Goal: Task Accomplishment & Management: Complete application form

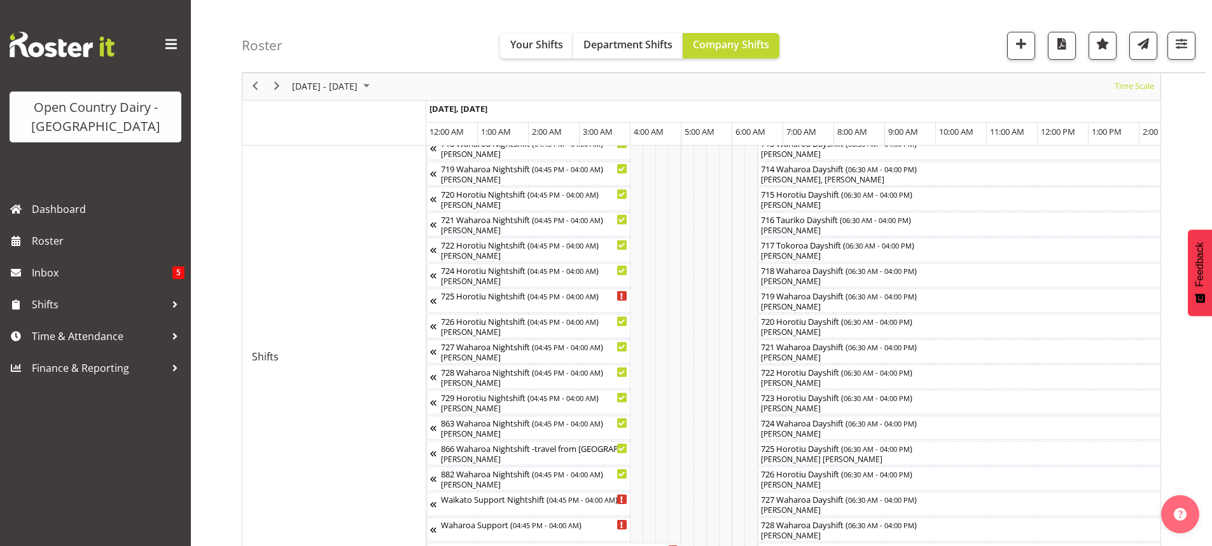
scroll to position [0, 4919]
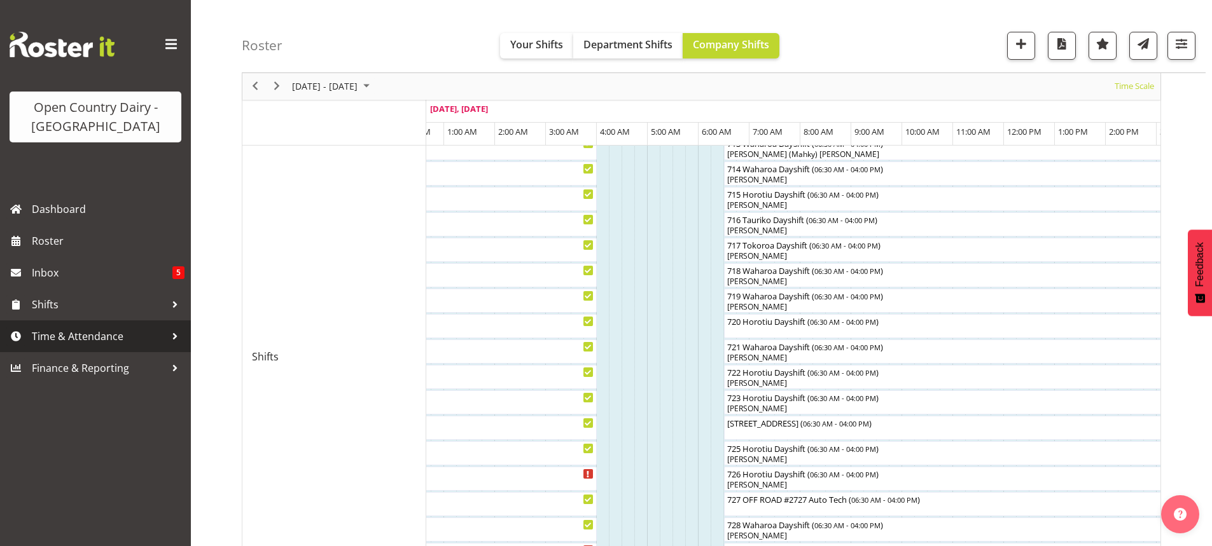
click at [77, 335] on span "Time & Attendance" at bounding box center [99, 336] width 134 height 19
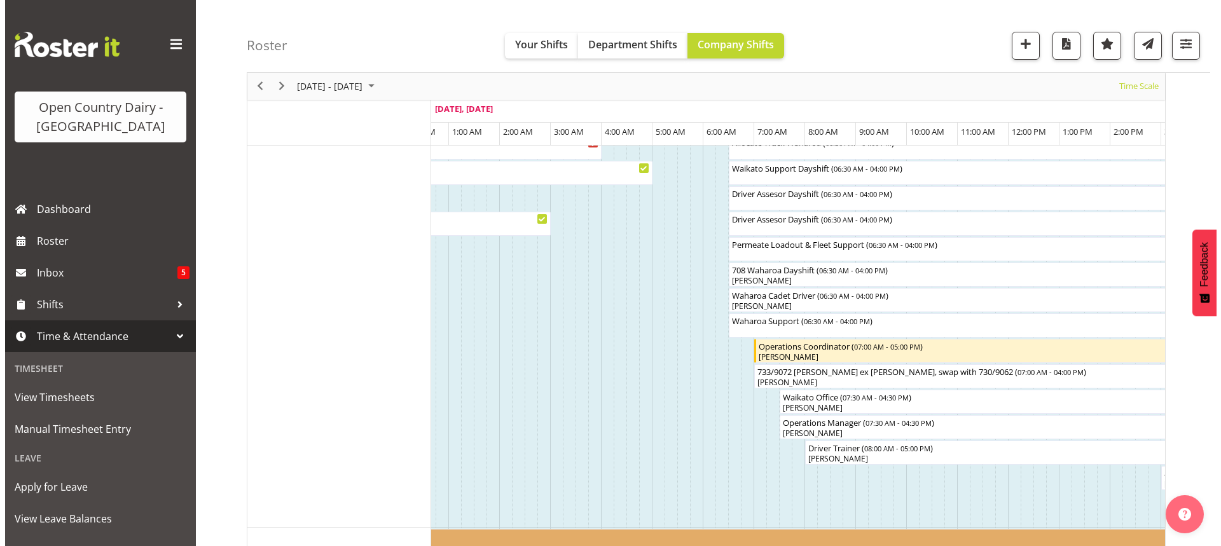
scroll to position [1034, 0]
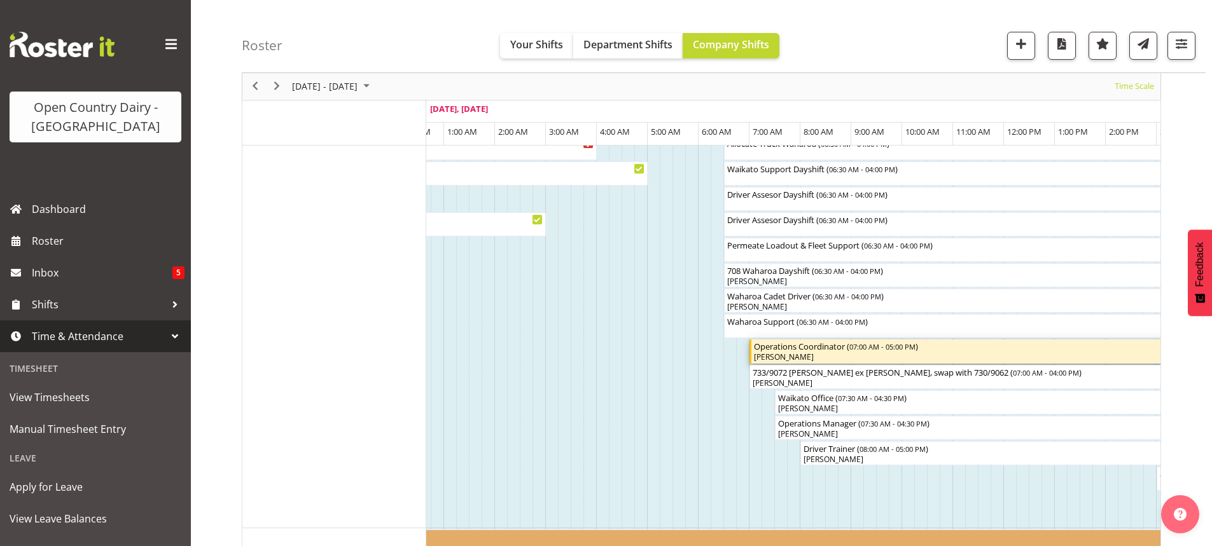
click at [945, 352] on div "Mark Gudsell" at bounding box center [1005, 357] width 502 height 11
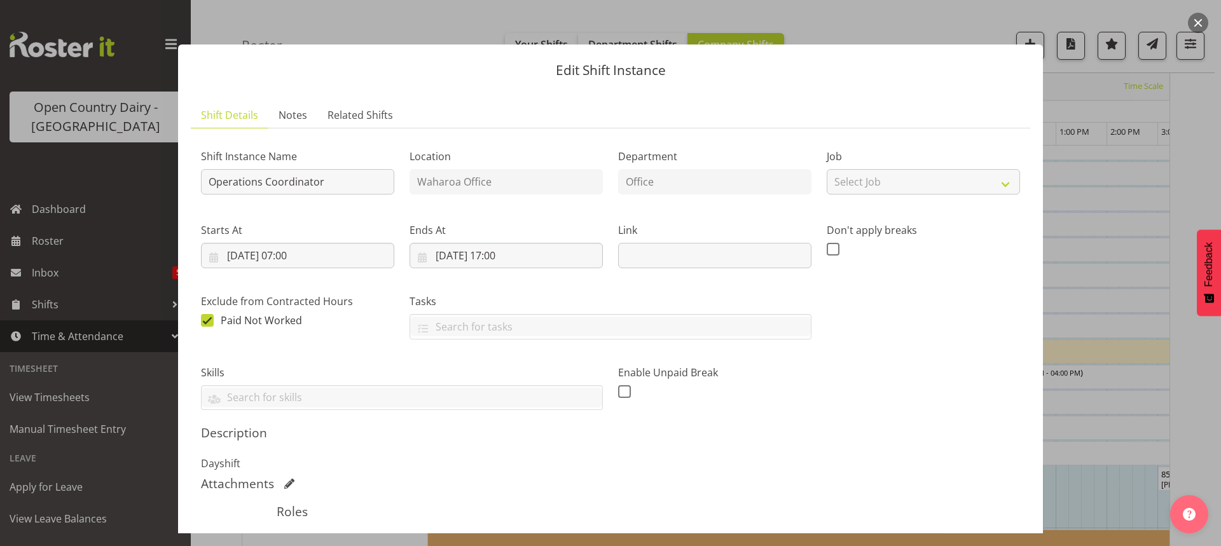
click at [209, 319] on span at bounding box center [207, 320] width 13 height 13
click at [209, 319] on input "When checked, hours from this shift will be paid but won't count against the em…" at bounding box center [205, 320] width 8 height 8
checkbox input "false"
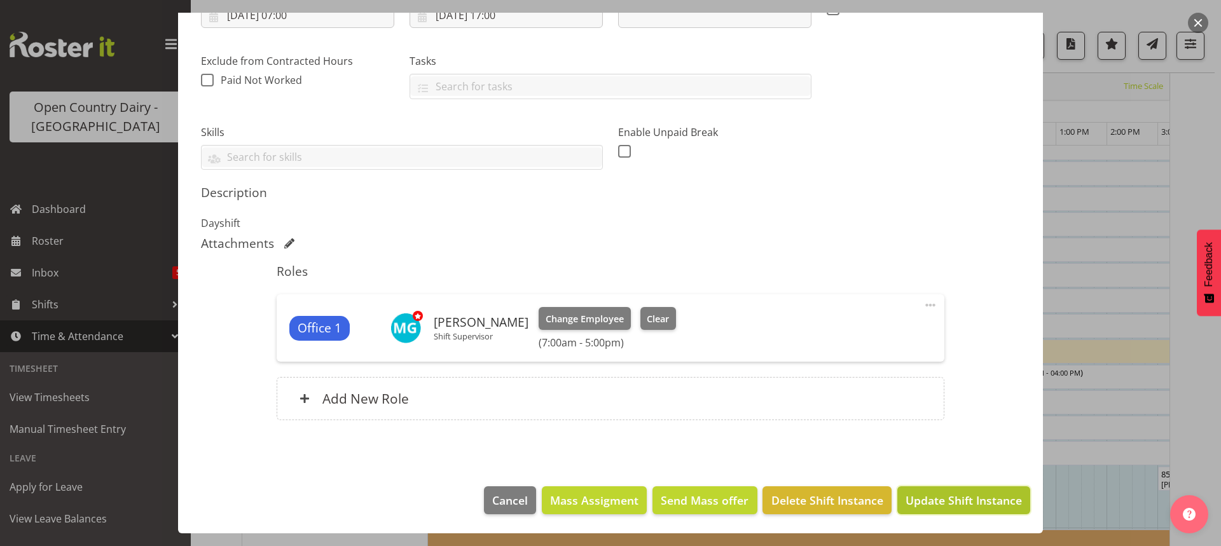
click at [945, 499] on span "Update Shift Instance" at bounding box center [964, 500] width 116 height 17
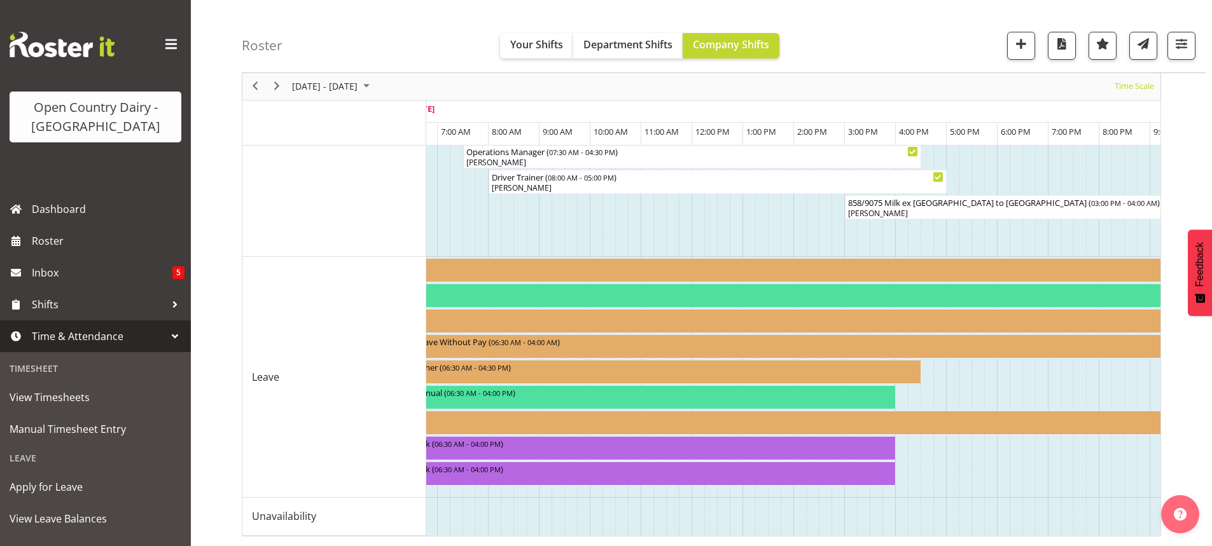
scroll to position [0, 0]
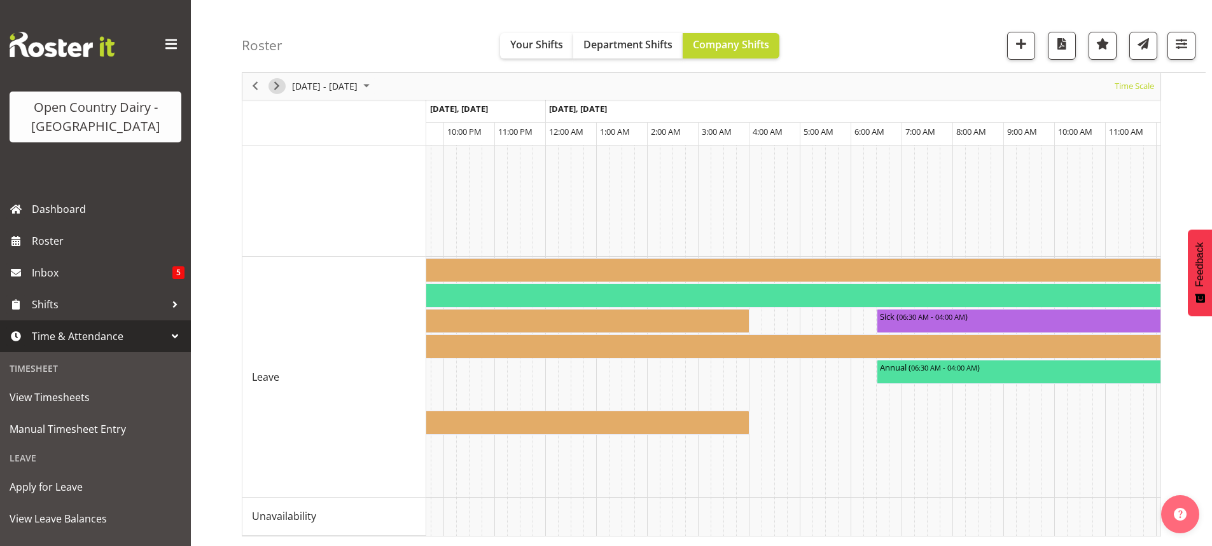
drag, startPoint x: 277, startPoint y: 83, endPoint x: 317, endPoint y: 151, distance: 79.2
click at [278, 83] on span "Next" at bounding box center [276, 87] width 15 height 16
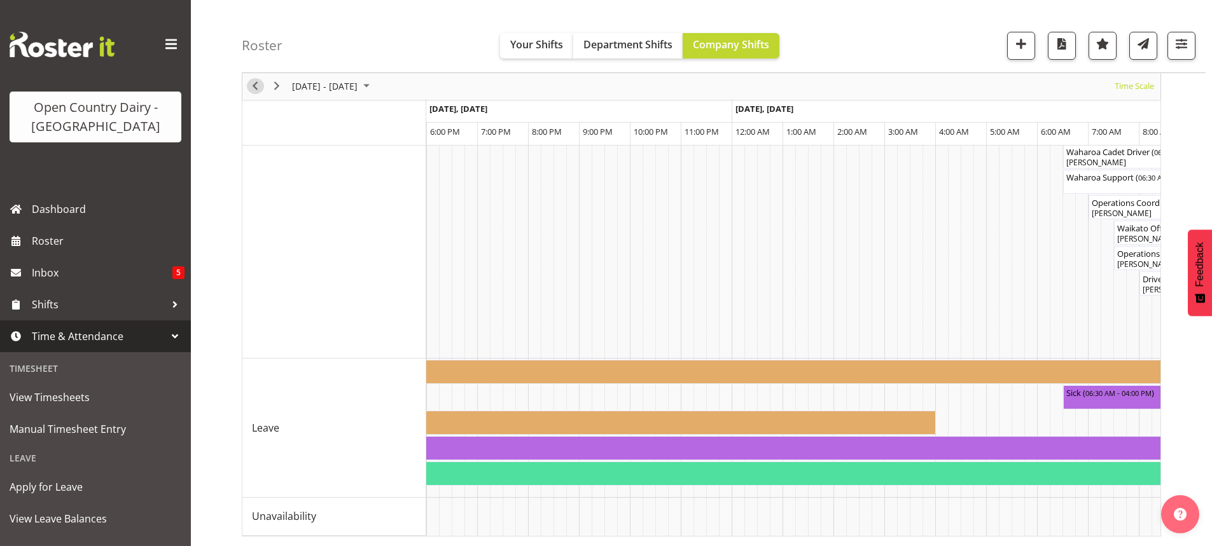
click at [253, 85] on span "Previous" at bounding box center [254, 87] width 15 height 16
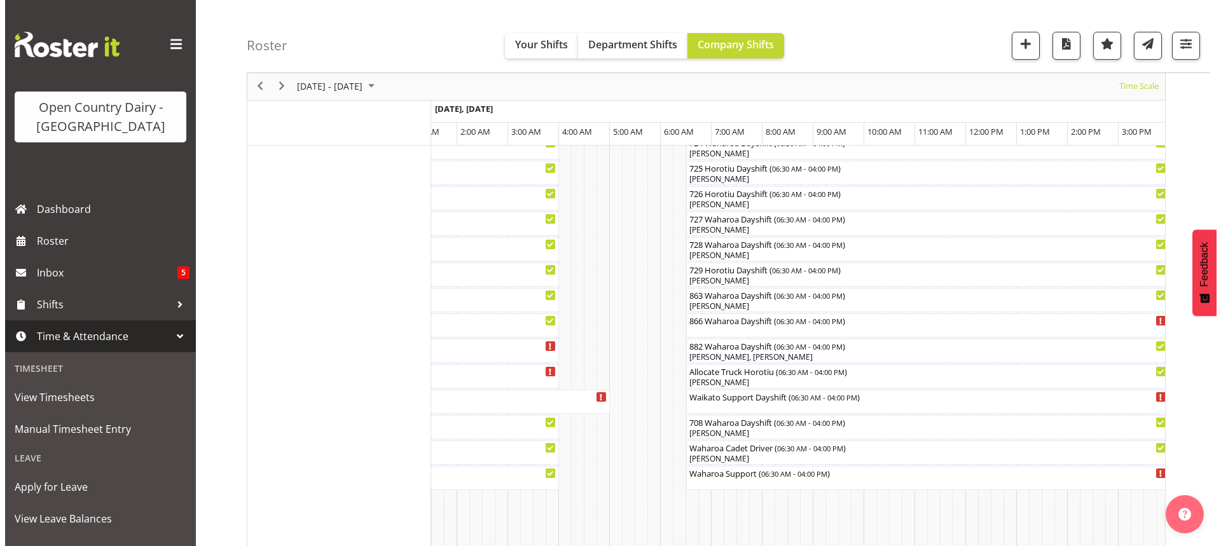
scroll to position [806, 0]
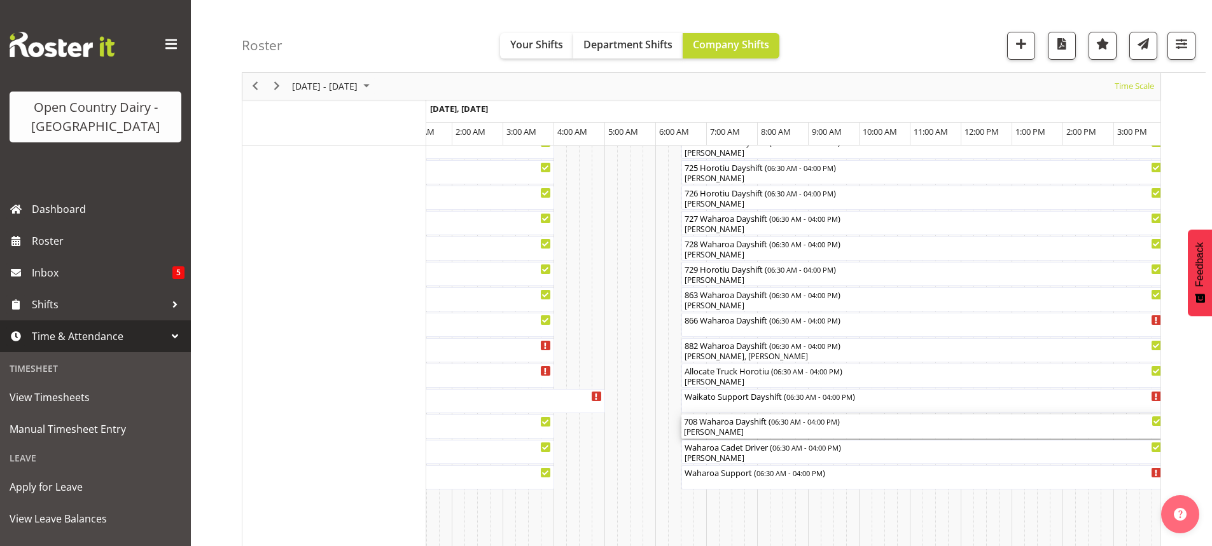
click at [758, 431] on div "Craig Schlager-Reay" at bounding box center [923, 432] width 478 height 11
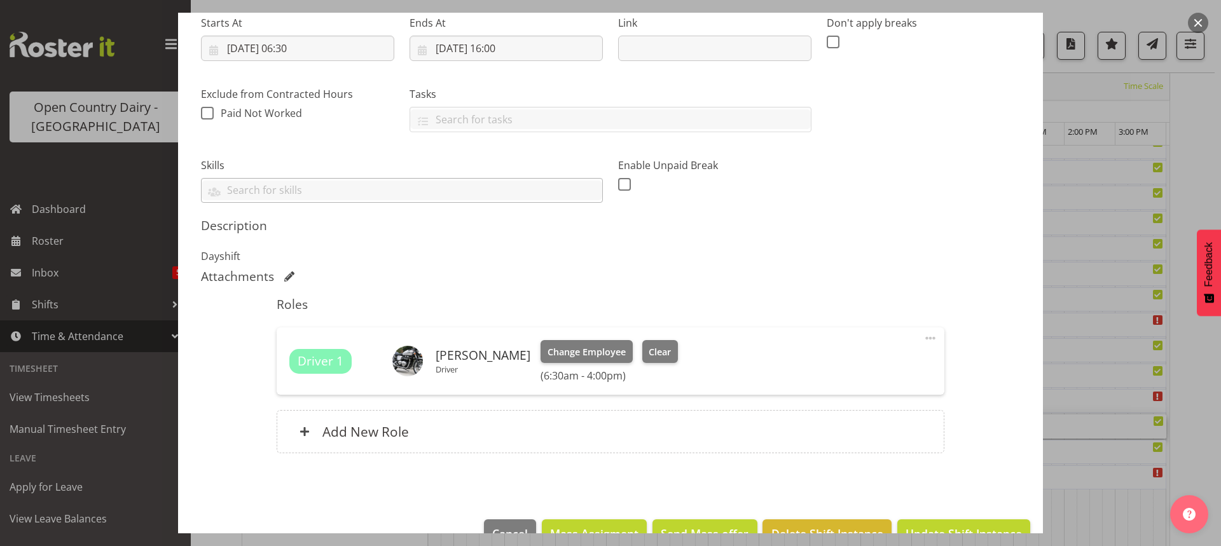
scroll to position [240, 0]
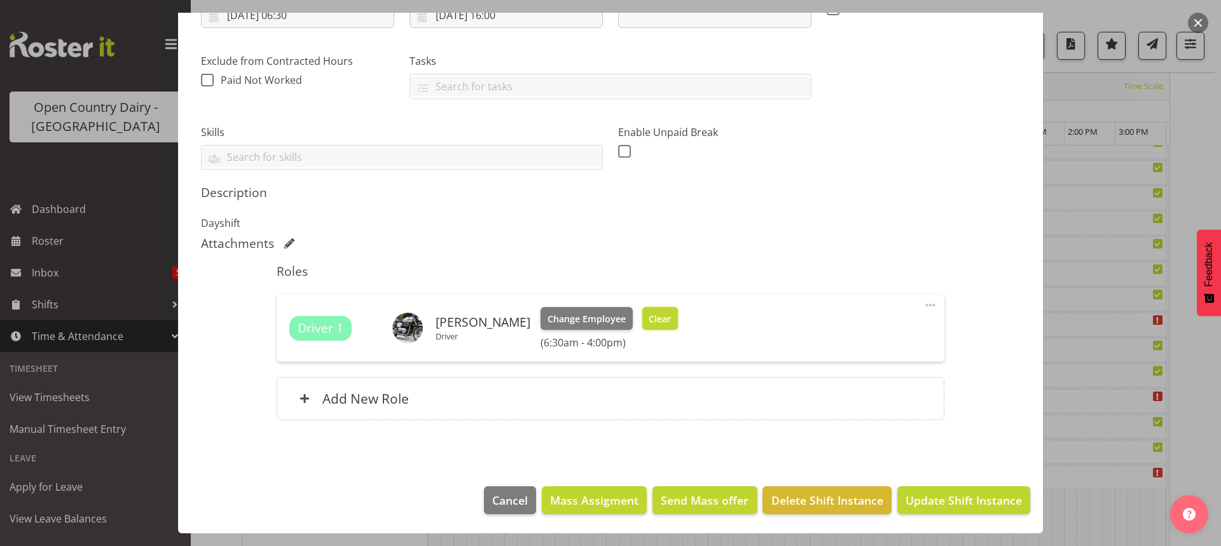
click at [671, 316] on span "Clear" at bounding box center [660, 319] width 22 height 14
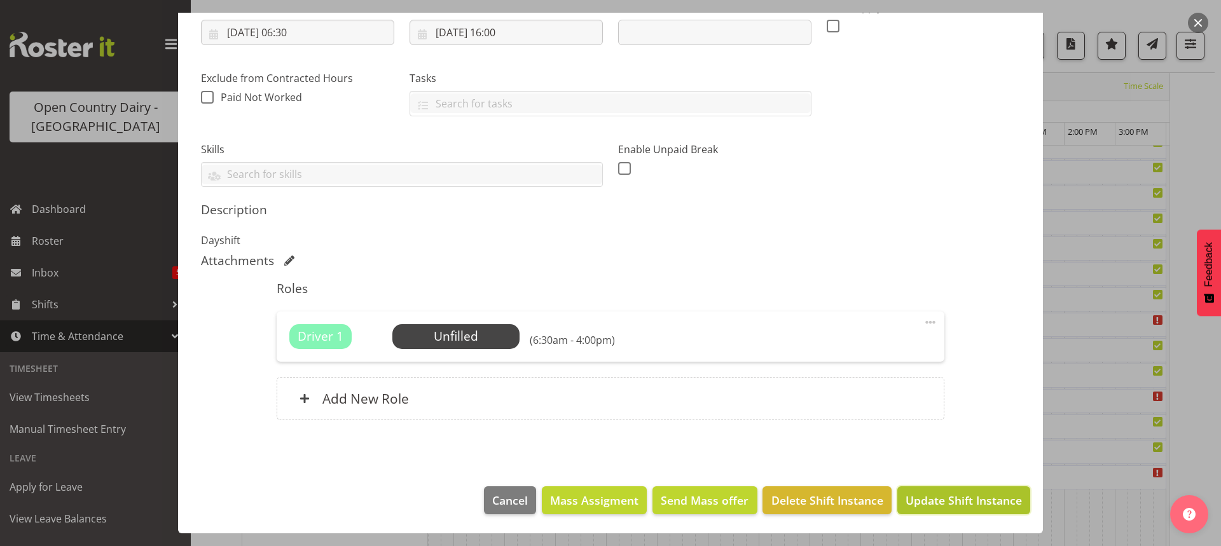
click at [947, 498] on span "Update Shift Instance" at bounding box center [964, 500] width 116 height 17
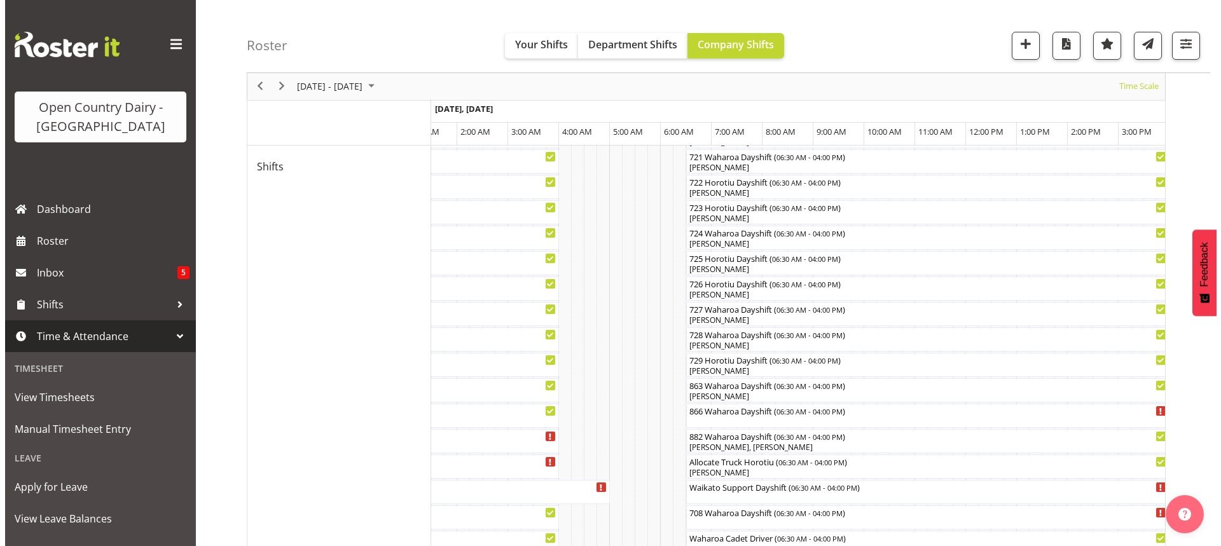
scroll to position [716, 0]
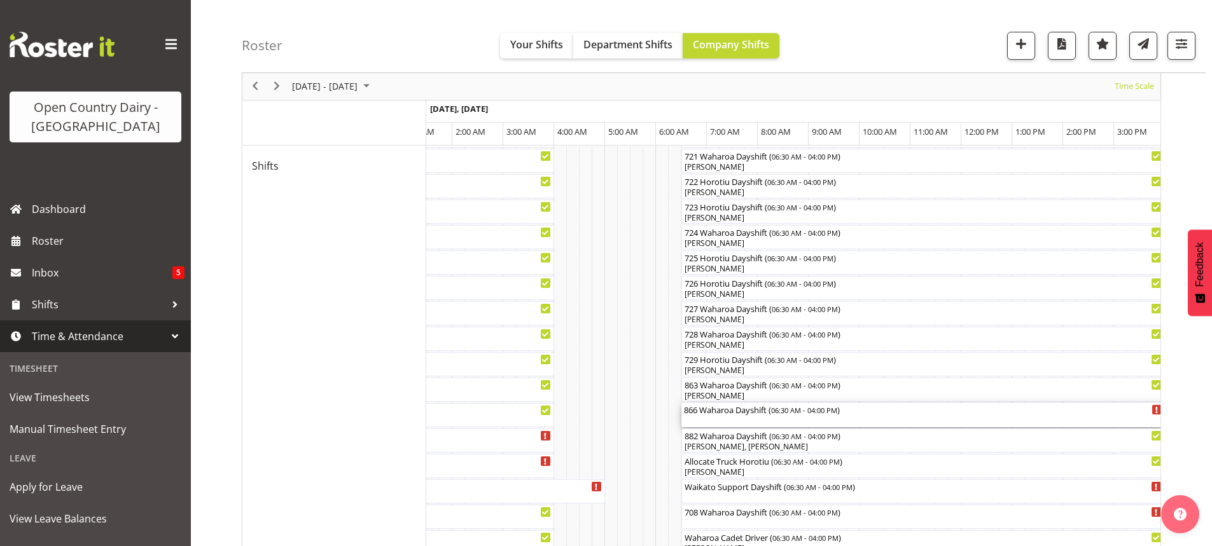
click at [747, 420] on div "866 Waharoa Dayshift ( 06:30 AM - 04:00 PM )" at bounding box center [923, 415] width 478 height 24
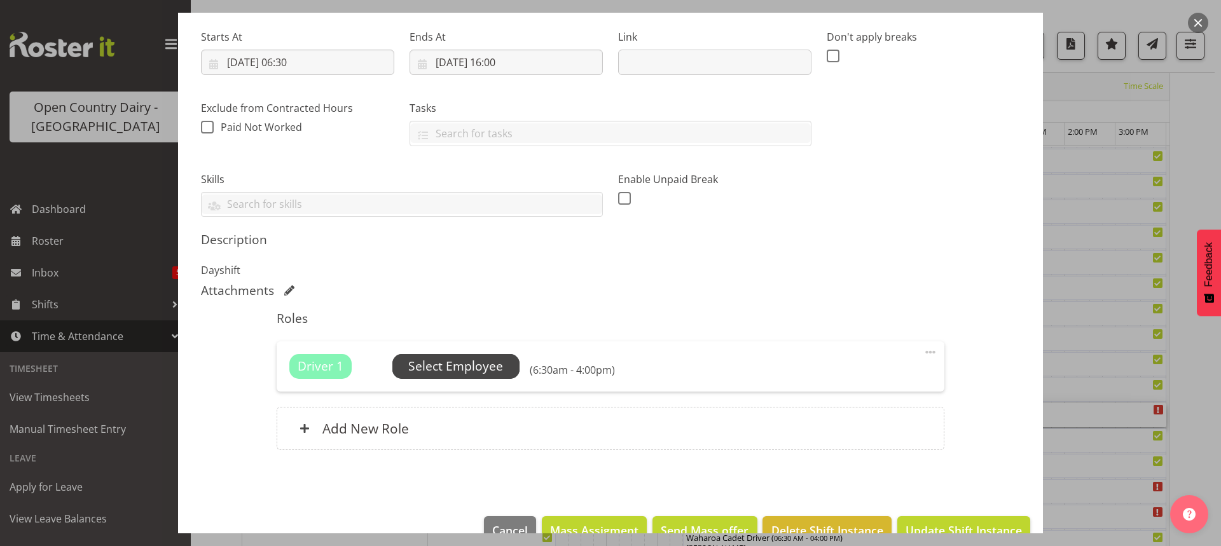
scroll to position [223, 0]
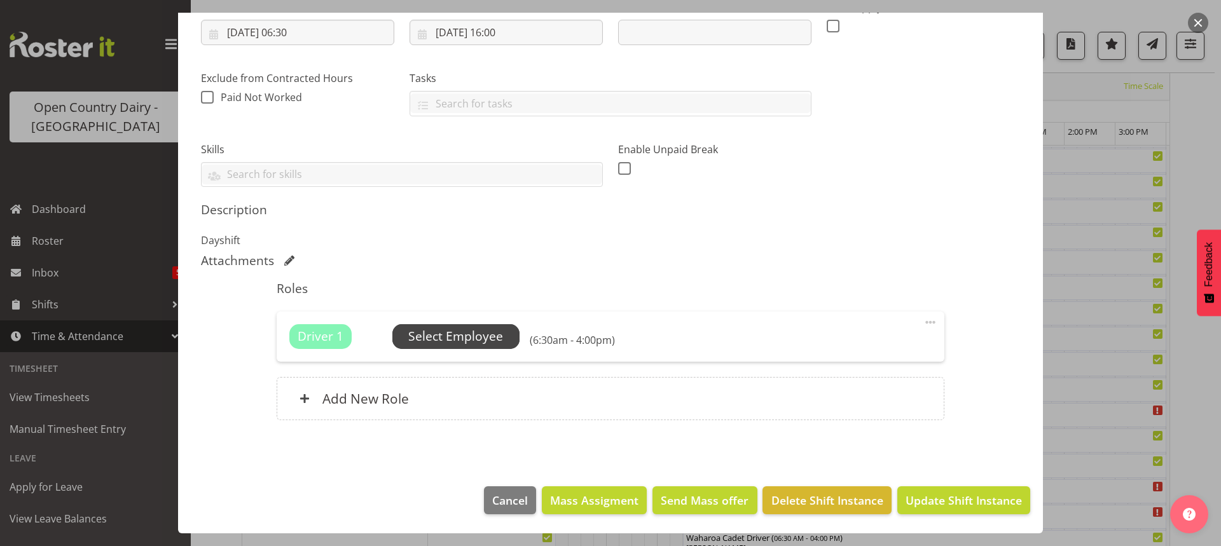
click at [443, 333] on span "Select Employee" at bounding box center [455, 337] width 95 height 18
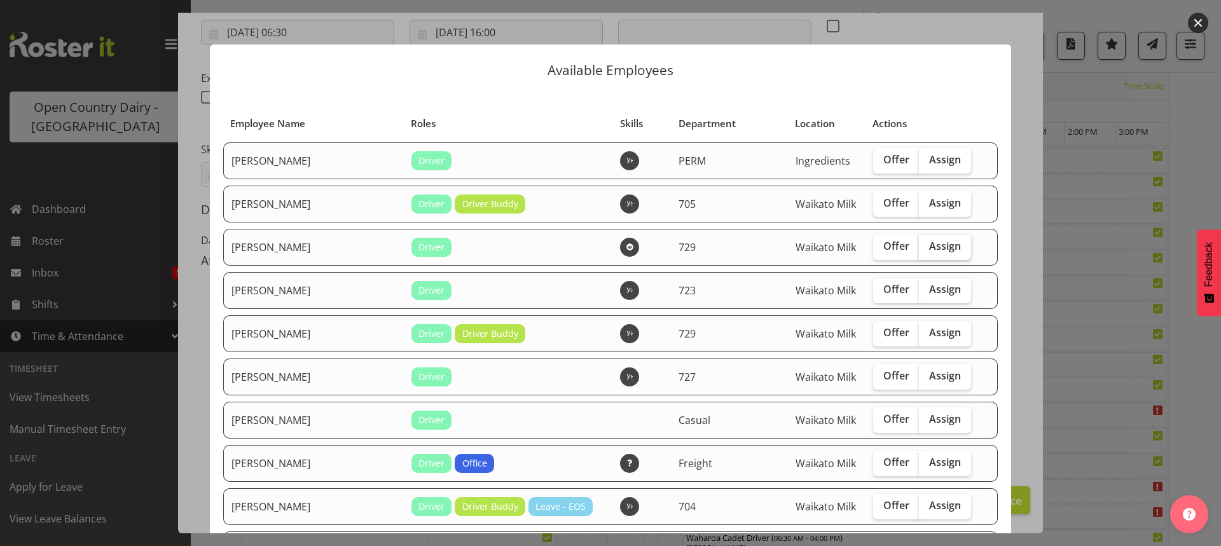
click at [929, 246] on span "Assign" at bounding box center [945, 246] width 32 height 13
click at [920, 246] on input "Assign" at bounding box center [923, 246] width 8 height 8
checkbox input "true"
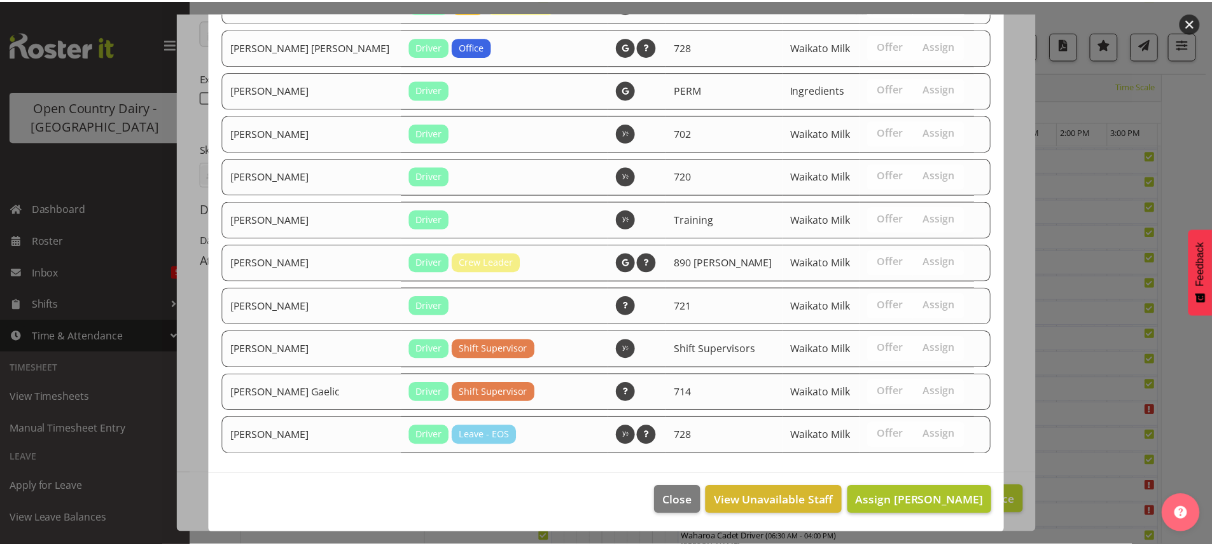
scroll to position [1023, 0]
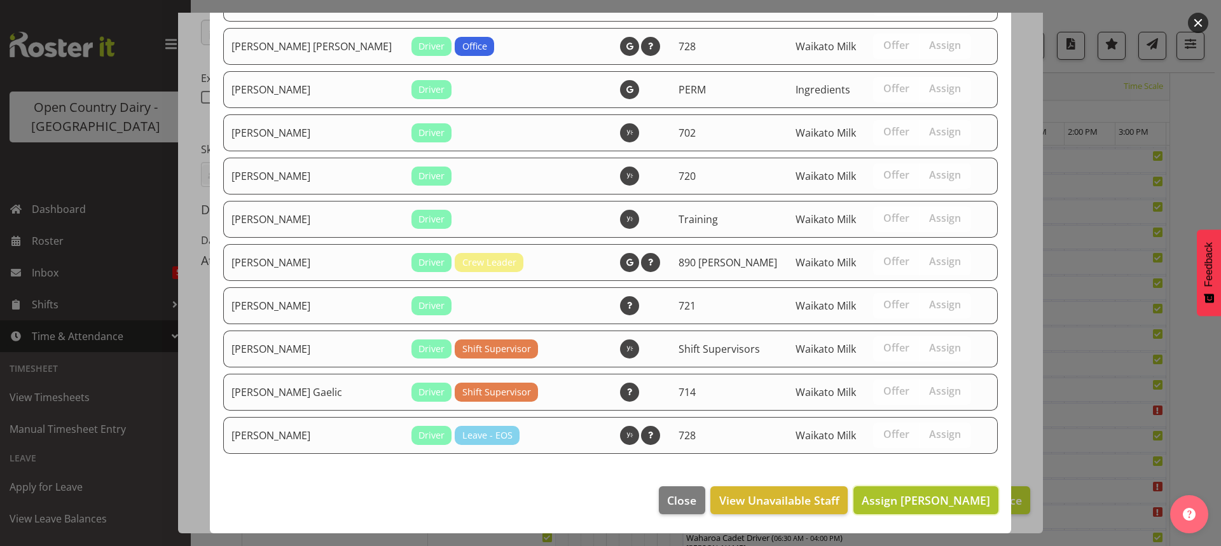
click at [919, 496] on span "Assign Craig Schlager-Reay" at bounding box center [926, 500] width 128 height 15
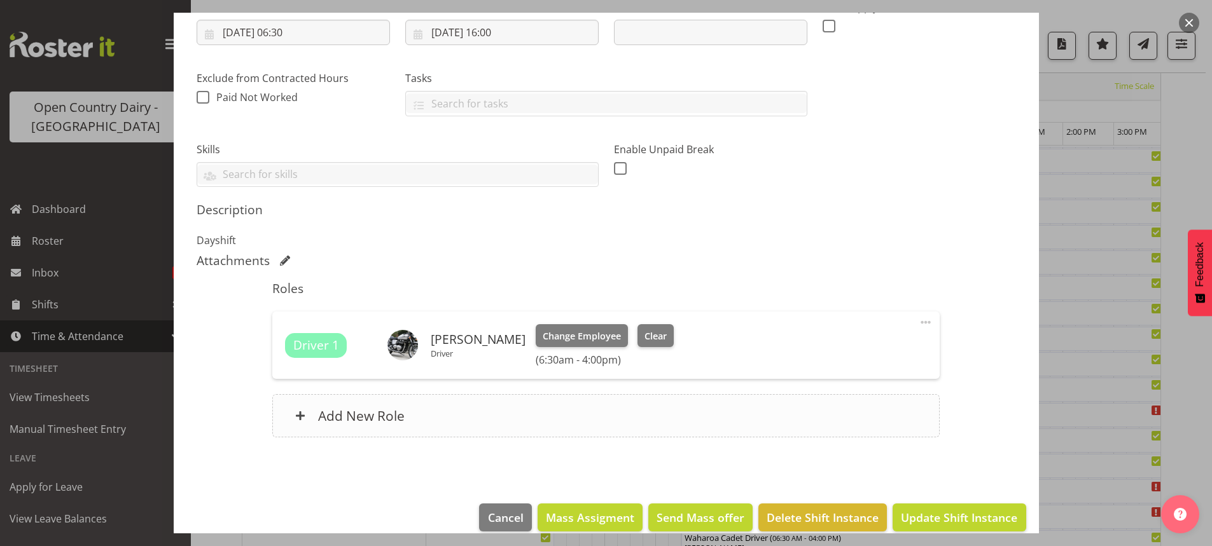
scroll to position [240, 0]
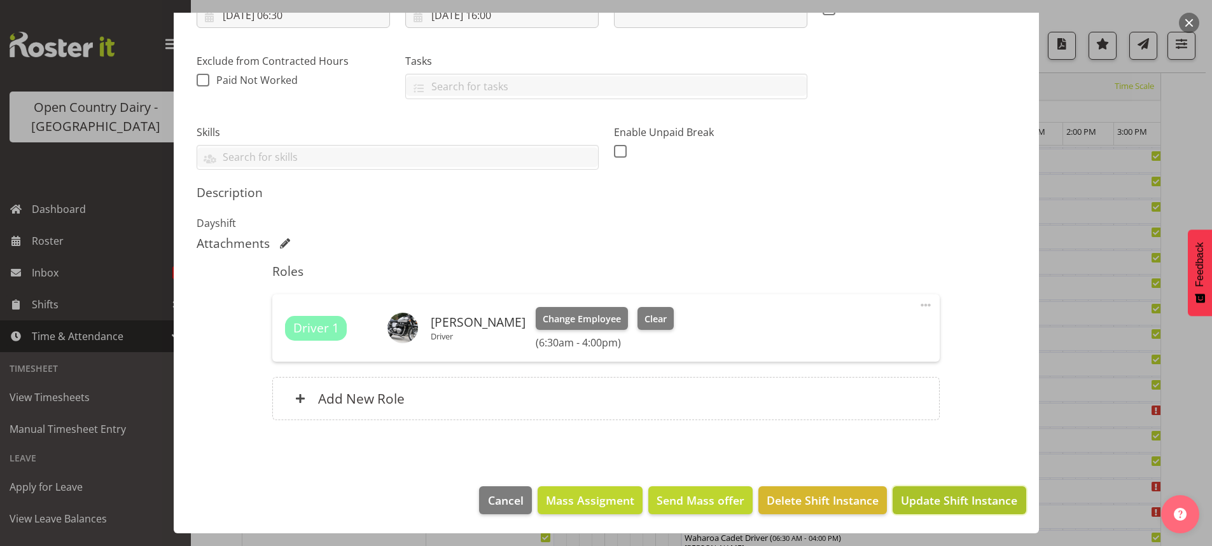
click at [935, 499] on span "Update Shift Instance" at bounding box center [959, 500] width 116 height 17
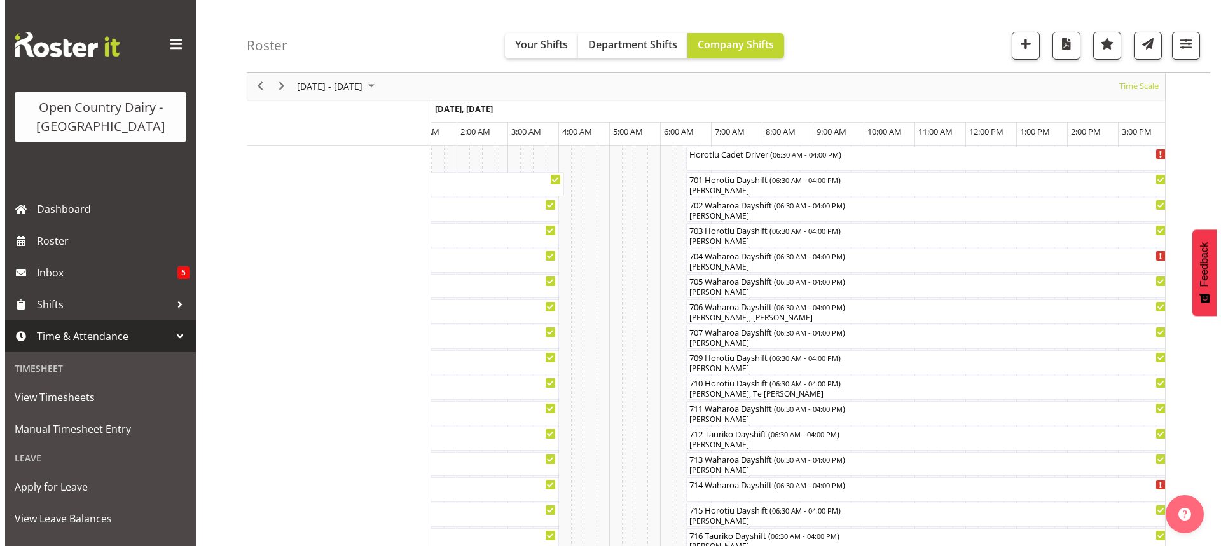
scroll to position [207, 0]
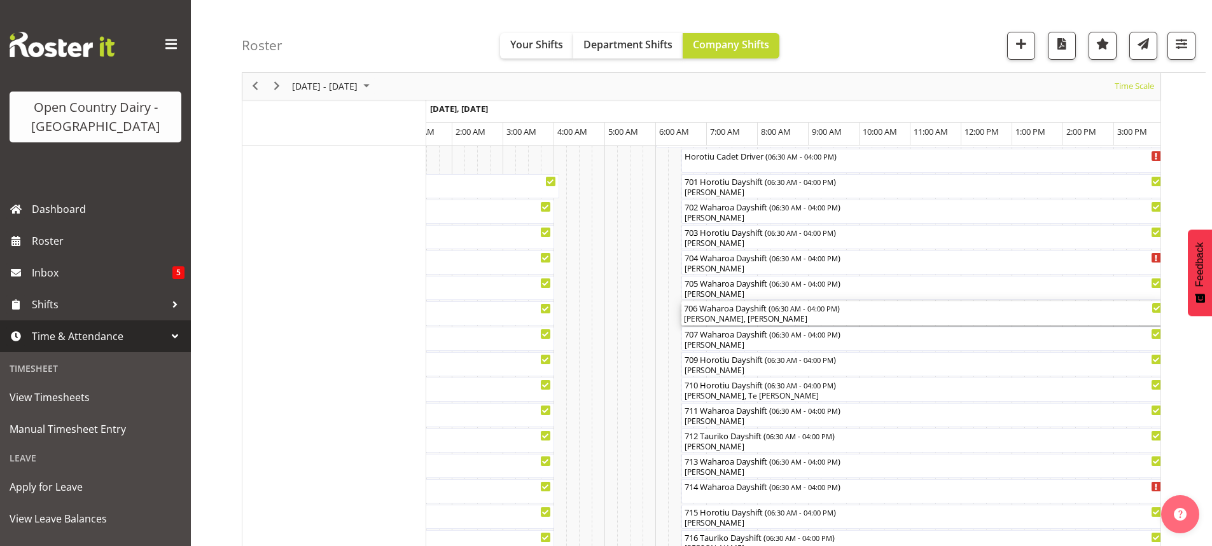
click at [746, 317] on div "Andrew Murphy, Mark Ansley" at bounding box center [923, 319] width 478 height 11
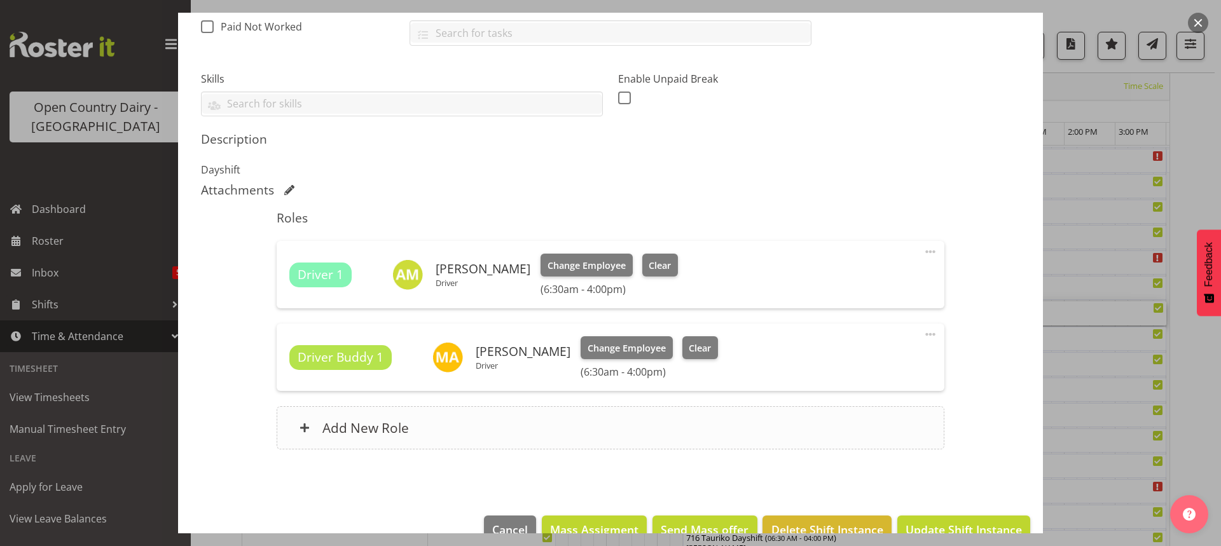
scroll to position [318, 0]
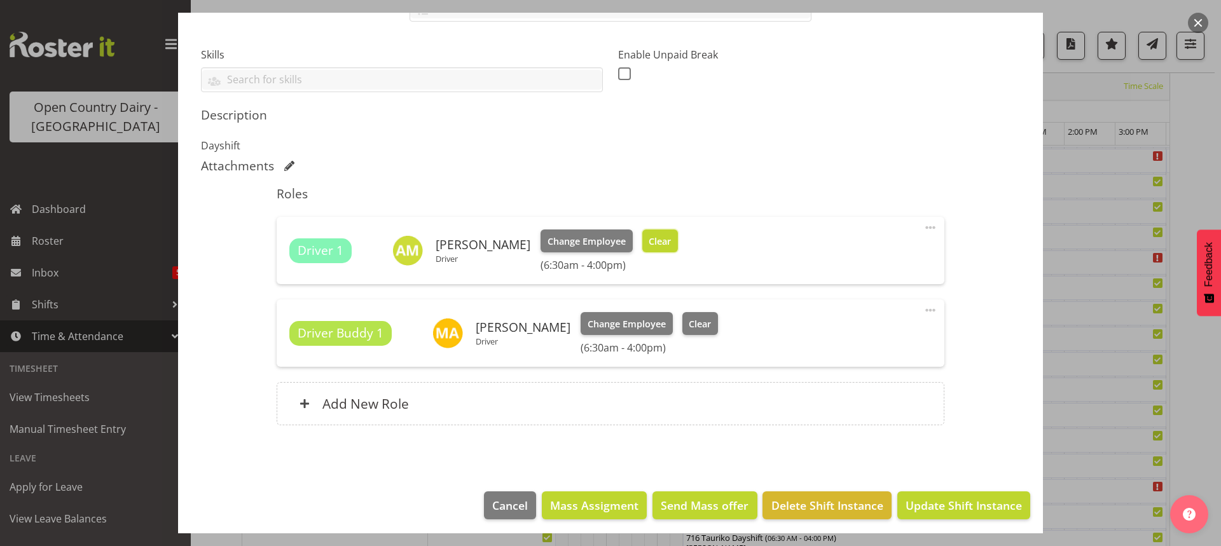
click at [655, 242] on span "Clear" at bounding box center [660, 242] width 22 height 14
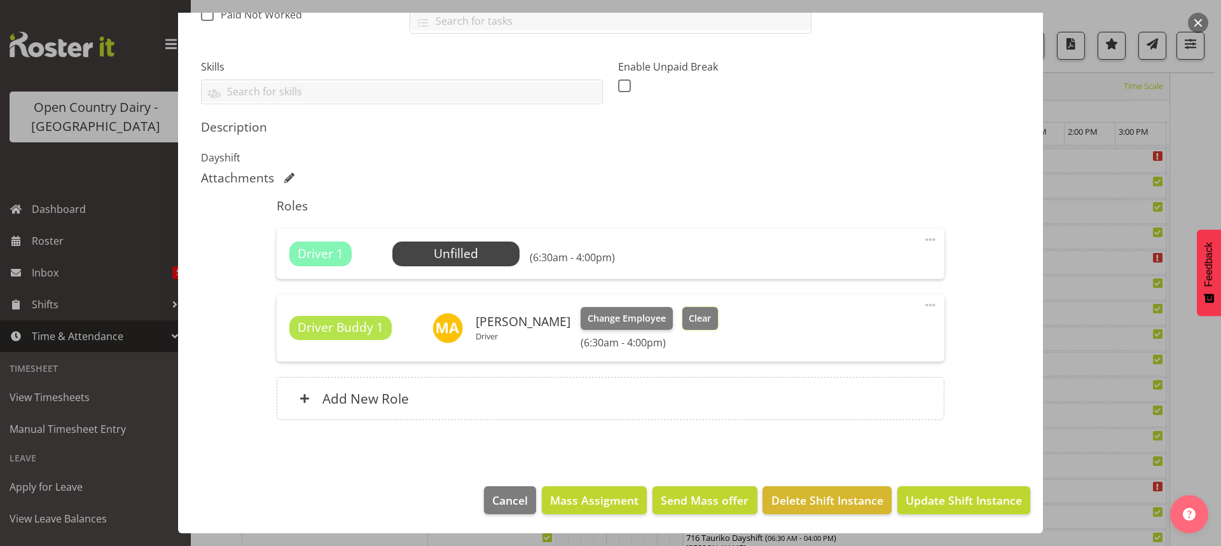
click at [689, 316] on span "Clear" at bounding box center [700, 319] width 22 height 14
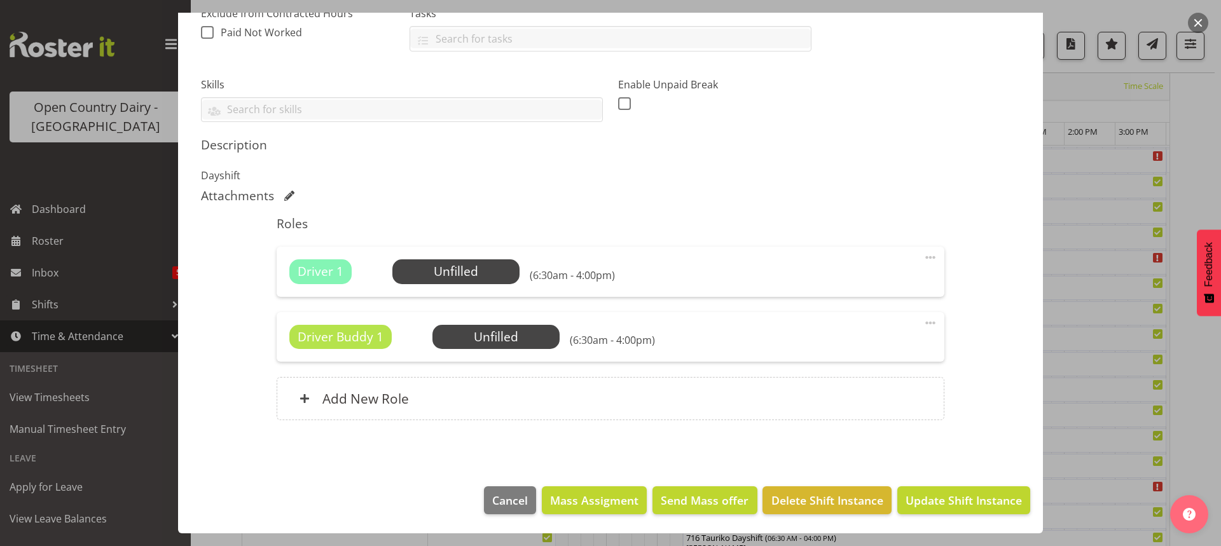
click at [923, 320] on span at bounding box center [930, 323] width 15 height 15
click at [838, 395] on link "Delete" at bounding box center [877, 396] width 122 height 23
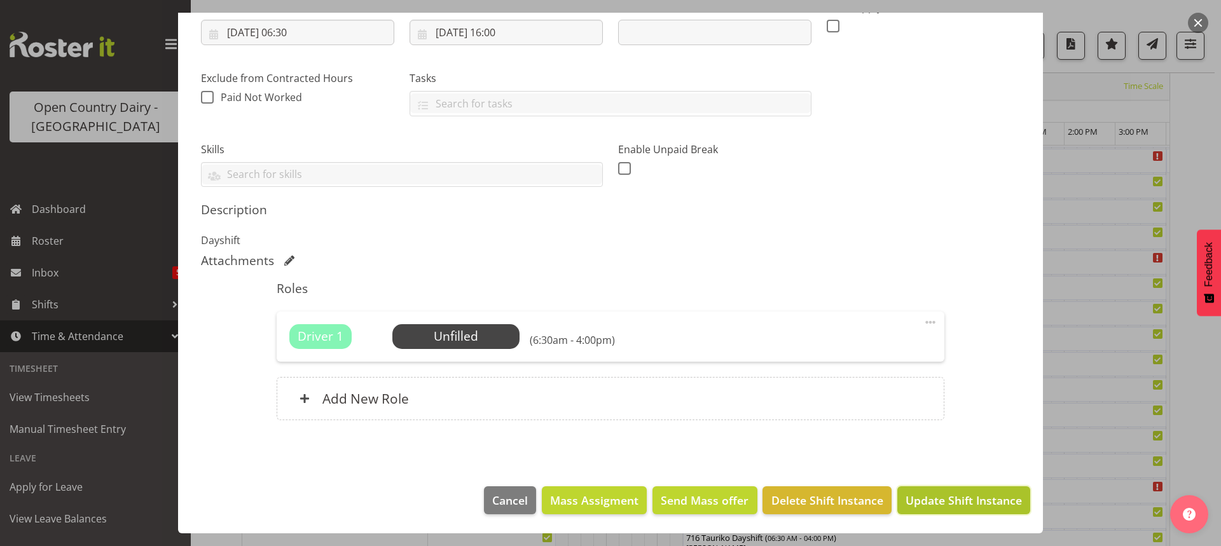
click at [934, 499] on span "Update Shift Instance" at bounding box center [964, 500] width 116 height 17
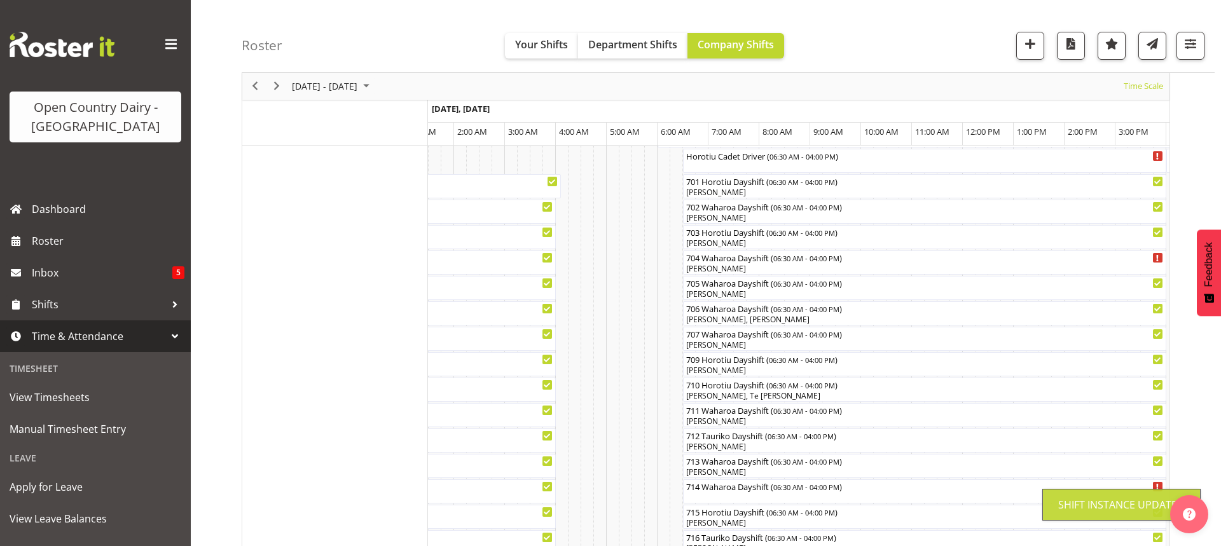
scroll to position [80, 0]
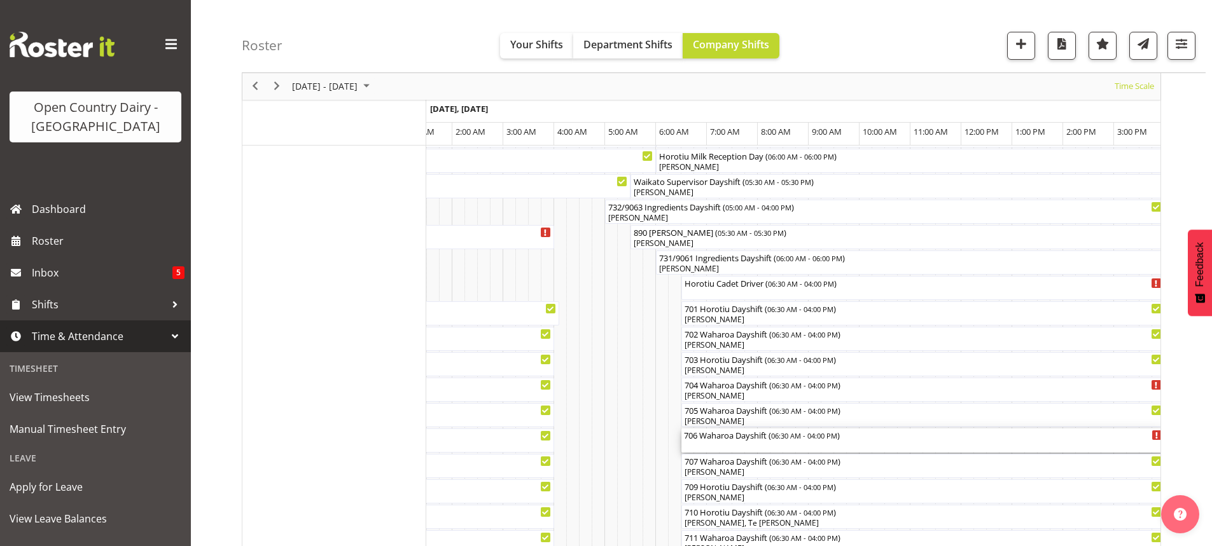
click at [751, 443] on div "706 Waharoa Dayshift ( 06:30 AM - 04:00 PM )" at bounding box center [923, 441] width 478 height 24
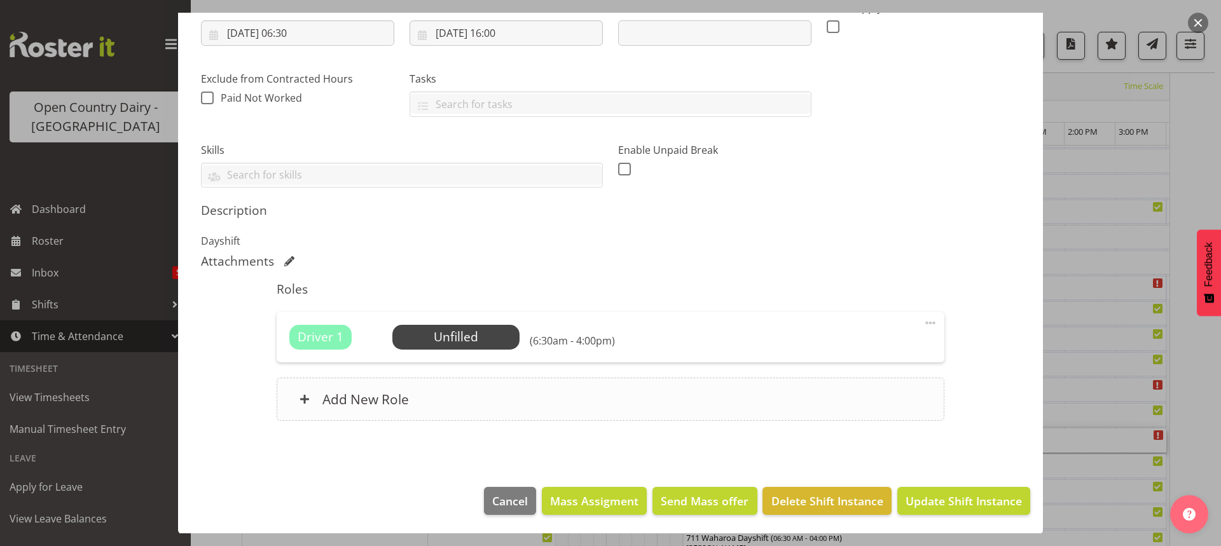
scroll to position [223, 0]
click at [458, 334] on span "Select Employee" at bounding box center [455, 337] width 95 height 18
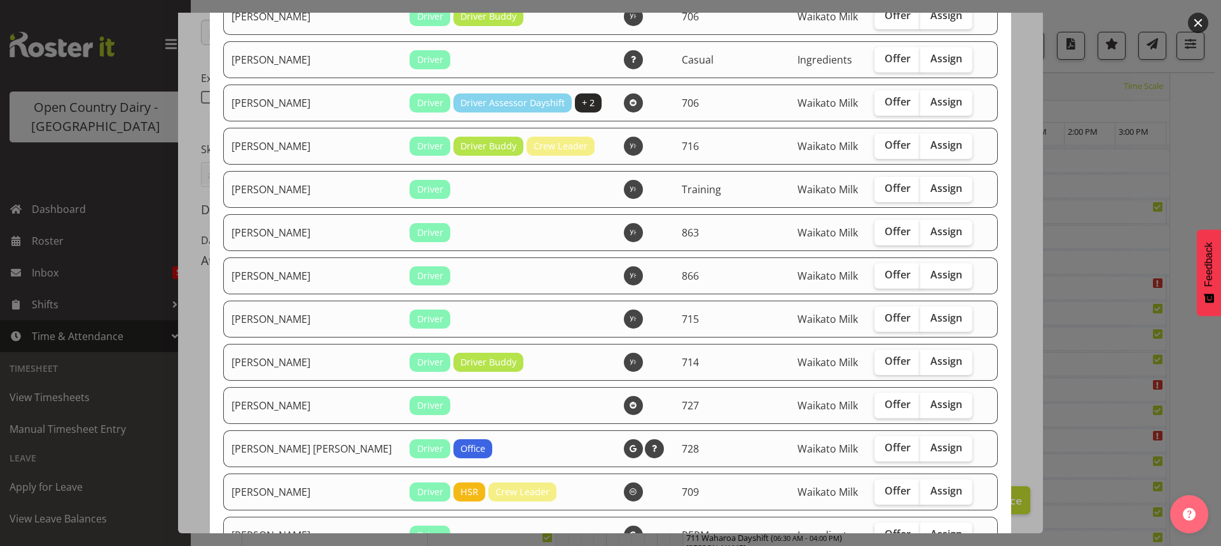
scroll to position [509, 0]
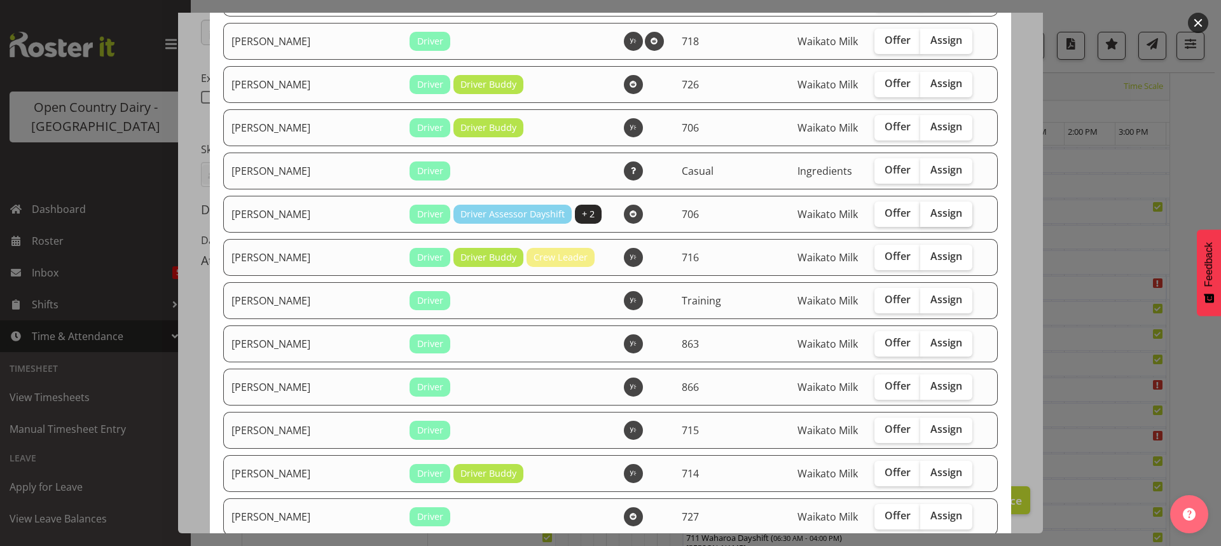
click at [931, 212] on span "Assign" at bounding box center [947, 213] width 32 height 13
click at [920, 212] on input "Assign" at bounding box center [924, 213] width 8 height 8
checkbox input "true"
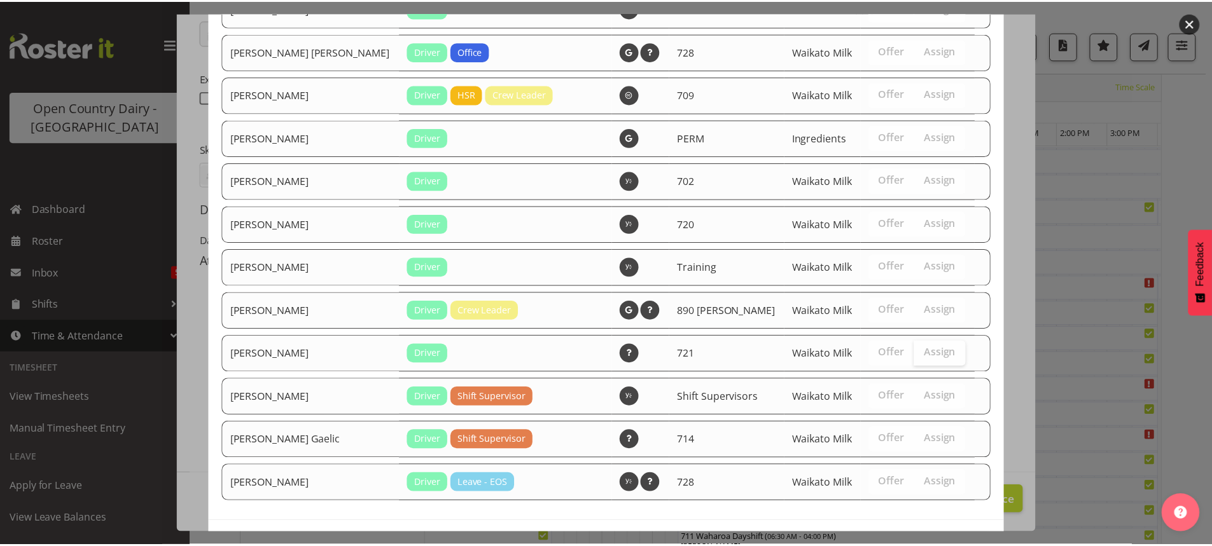
scroll to position [1066, 0]
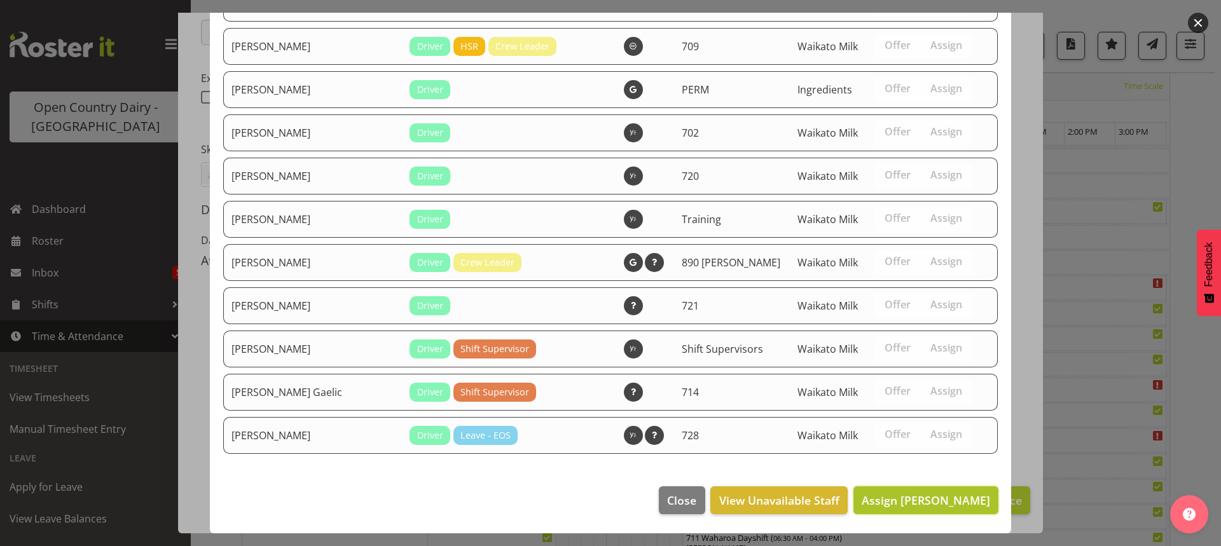
click at [911, 496] on span "Assign Mark Ansley" at bounding box center [926, 500] width 128 height 15
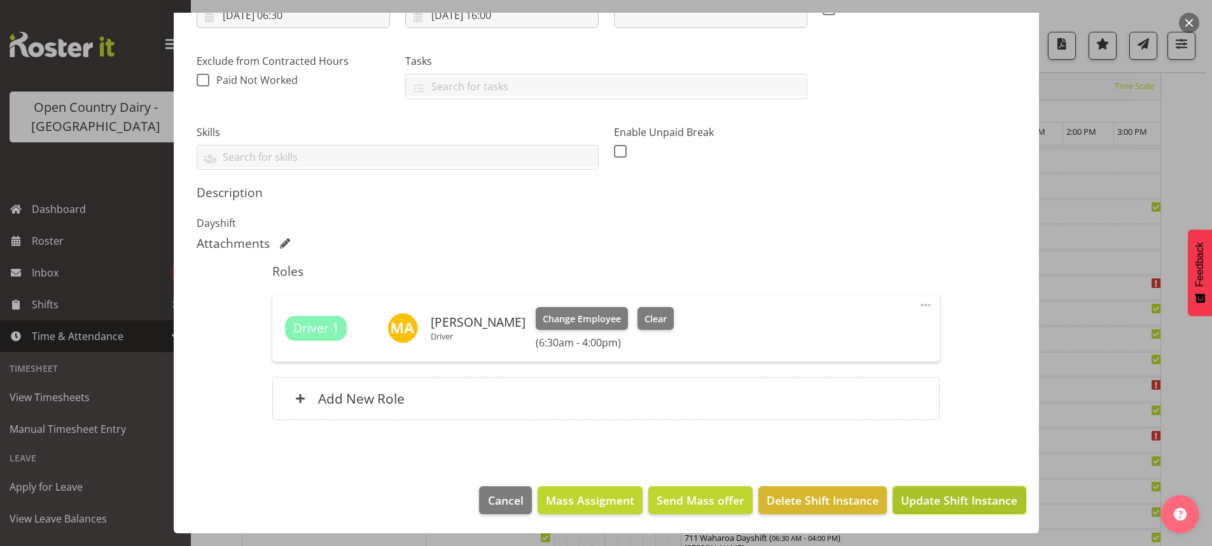
click at [933, 497] on span "Update Shift Instance" at bounding box center [959, 500] width 116 height 17
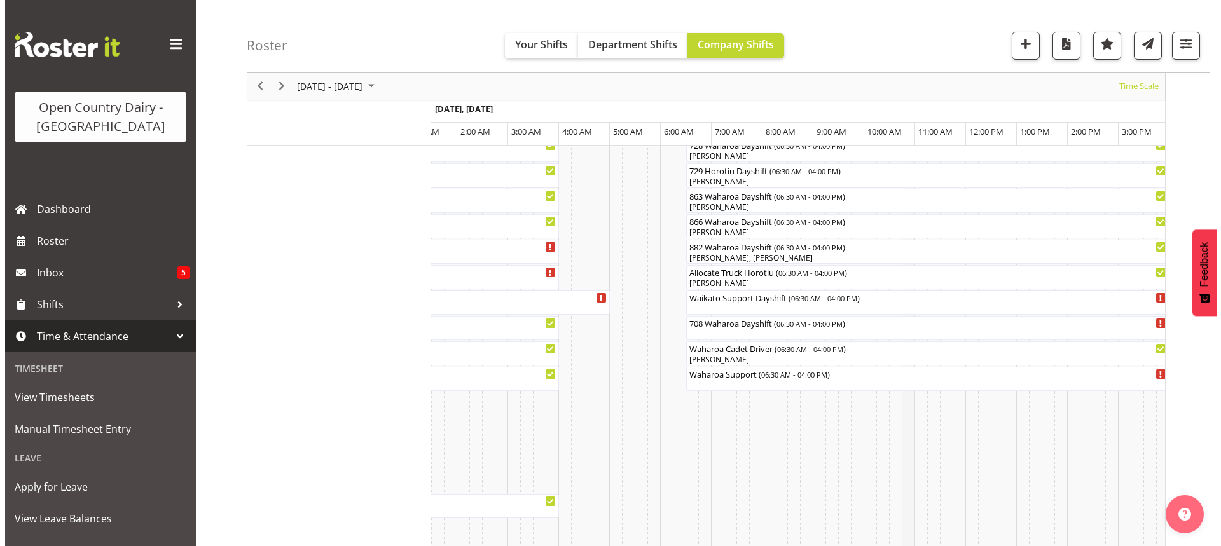
scroll to position [906, 0]
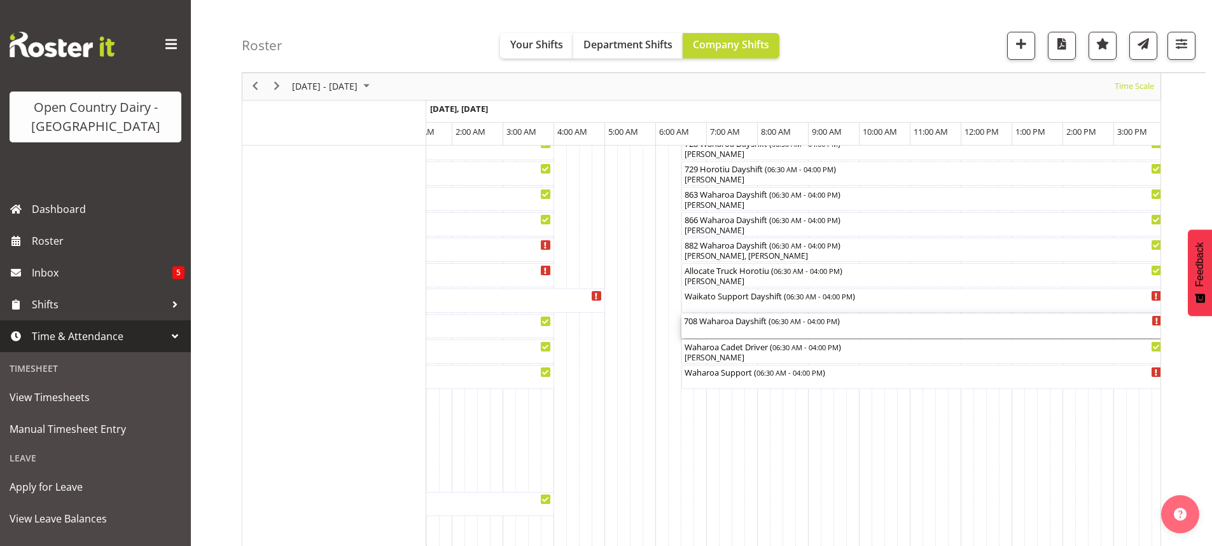
click at [736, 332] on div "708 Waharoa Dayshift ( 06:30 AM - 04:00 PM )" at bounding box center [923, 326] width 478 height 24
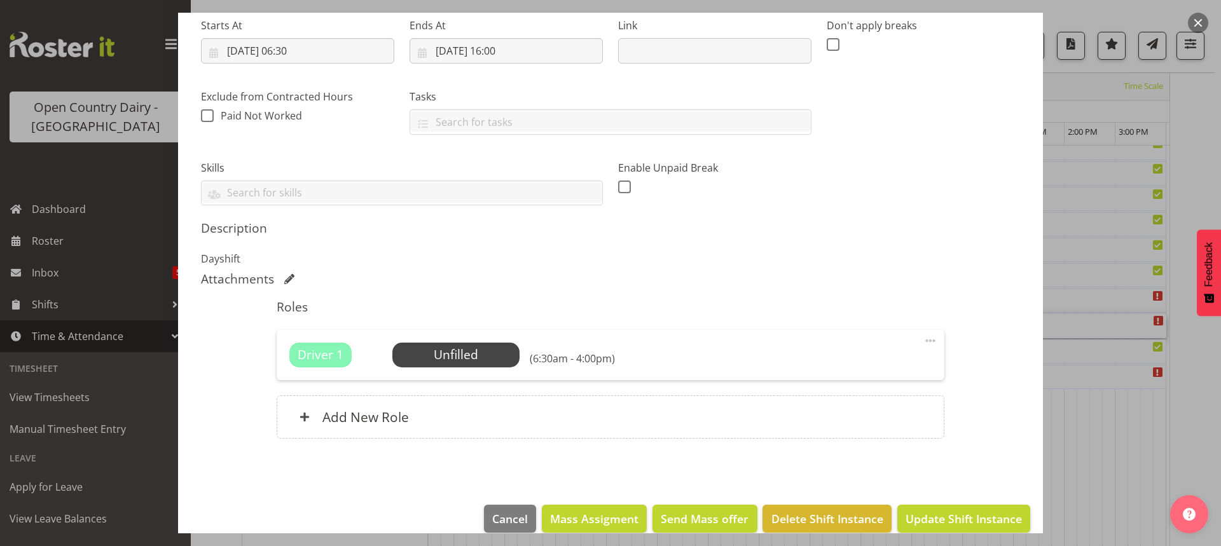
scroll to position [223, 0]
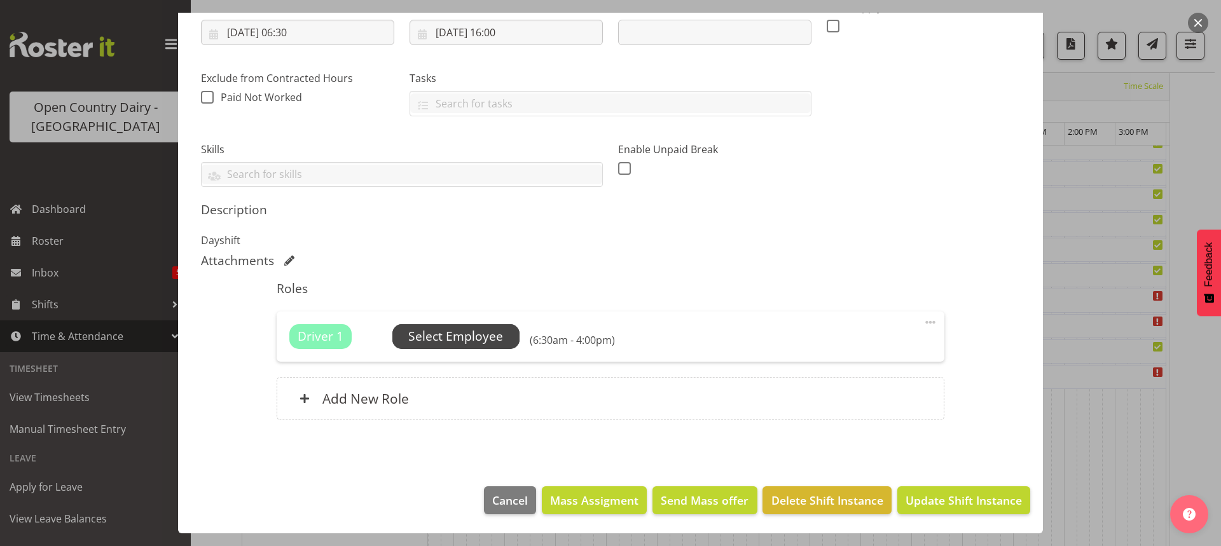
click at [454, 338] on span "Select Employee" at bounding box center [455, 337] width 95 height 18
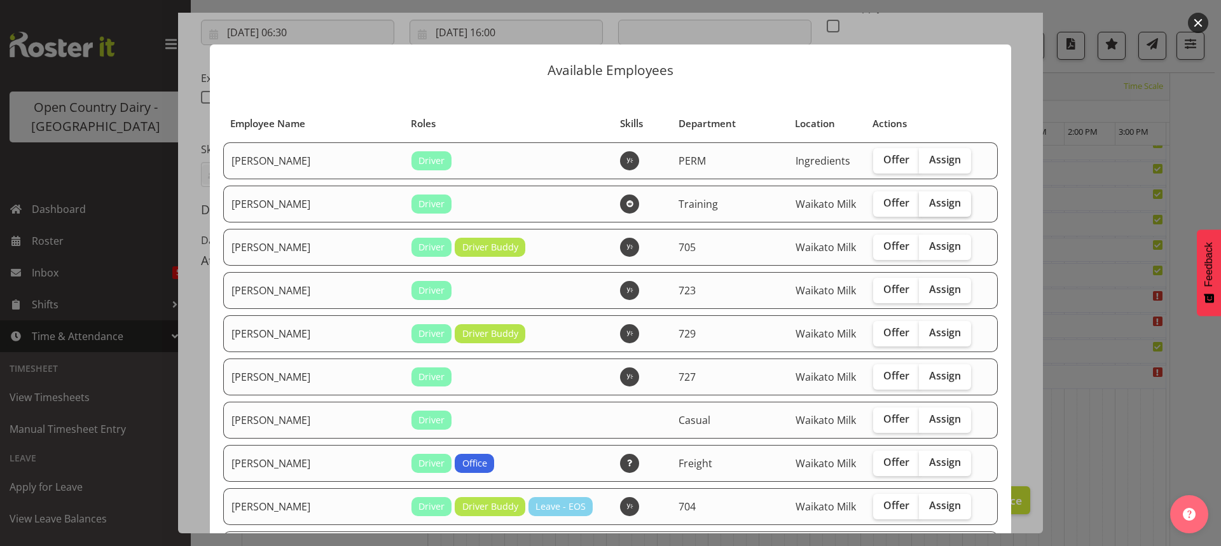
click at [929, 198] on span "Assign" at bounding box center [945, 203] width 32 height 13
click at [920, 199] on input "Assign" at bounding box center [923, 203] width 8 height 8
checkbox input "true"
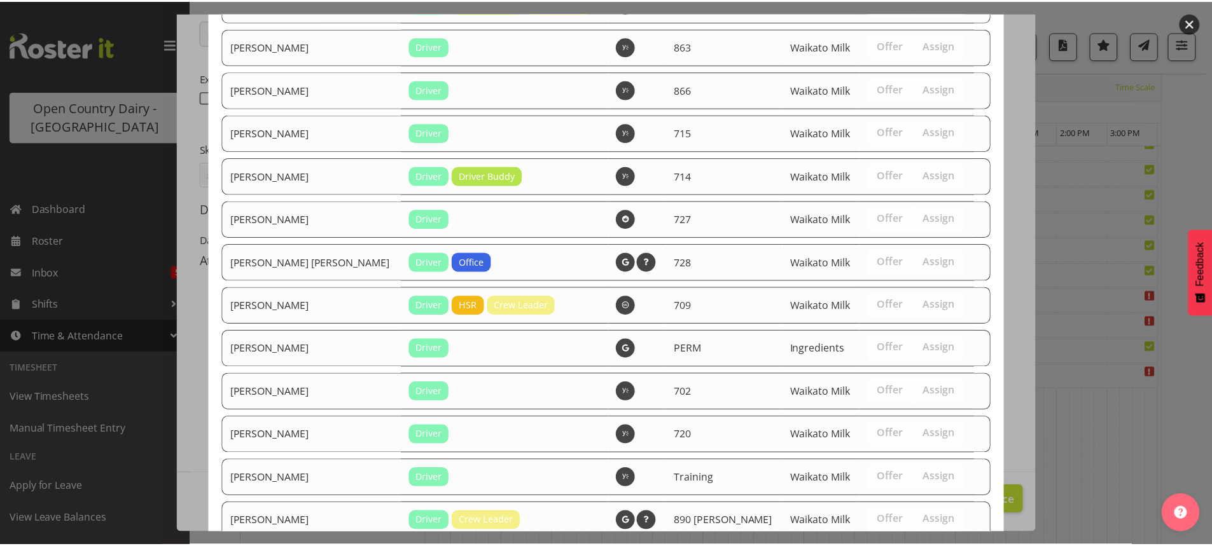
scroll to position [1023, 0]
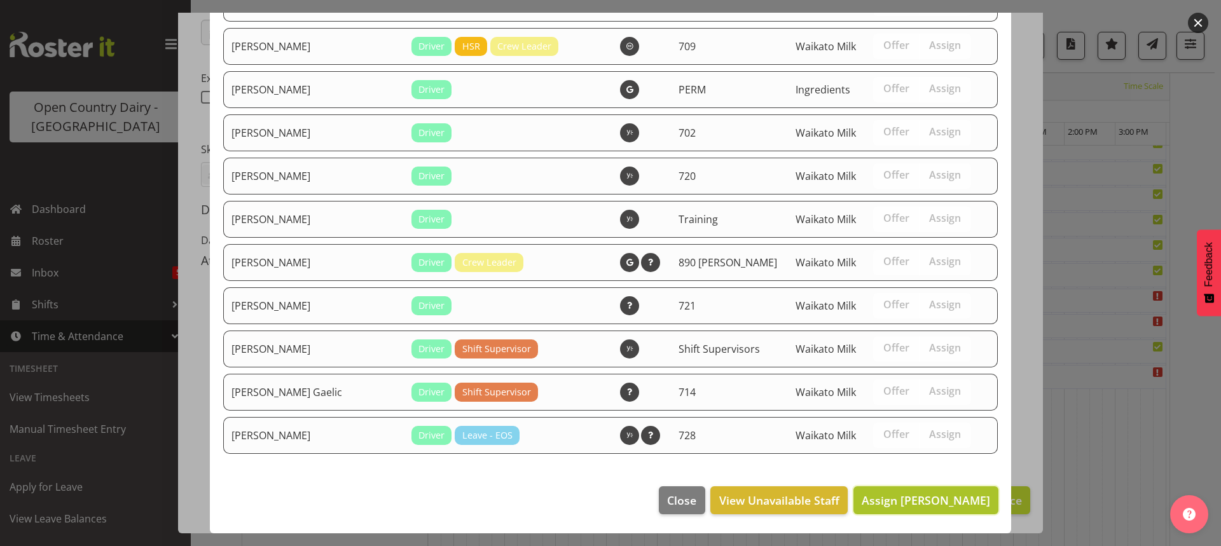
click at [930, 497] on span "Assign Andrew Murphy" at bounding box center [926, 500] width 128 height 15
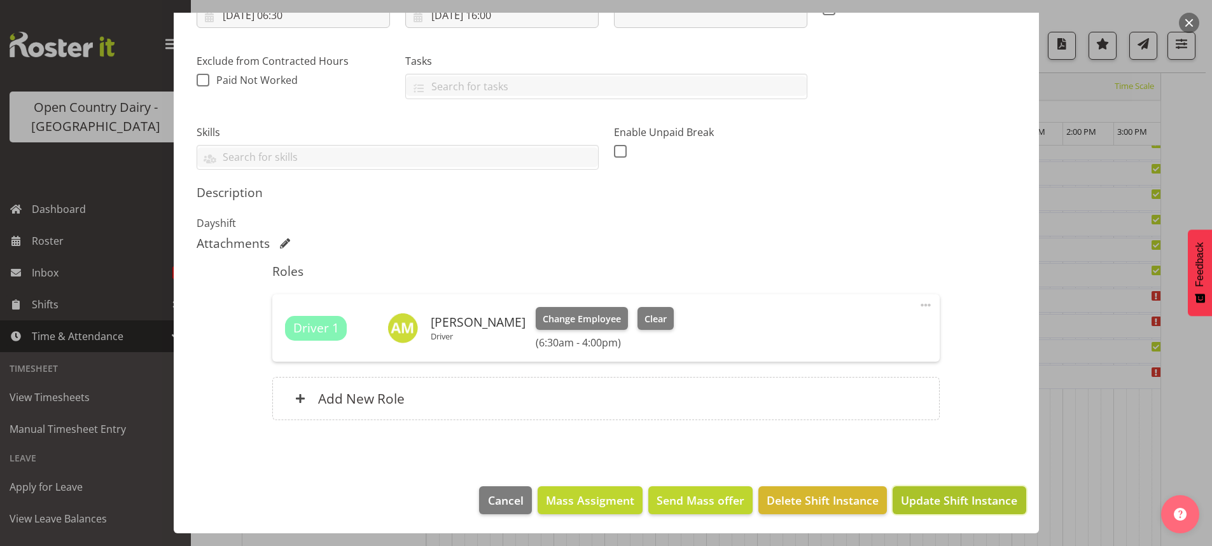
click at [941, 501] on span "Update Shift Instance" at bounding box center [959, 500] width 116 height 17
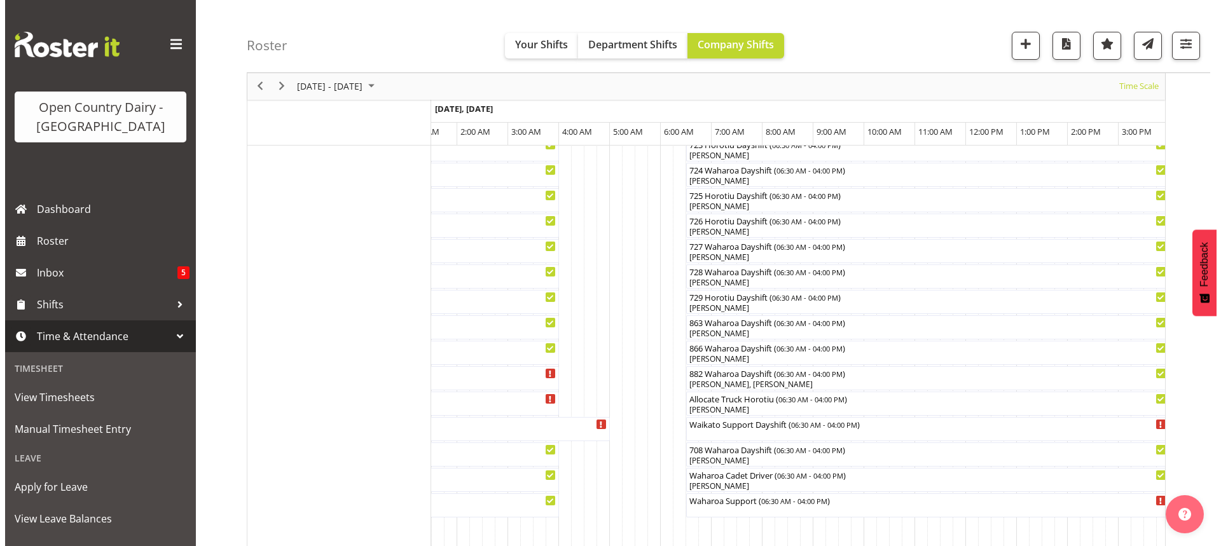
scroll to position [779, 0]
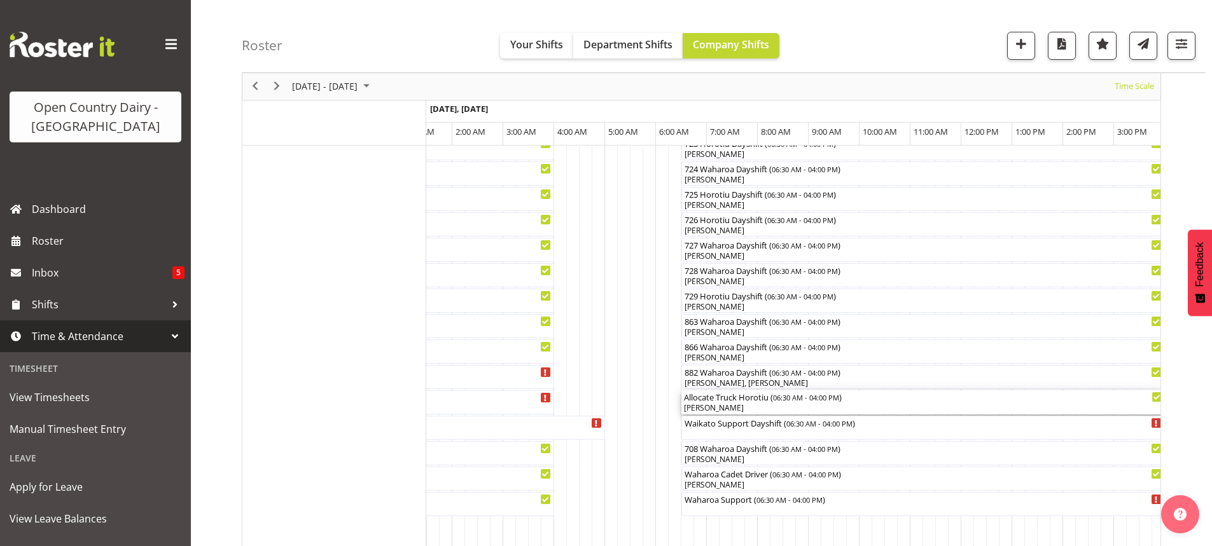
click at [744, 406] on div "Lalesh Kumar" at bounding box center [923, 408] width 478 height 11
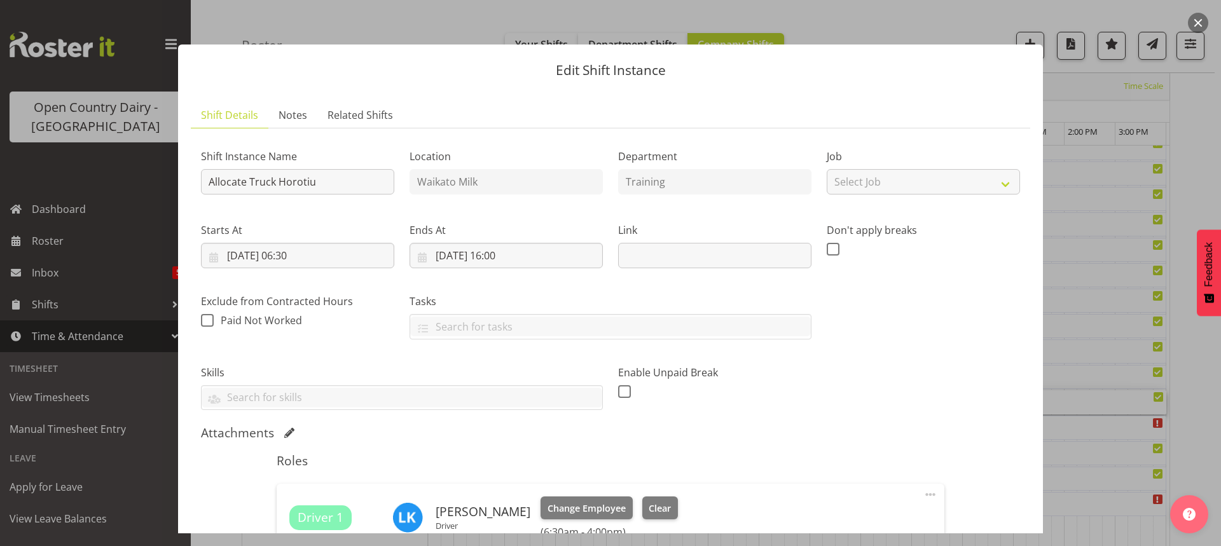
scroll to position [190, 0]
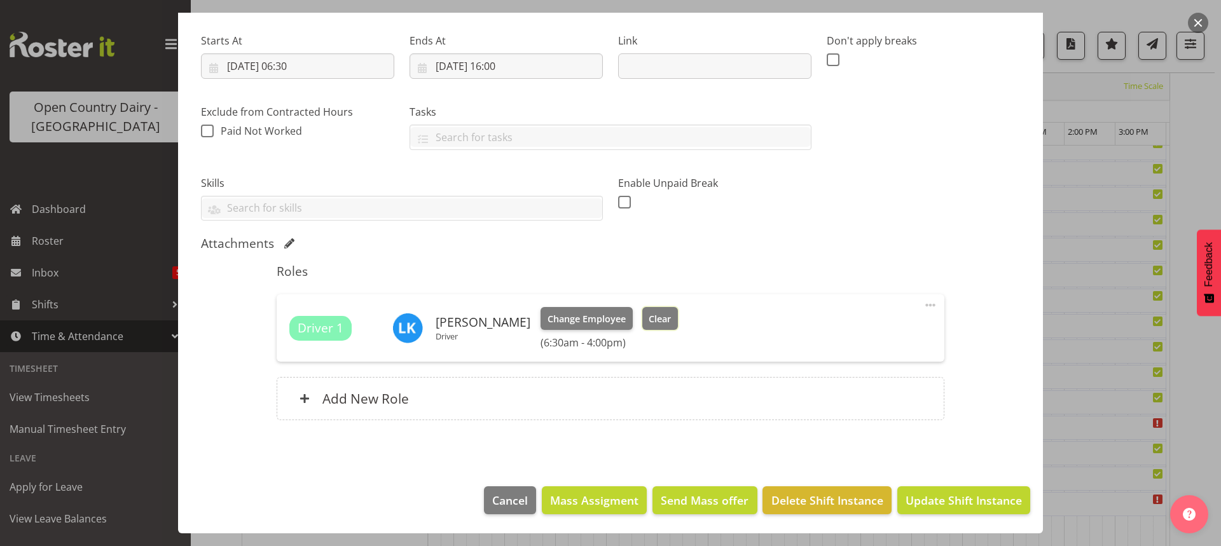
drag, startPoint x: 646, startPoint y: 319, endPoint x: 660, endPoint y: 333, distance: 19.8
click at [649, 319] on span "Clear" at bounding box center [660, 319] width 22 height 14
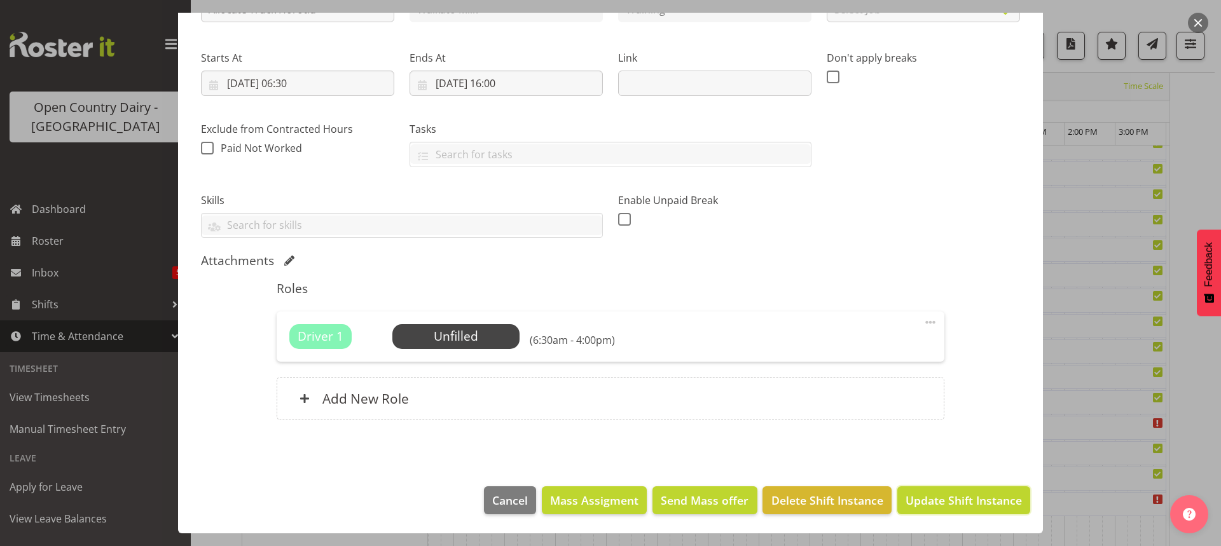
click at [955, 499] on span "Update Shift Instance" at bounding box center [964, 500] width 116 height 17
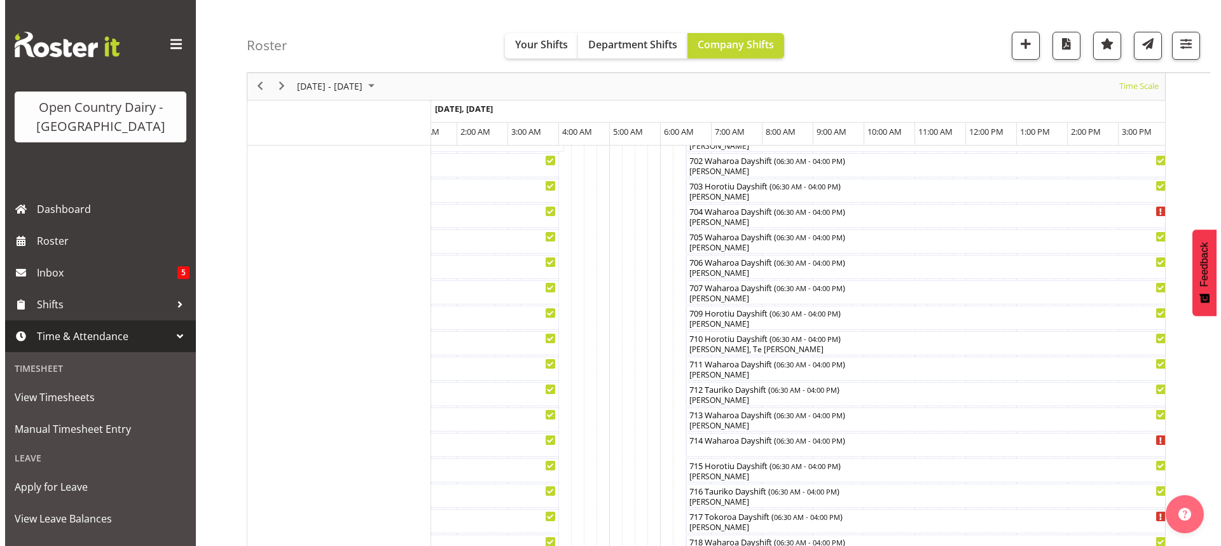
scroll to position [334, 0]
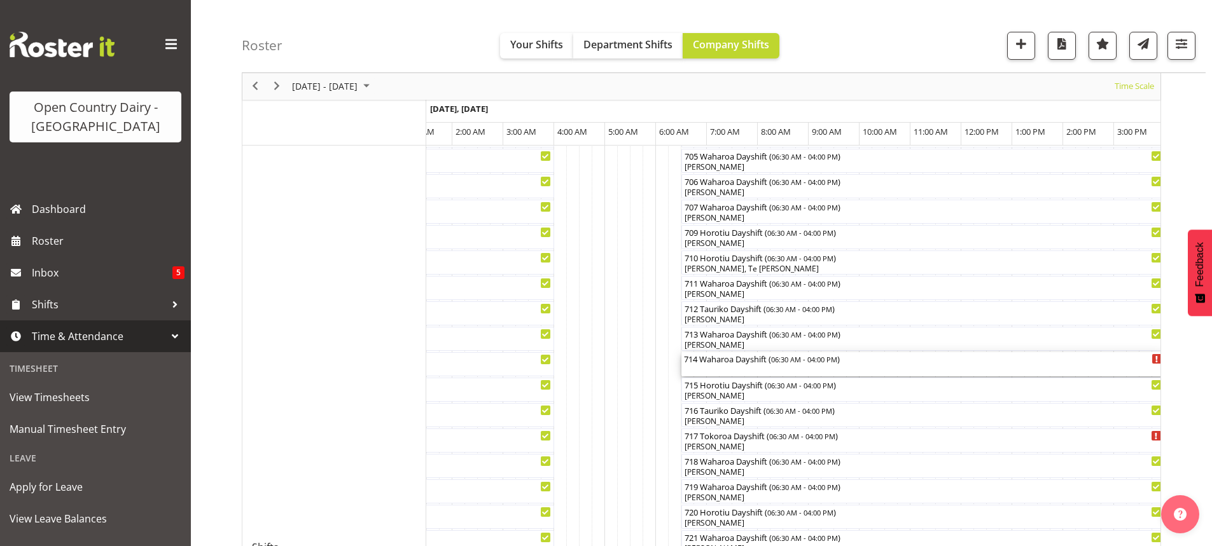
click at [739, 370] on div "714 Waharoa Dayshift ( 06:30 AM - 04:00 PM )" at bounding box center [923, 364] width 478 height 24
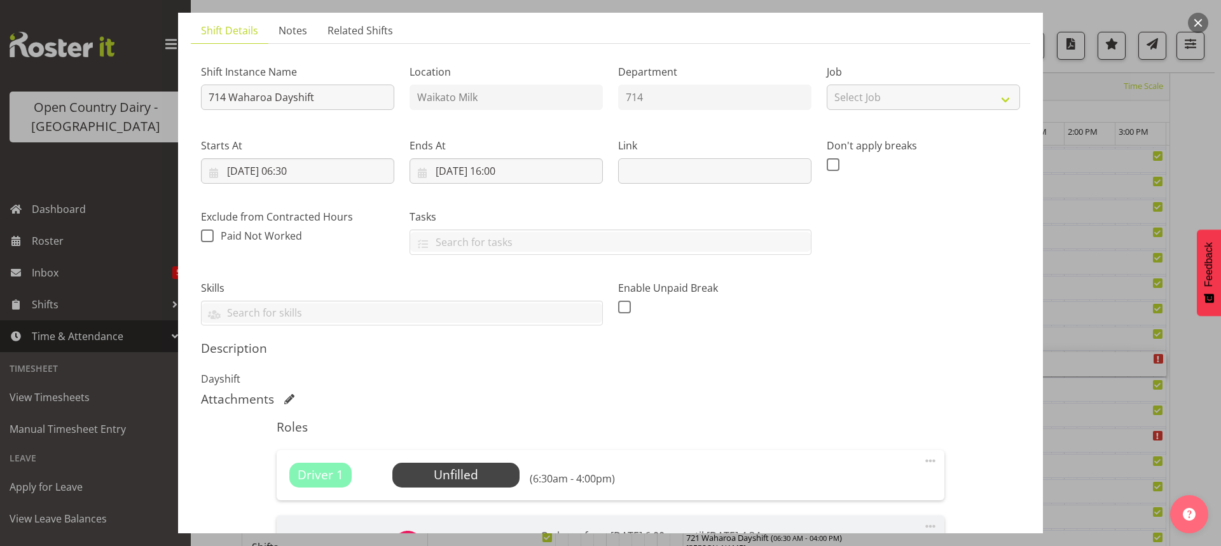
scroll to position [254, 0]
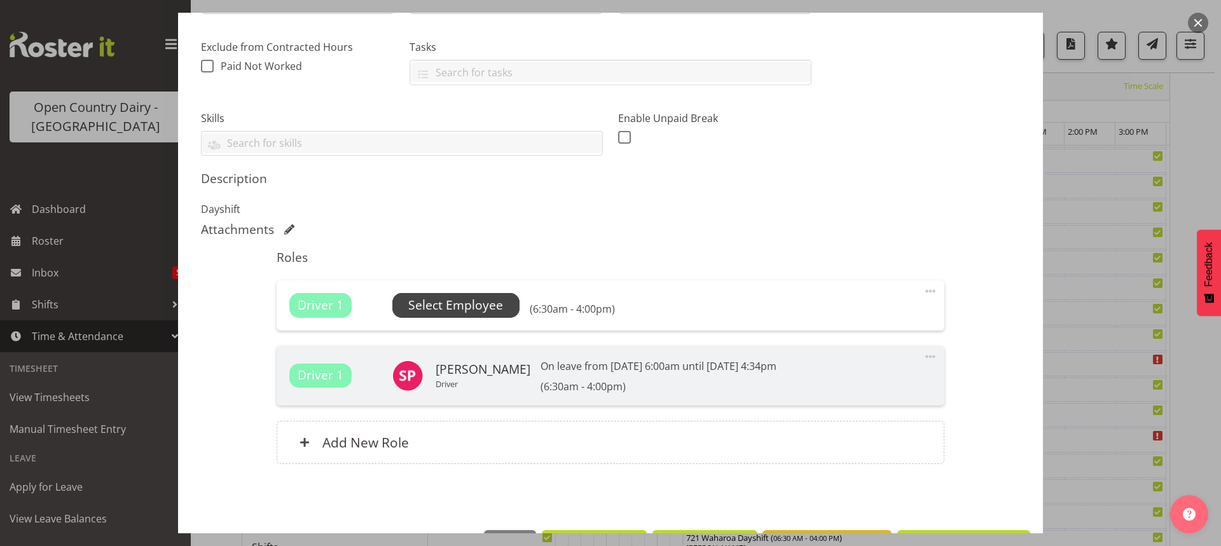
click at [472, 310] on span "Select Employee" at bounding box center [455, 305] width 95 height 18
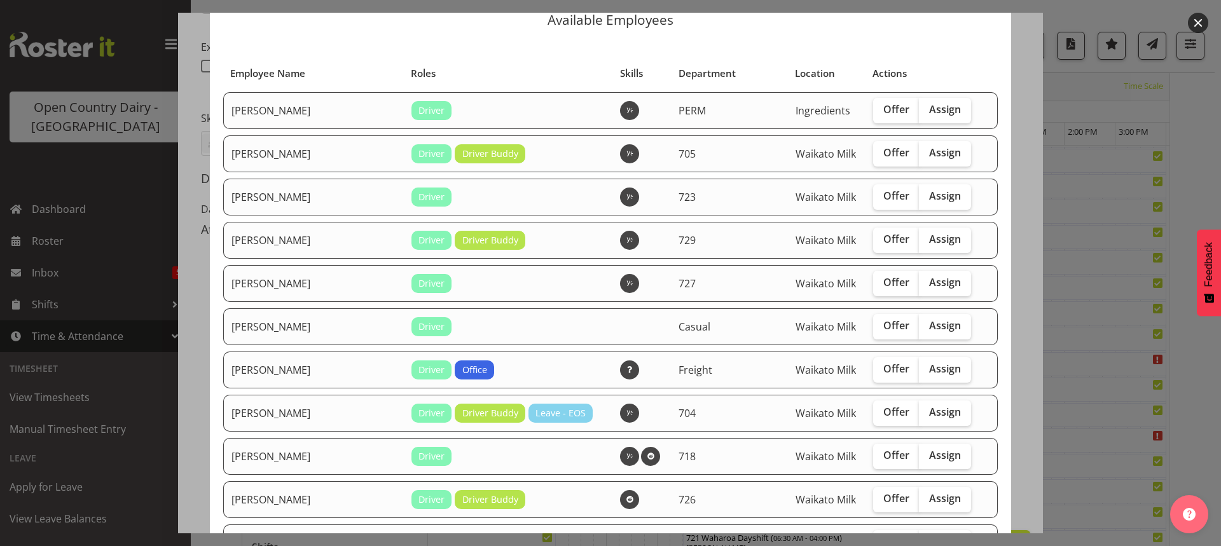
scroll to position [318, 0]
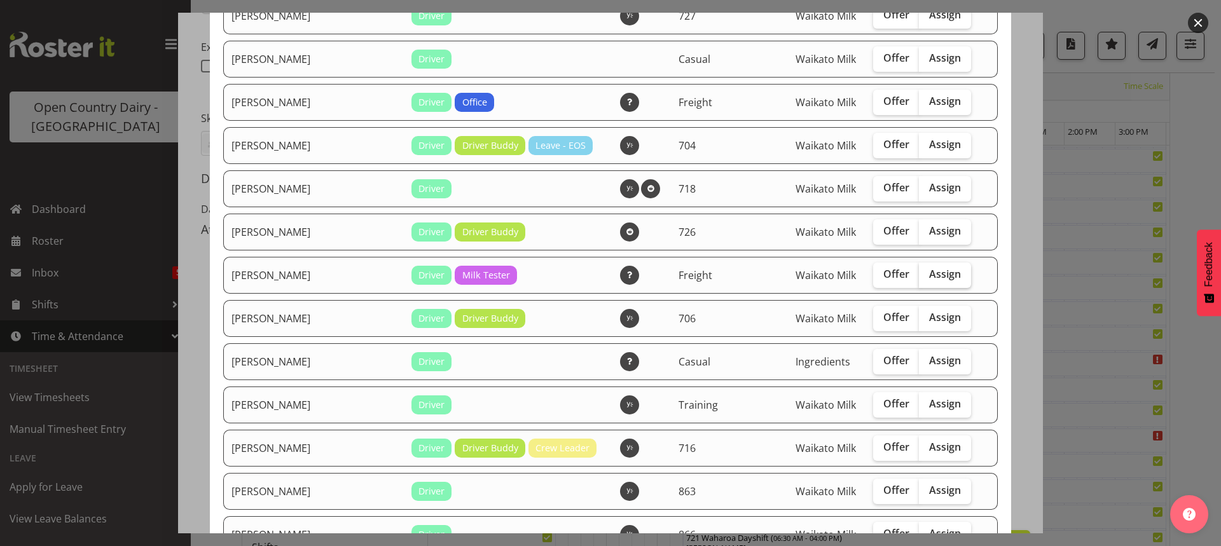
click at [929, 275] on span "Assign" at bounding box center [945, 274] width 32 height 13
click at [919, 275] on input "Assign" at bounding box center [923, 274] width 8 height 8
checkbox input "true"
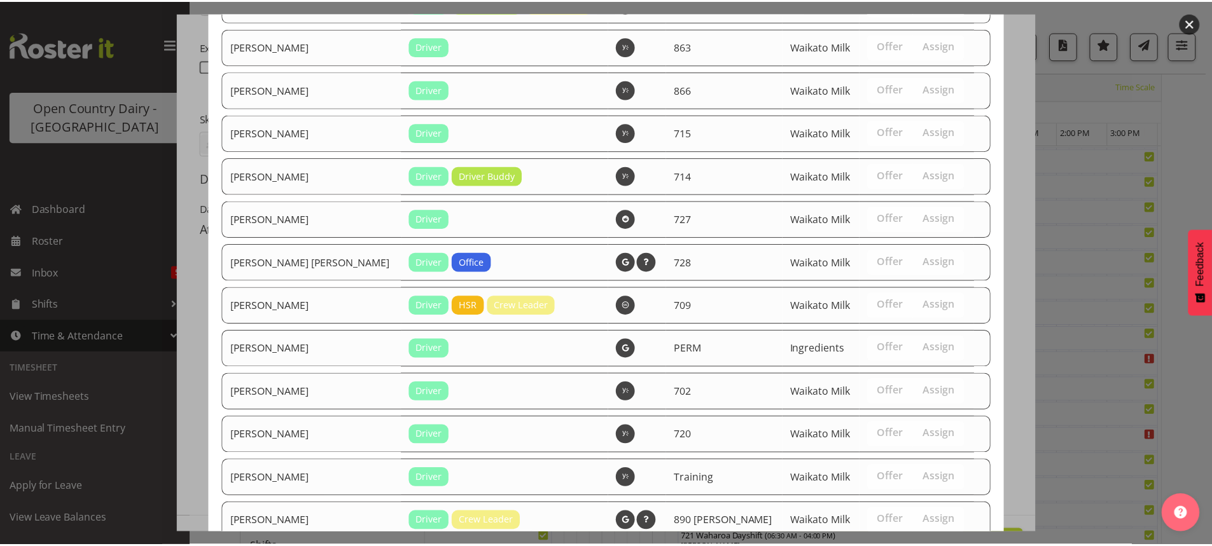
scroll to position [1023, 0]
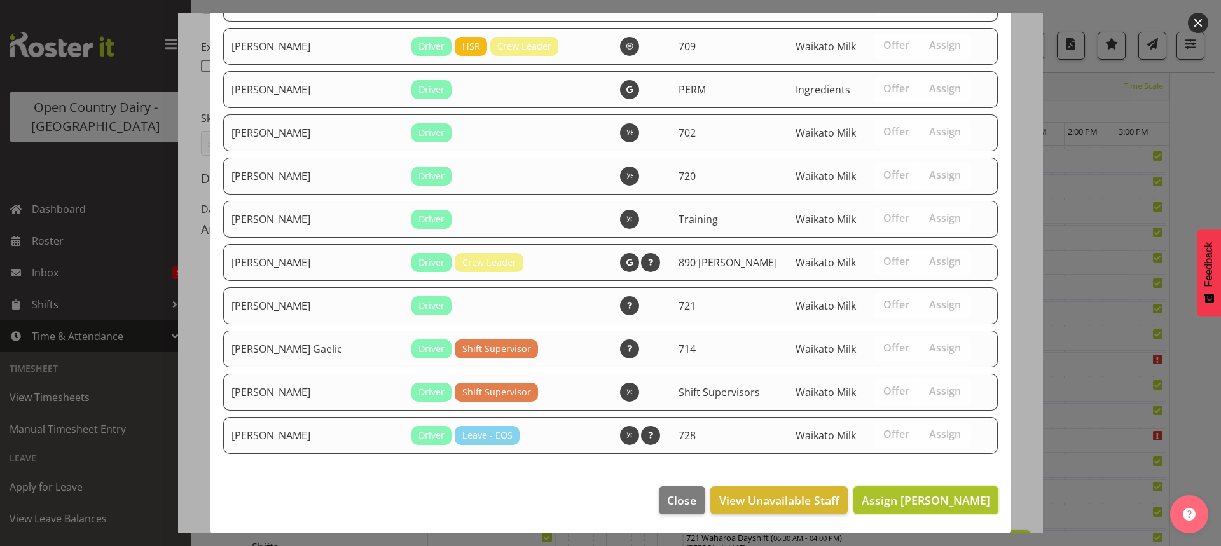
click at [917, 497] on span "Assign Lalesh Kumar" at bounding box center [926, 500] width 128 height 15
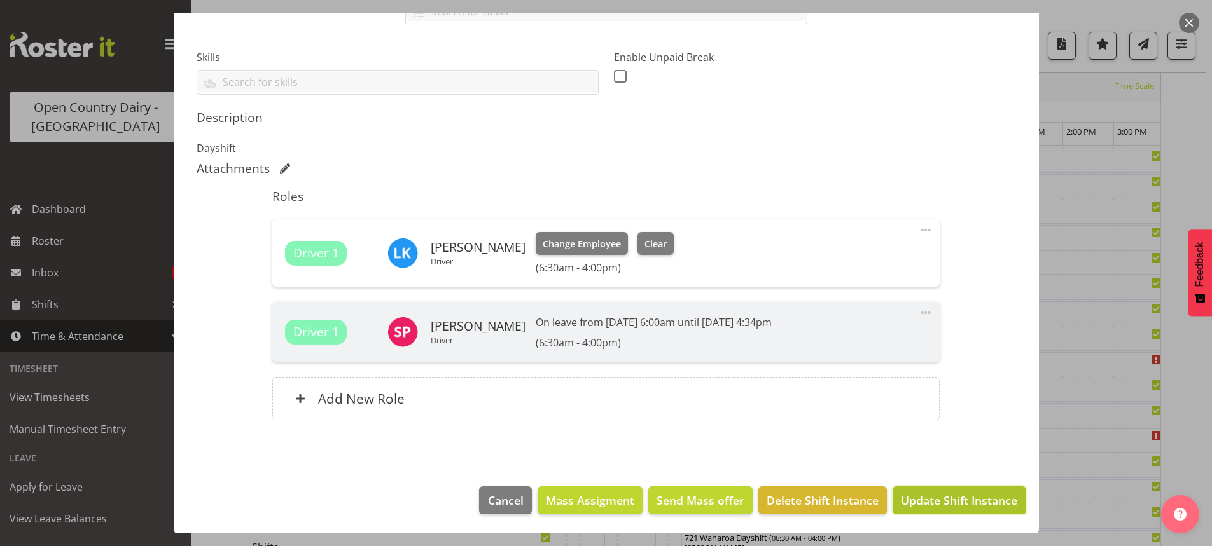
click at [956, 501] on span "Update Shift Instance" at bounding box center [959, 500] width 116 height 17
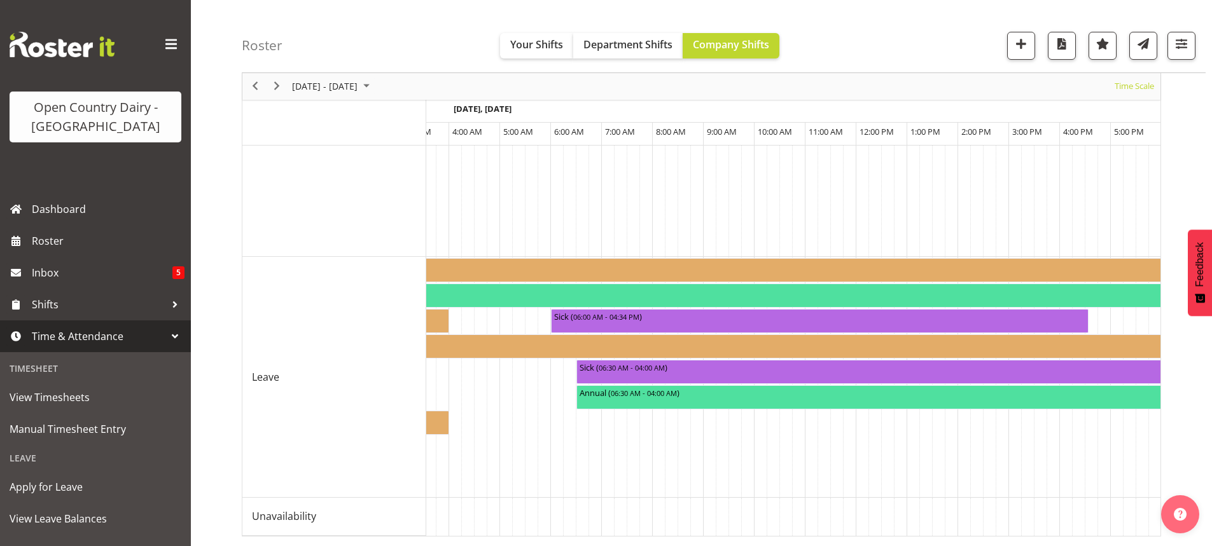
scroll to position [0, 7556]
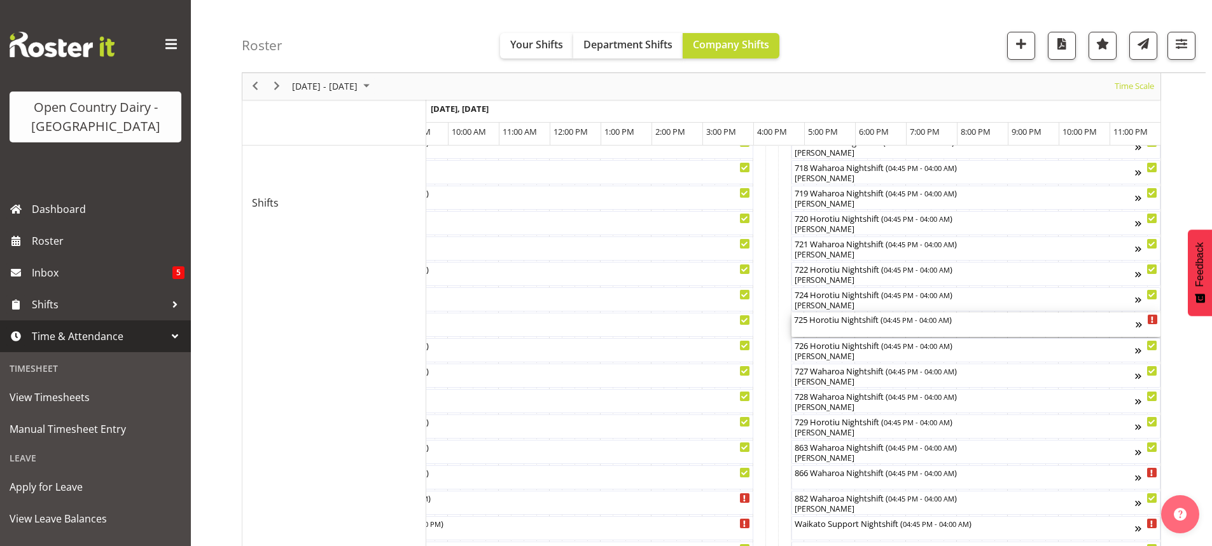
click at [854, 330] on div "725 Horotiu Nightshift ( 04:45 PM - 04:00 AM )" at bounding box center [965, 325] width 342 height 24
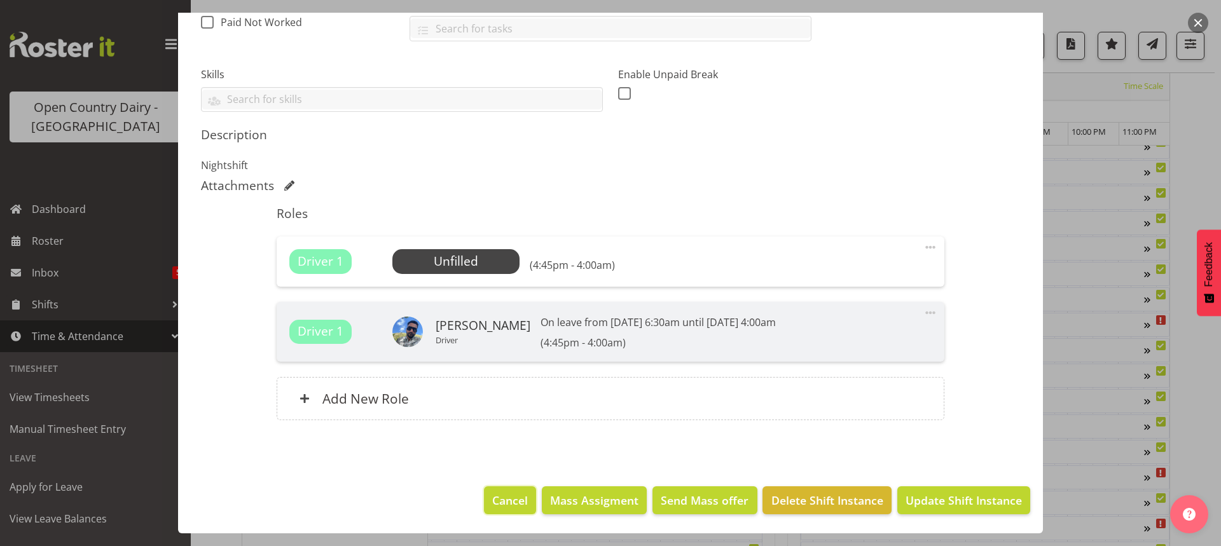
click at [506, 501] on span "Cancel" at bounding box center [510, 500] width 36 height 17
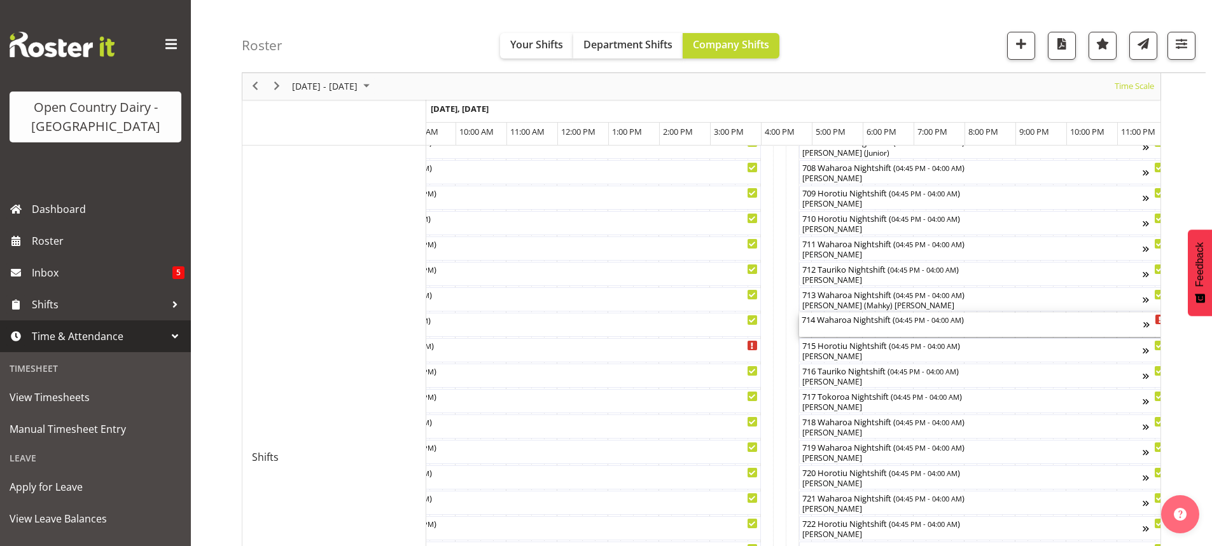
click at [845, 328] on div "714 Waharoa Nightshift ( 04:45 PM - 04:00 AM )" at bounding box center [972, 325] width 342 height 24
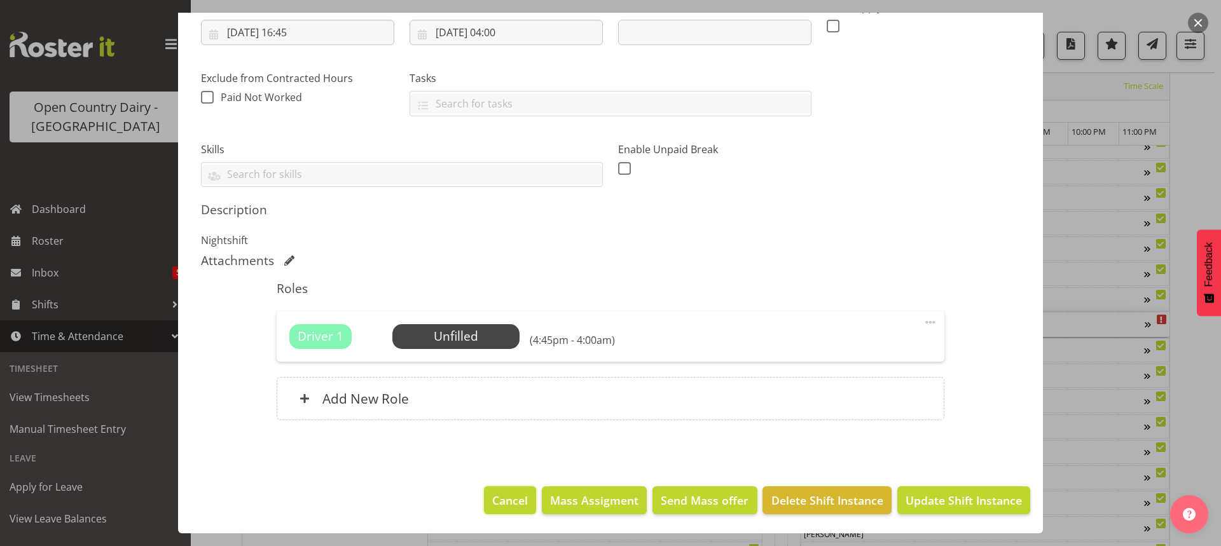
click at [504, 500] on span "Cancel" at bounding box center [510, 500] width 36 height 17
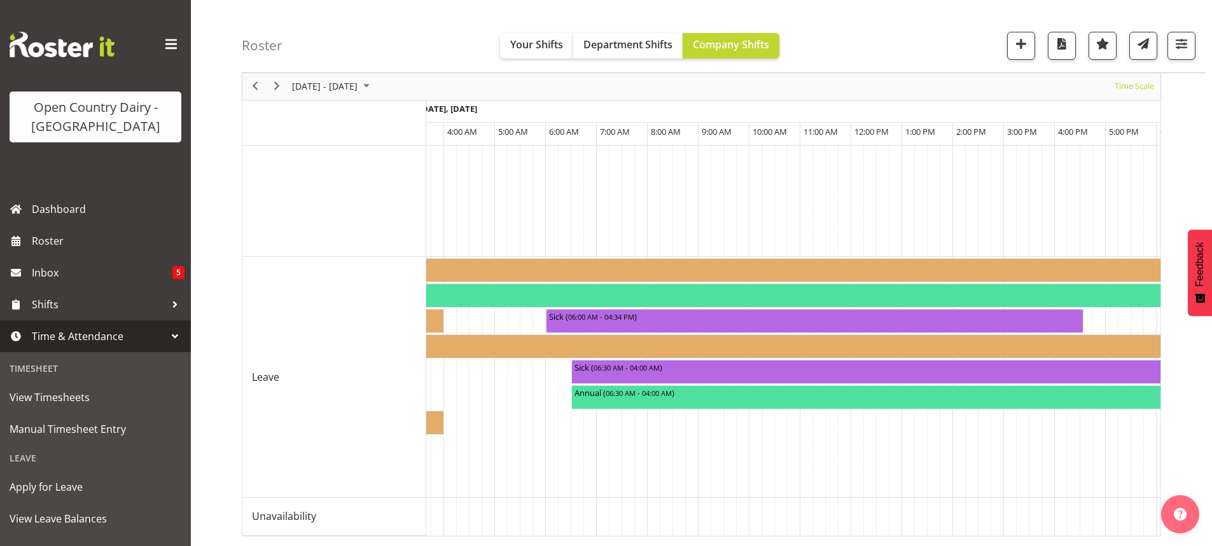
scroll to position [0, 7503]
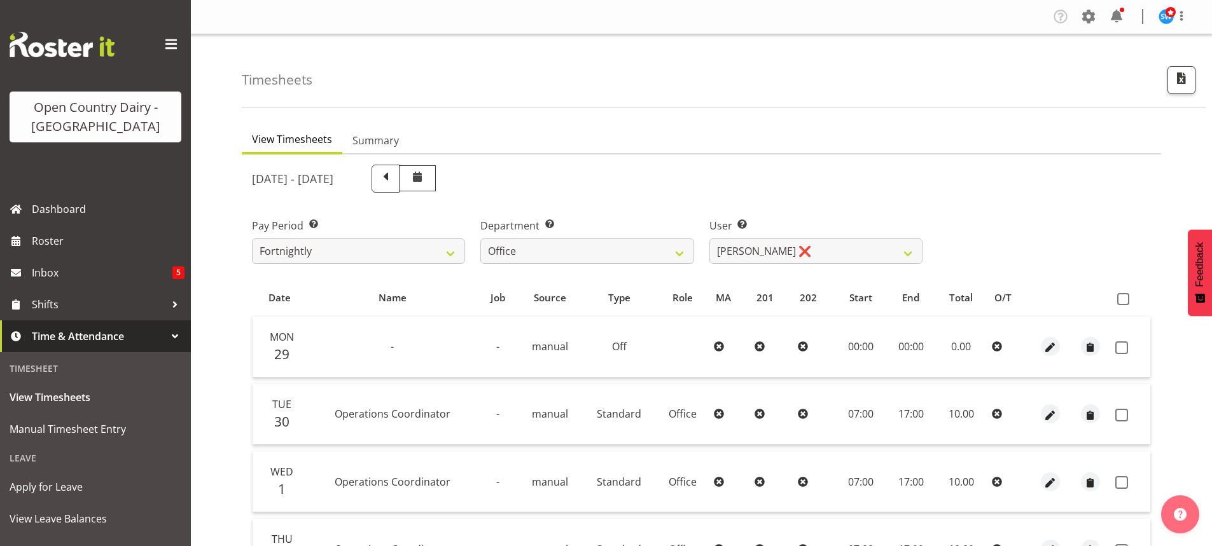
select select "734"
select select "8227"
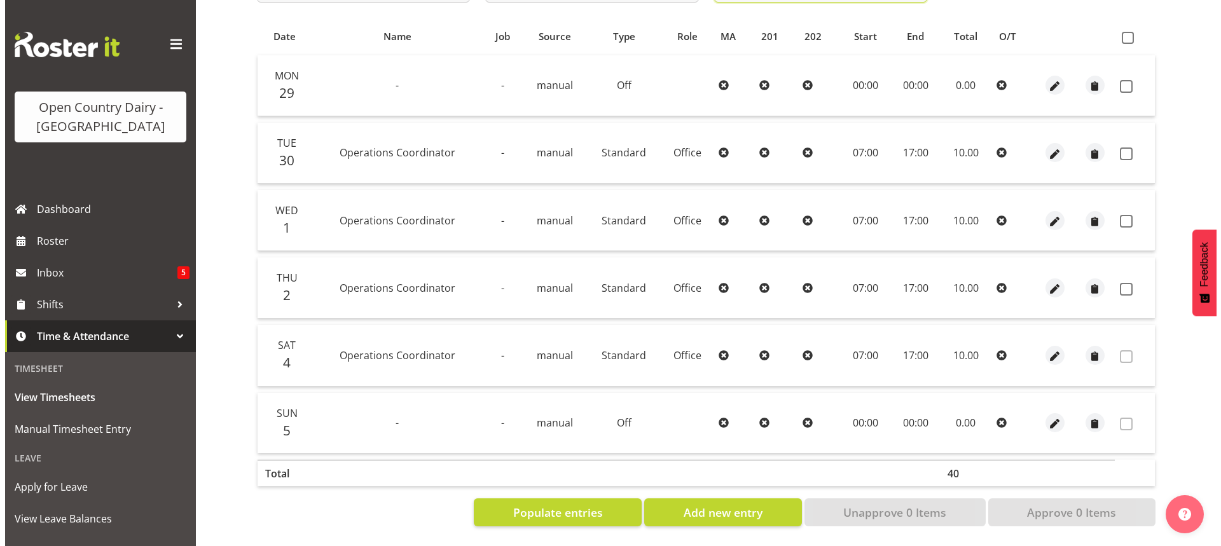
scroll to position [271, 0]
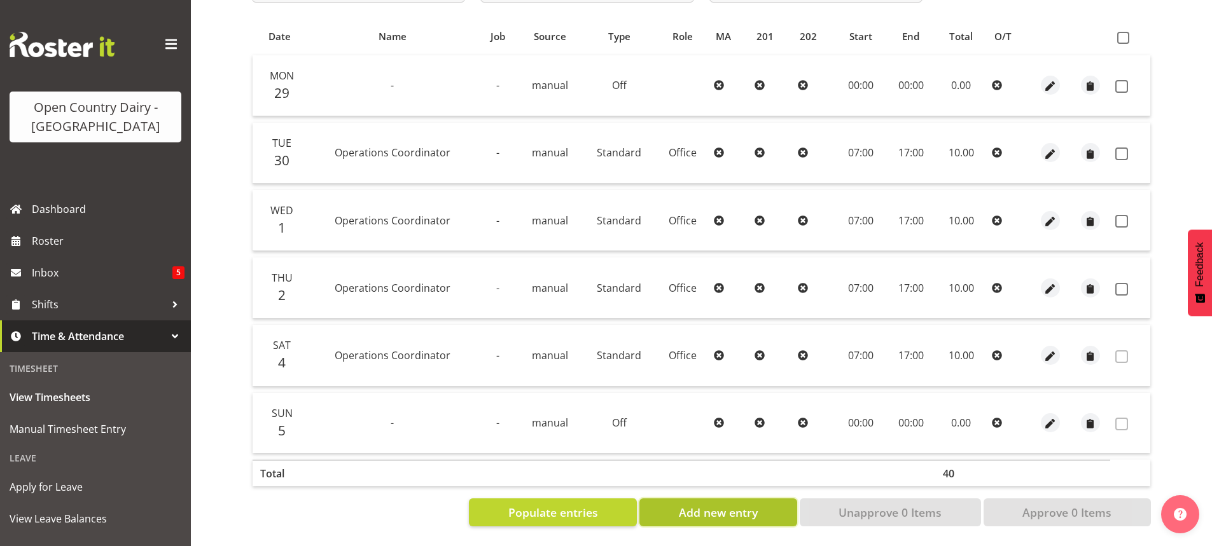
click at [710, 504] on span "Add new entry" at bounding box center [718, 512] width 79 height 17
select select
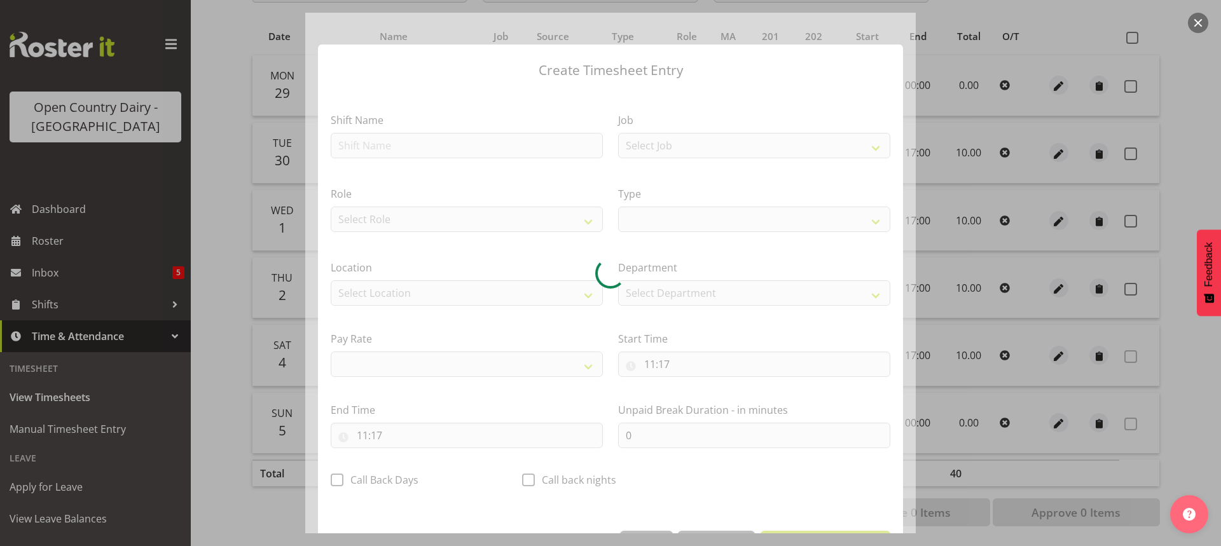
select select
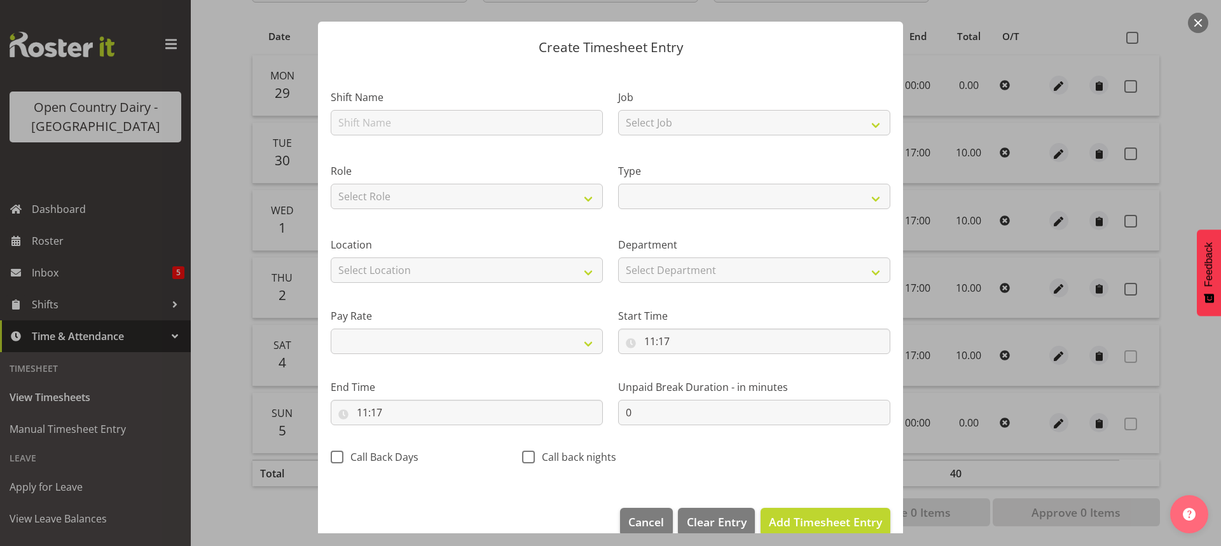
scroll to position [45, 0]
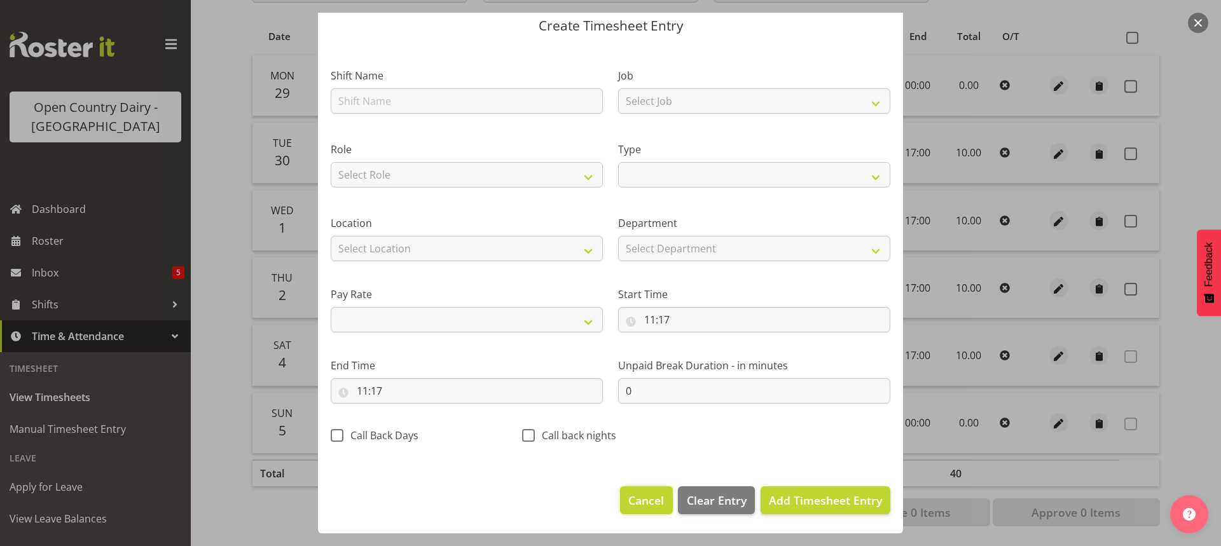
click at [637, 501] on span "Cancel" at bounding box center [646, 500] width 36 height 17
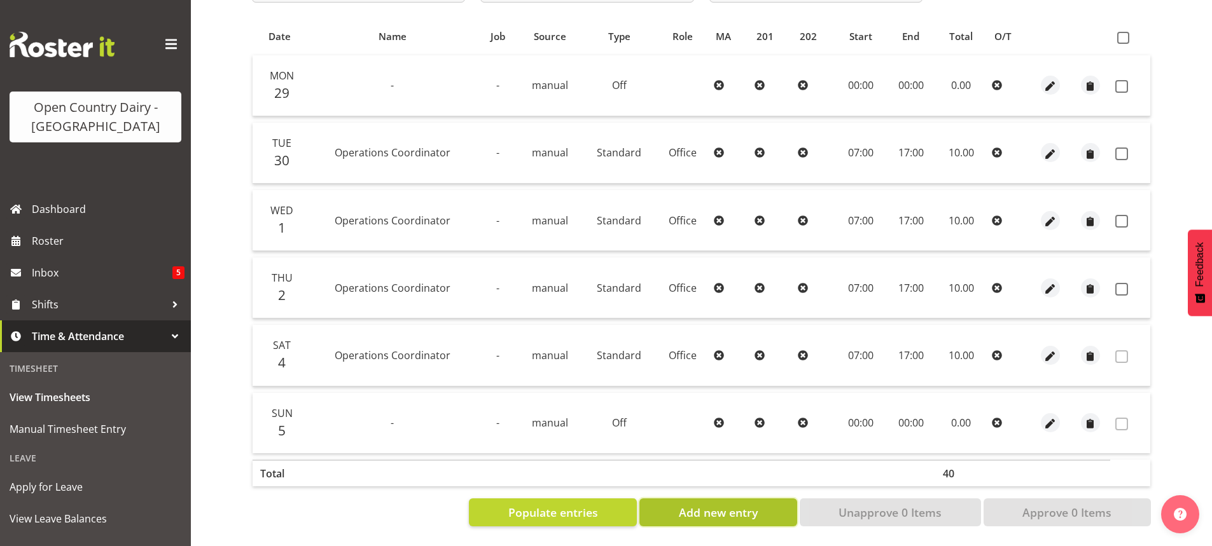
click at [714, 504] on span "Add new entry" at bounding box center [718, 512] width 79 height 17
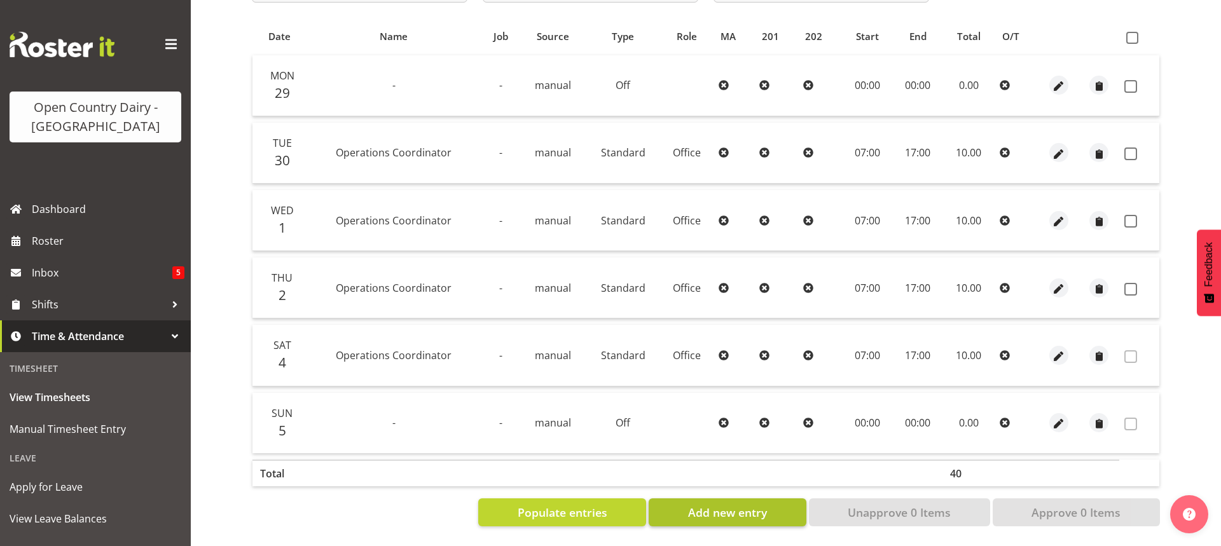
select select
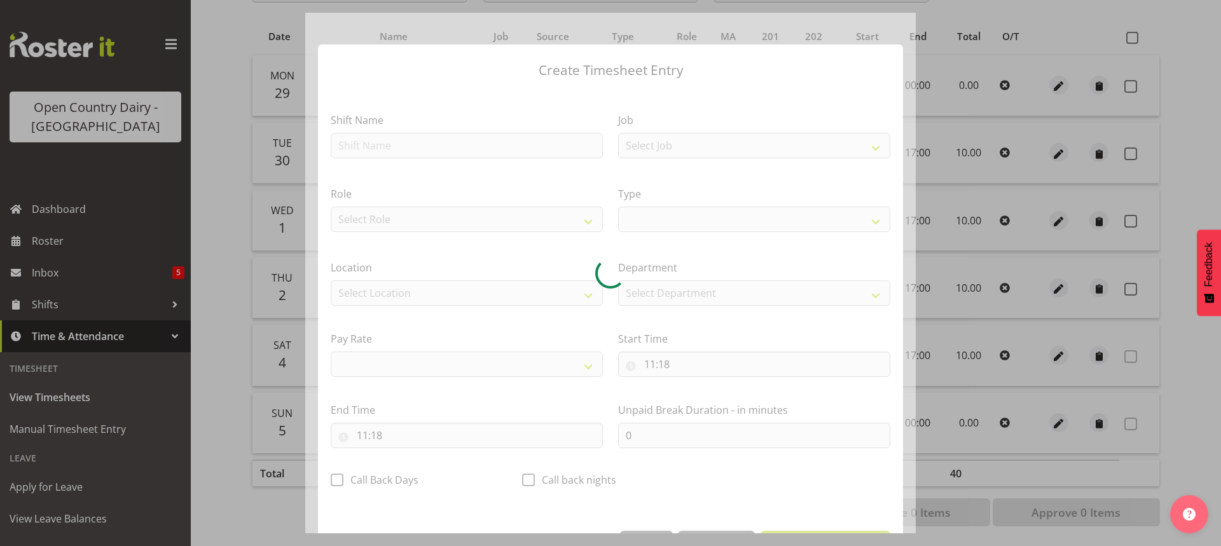
select select
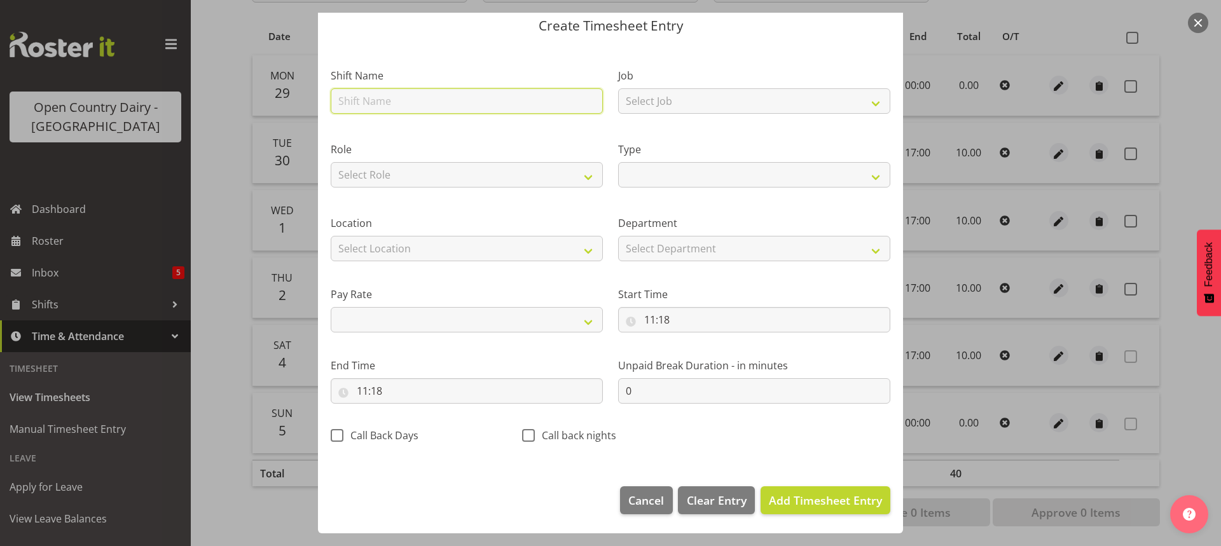
click at [571, 106] on input "text" at bounding box center [467, 100] width 272 height 25
type input "Operations Coordinator"
select select
click at [704, 175] on select "Off Standard Public Holiday Public Holiday (Worked) Day In Lieu Annual Leave Si…" at bounding box center [754, 174] width 272 height 25
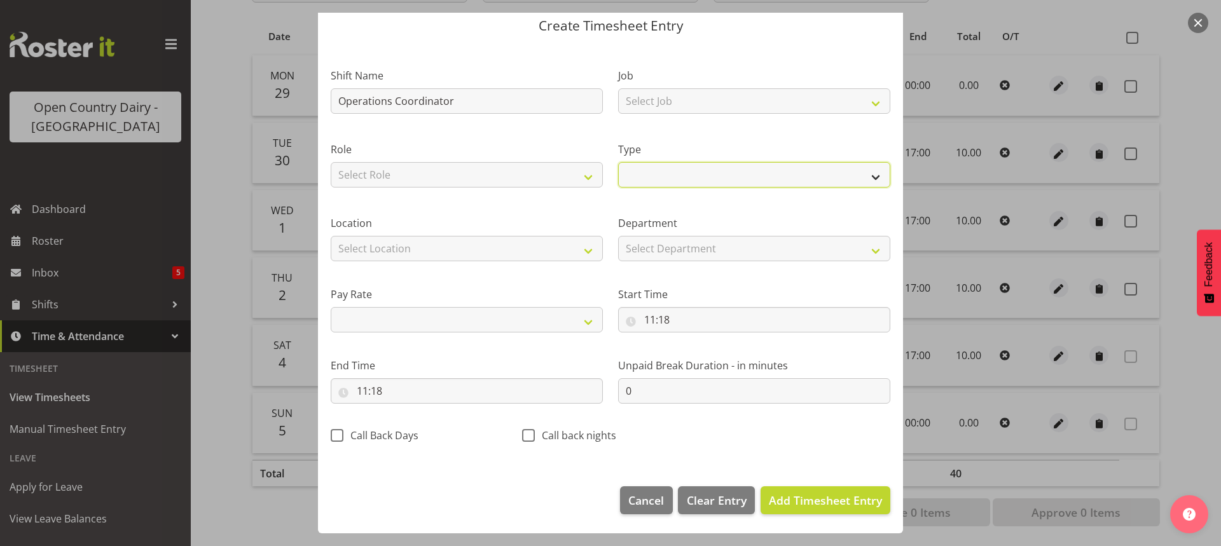
select select "Standard"
click at [618, 162] on select "Off Standard Public Holiday Public Holiday (Worked) Day In Lieu Annual Leave Si…" at bounding box center [754, 174] width 272 height 25
select select
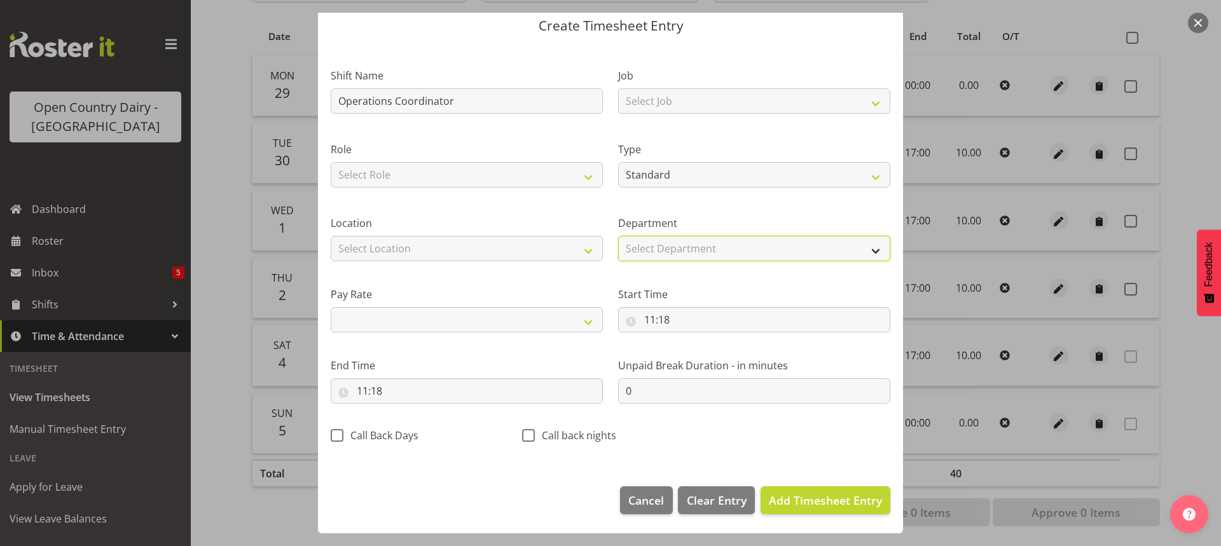
click at [704, 247] on select "Select Department Office Shift Supervisors Training" at bounding box center [754, 248] width 272 height 25
select select "734"
click at [618, 236] on select "Select Department Office Shift Supervisors Training" at bounding box center [754, 248] width 272 height 25
select select
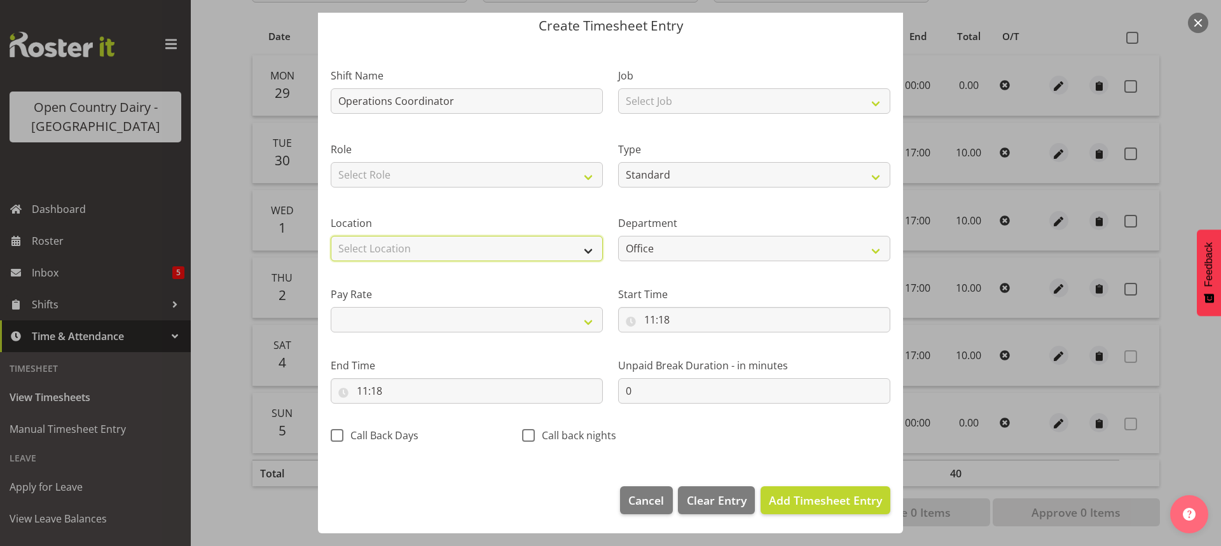
click at [565, 246] on select "Select Location Containers Horotiu Ingredients Waharoa Office Waikato Milk Whan…" at bounding box center [467, 248] width 272 height 25
select select "1040"
click at [331, 236] on select "Select Location Containers Horotiu Ingredients Waharoa Office Waikato Milk Whan…" at bounding box center [467, 248] width 272 height 25
select select
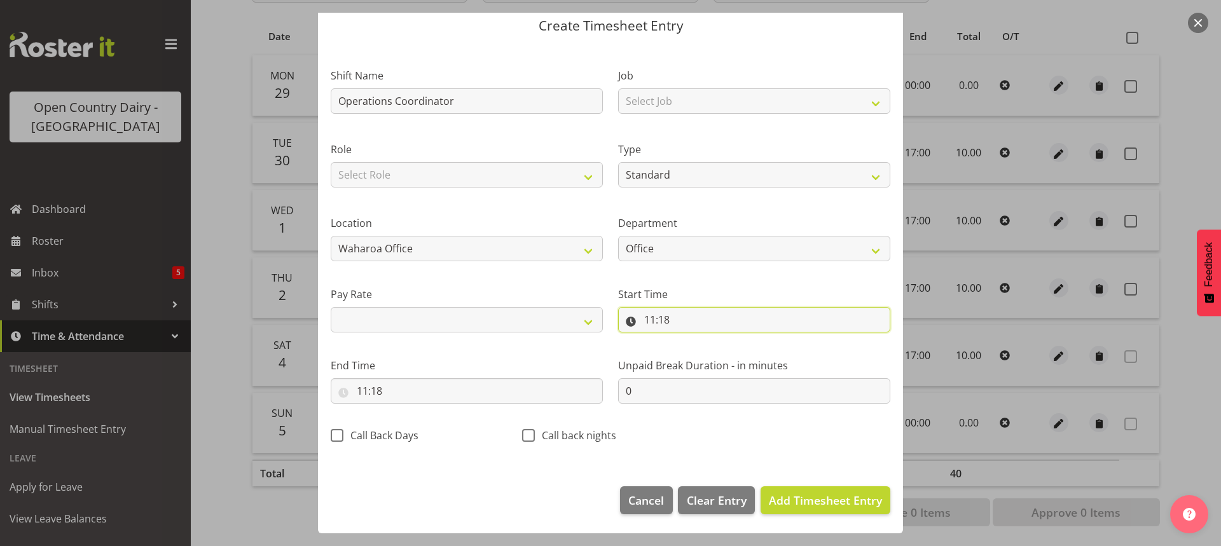
click at [662, 314] on input "11:18" at bounding box center [754, 319] width 272 height 25
click at [702, 354] on select "00 01 02 03 04 05 06 07 08 09 10 11 12 13 14 15 16 17 18 19 20 21 22 23" at bounding box center [705, 352] width 29 height 25
select select "7"
click at [691, 340] on select "00 01 02 03 04 05 06 07 08 09 10 11 12 13 14 15 16 17 18 19 20 21 22 23" at bounding box center [705, 352] width 29 height 25
select select
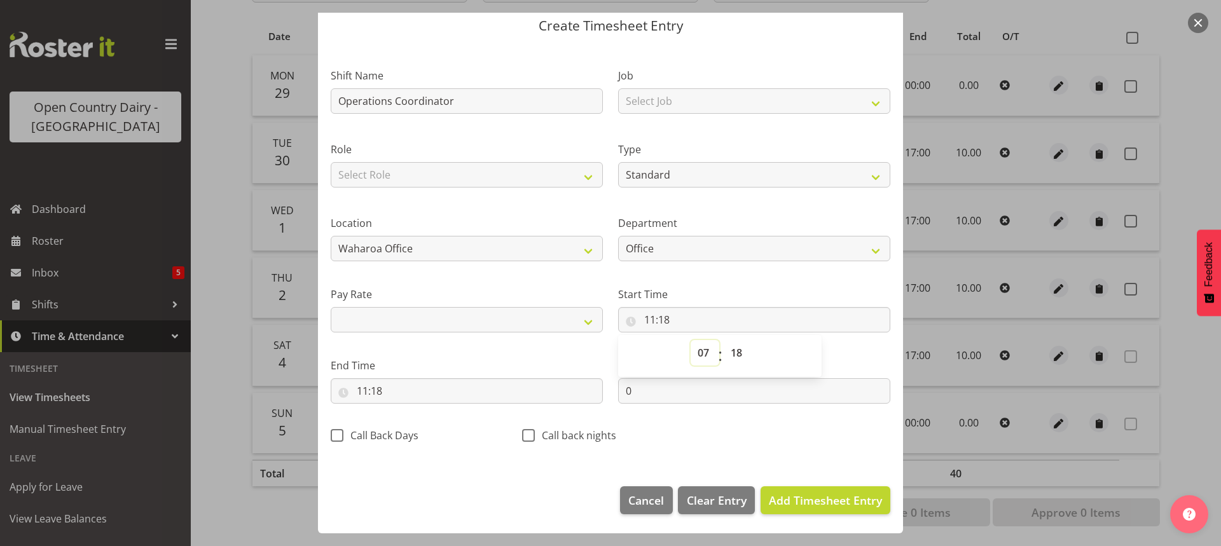
type input "07:18"
click at [736, 353] on select "00 01 02 03 04 05 06 07 08 09 10 11 12 13 14 15 16 17 18 19 20 21 22 23 24 25 2…" at bounding box center [738, 352] width 29 height 25
select select "0"
click at [724, 340] on select "00 01 02 03 04 05 06 07 08 09 10 11 12 13 14 15 16 17 18 19 20 21 22 23 24 25 2…" at bounding box center [738, 352] width 29 height 25
select select
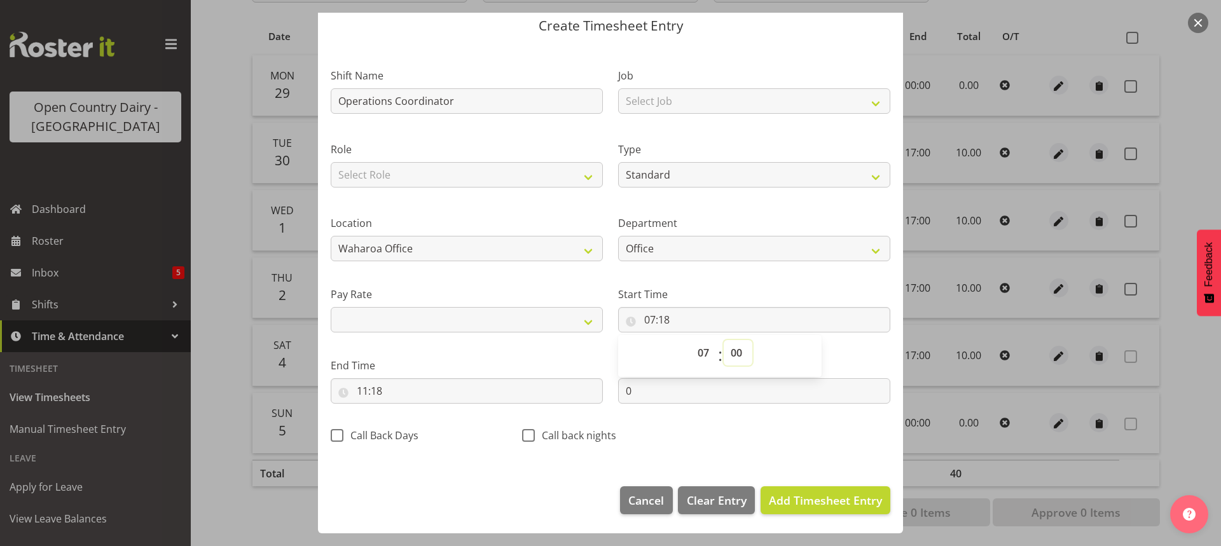
type input "07:00"
click at [365, 386] on input "11:18" at bounding box center [467, 390] width 272 height 25
click at [413, 428] on select "00 01 02 03 04 05 06 07 08 09 10 11 12 13 14 15 16 17 18 19 20 21 22 23" at bounding box center [417, 424] width 29 height 25
select select "17"
click at [403, 412] on select "00 01 02 03 04 05 06 07 08 09 10 11 12 13 14 15 16 17 18 19 20 21 22 23" at bounding box center [417, 424] width 29 height 25
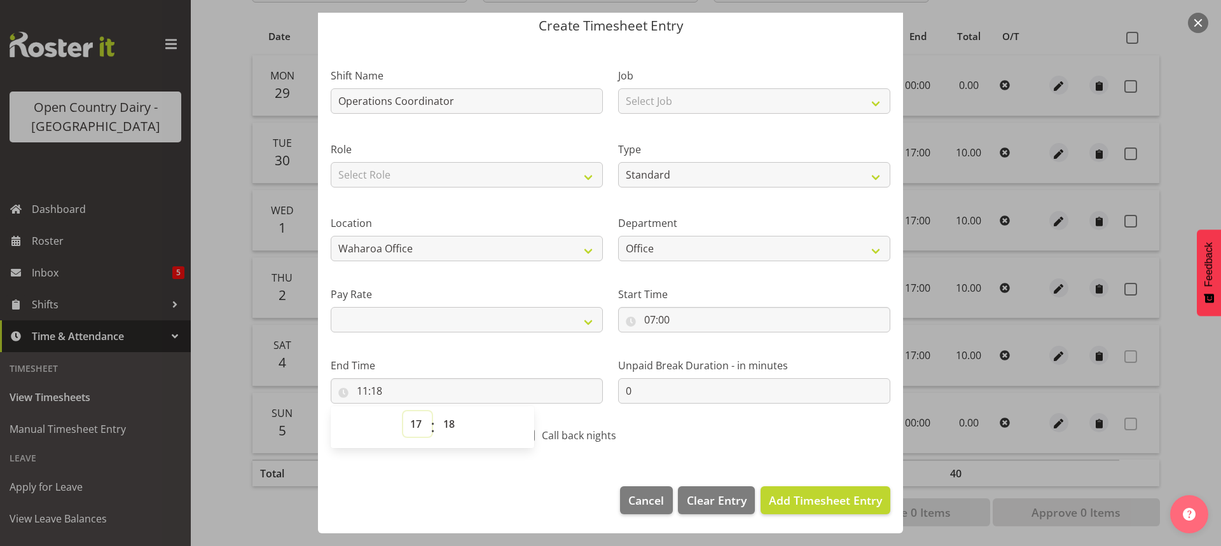
select select
type input "17:18"
click at [452, 425] on select "00 01 02 03 04 05 06 07 08 09 10 11 12 13 14 15 16 17 18 19 20 21 22 23 24 25 2…" at bounding box center [450, 424] width 29 height 25
select select "0"
click at [436, 412] on select "00 01 02 03 04 05 06 07 08 09 10 11 12 13 14 15 16 17 18 19 20 21 22 23 24 25 2…" at bounding box center [450, 424] width 29 height 25
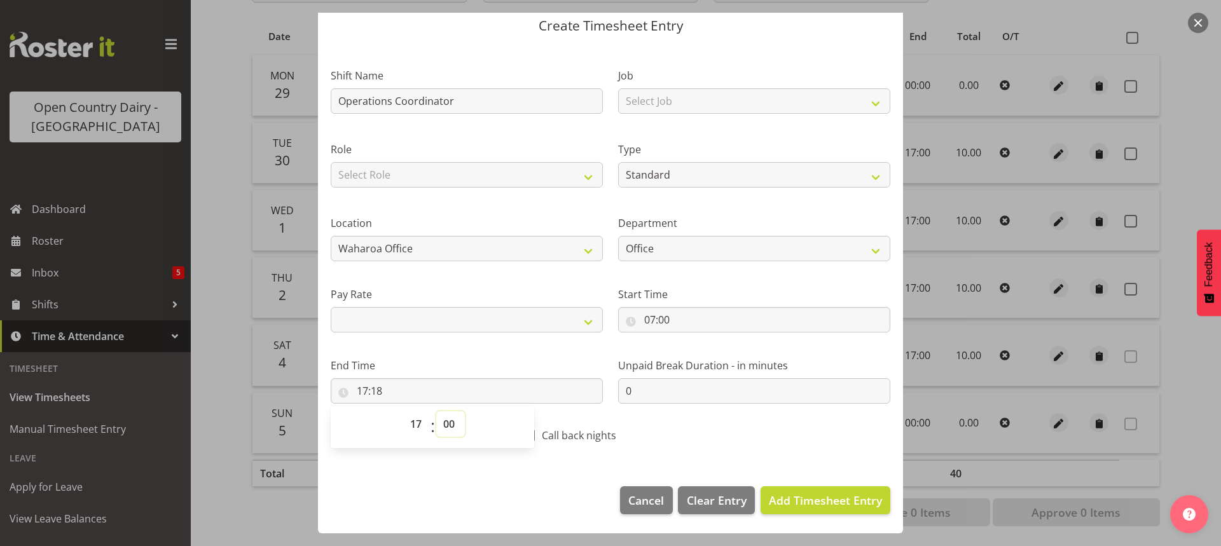
select select
type input "17:00"
click at [803, 502] on span "Add Timesheet Entry" at bounding box center [825, 500] width 113 height 15
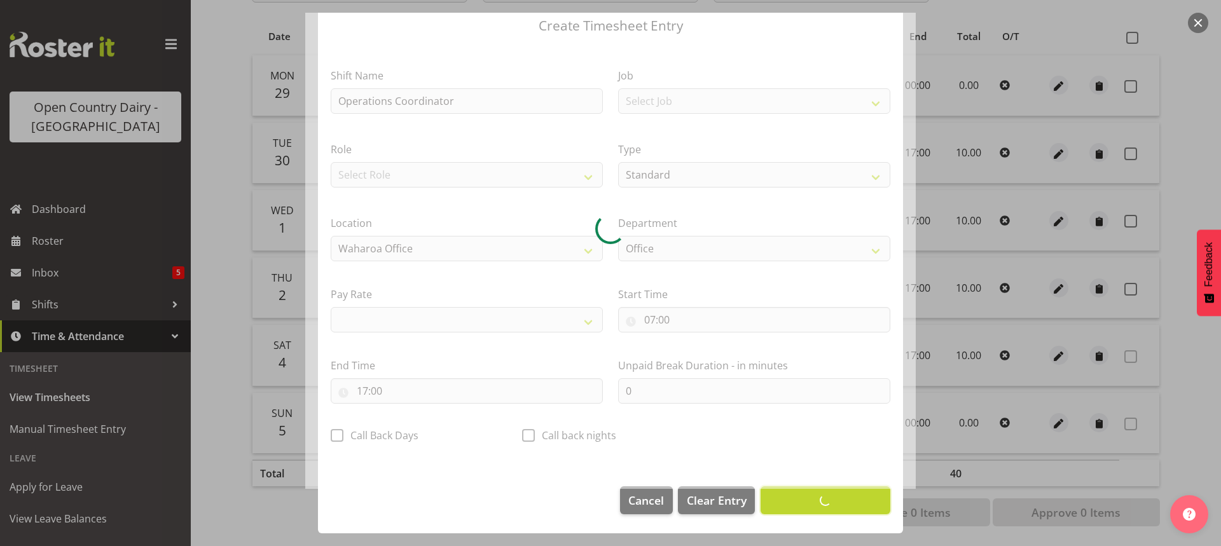
select select
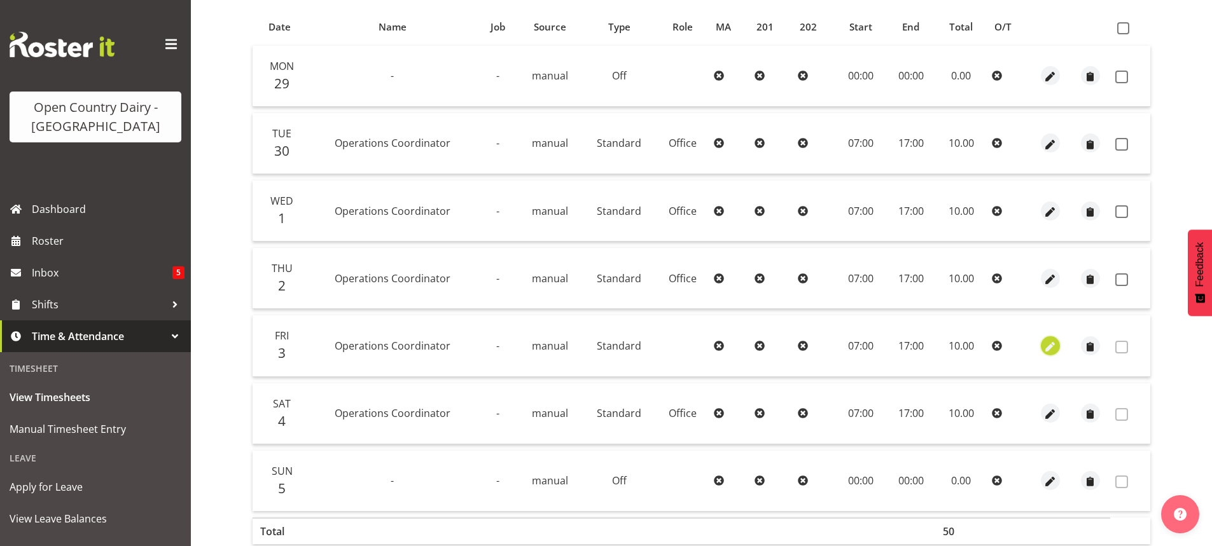
click at [1050, 344] on span "button" at bounding box center [1050, 347] width 15 height 15
select select "Standard"
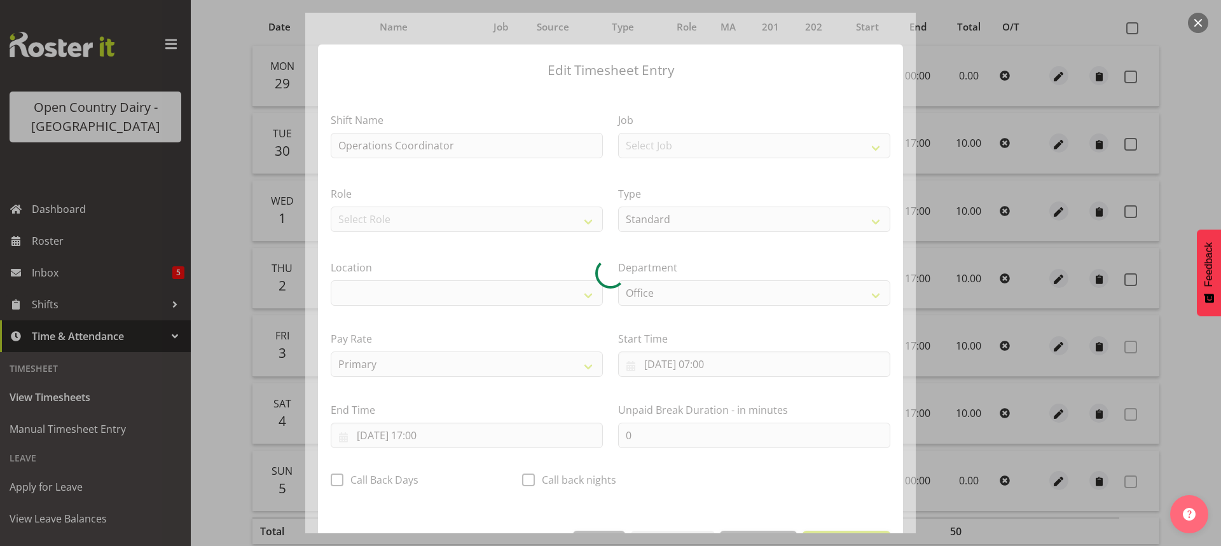
select select "1040"
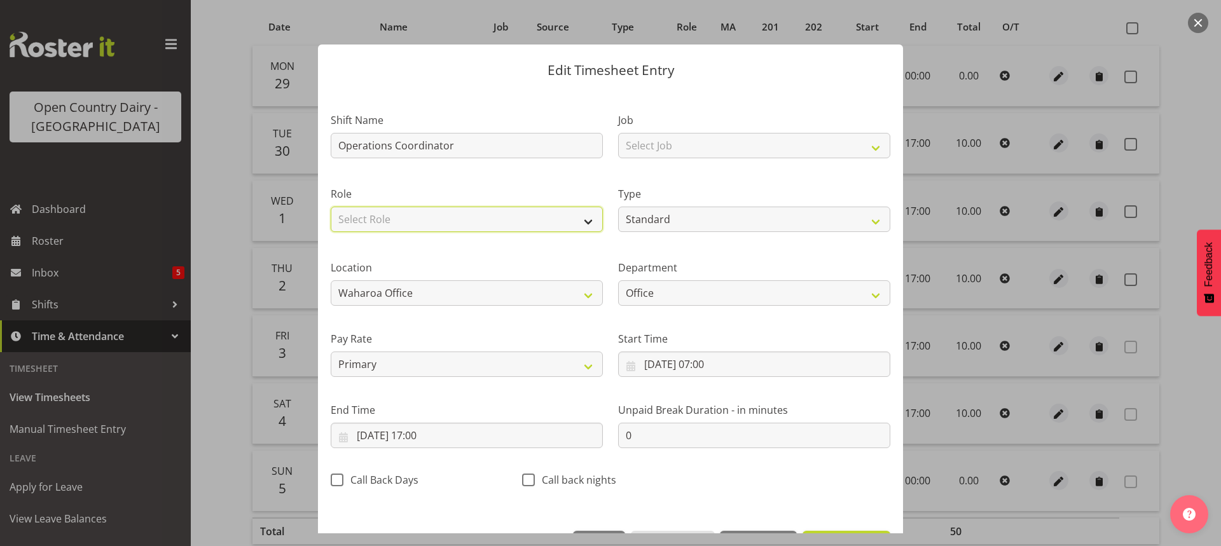
click at [583, 216] on select "Select Role Shift Supervisor Office" at bounding box center [467, 219] width 272 height 25
select select "1169"
click at [331, 207] on select "Select Role Shift Supervisor Office" at bounding box center [467, 219] width 272 height 25
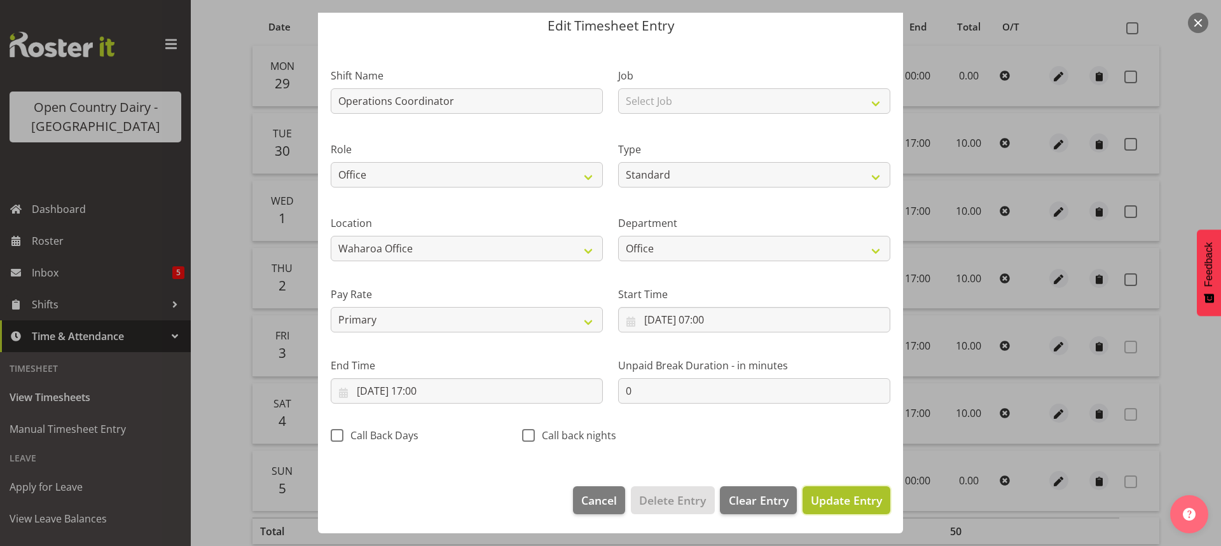
click at [827, 502] on span "Update Entry" at bounding box center [846, 500] width 71 height 15
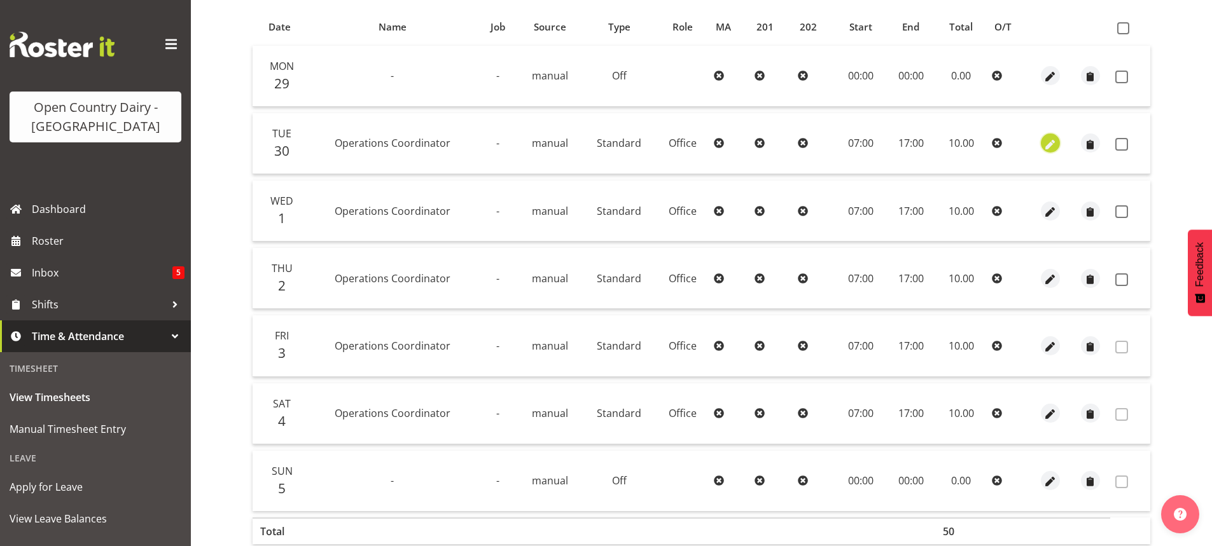
click at [1048, 141] on span "button" at bounding box center [1050, 144] width 15 height 15
select select "1169"
select select "Standard"
select select "secondary"
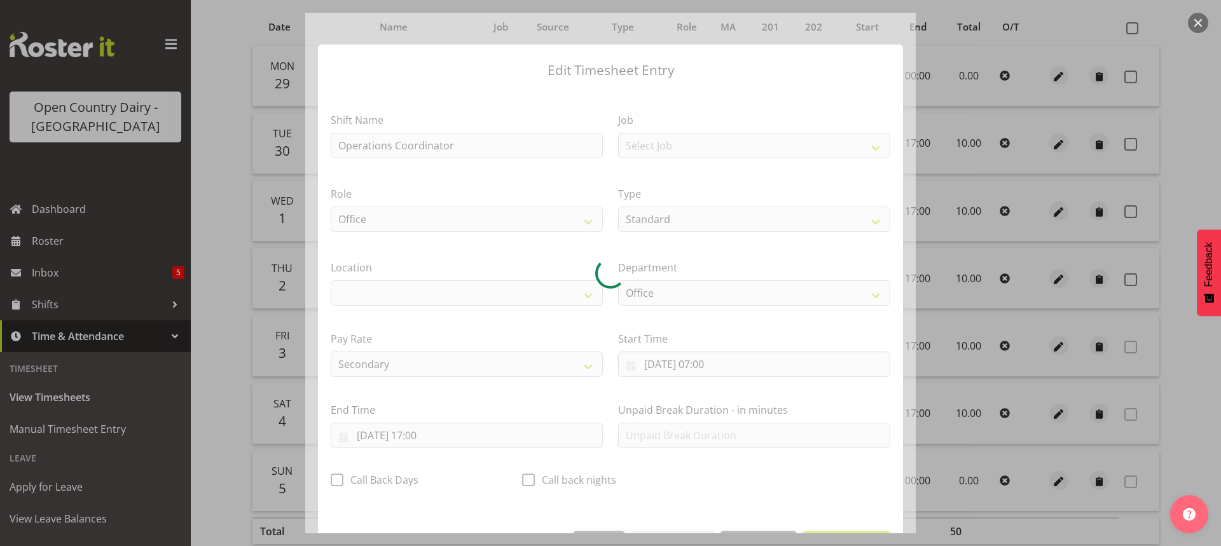
select select "1040"
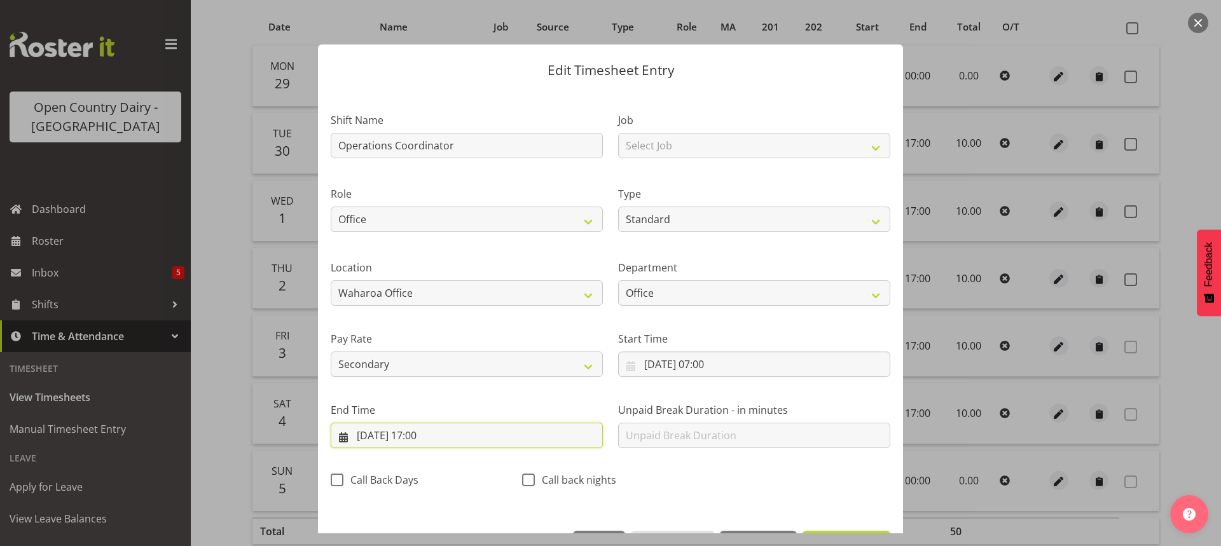
click at [425, 434] on input "30/09/2025, 17:00" at bounding box center [467, 435] width 272 height 25
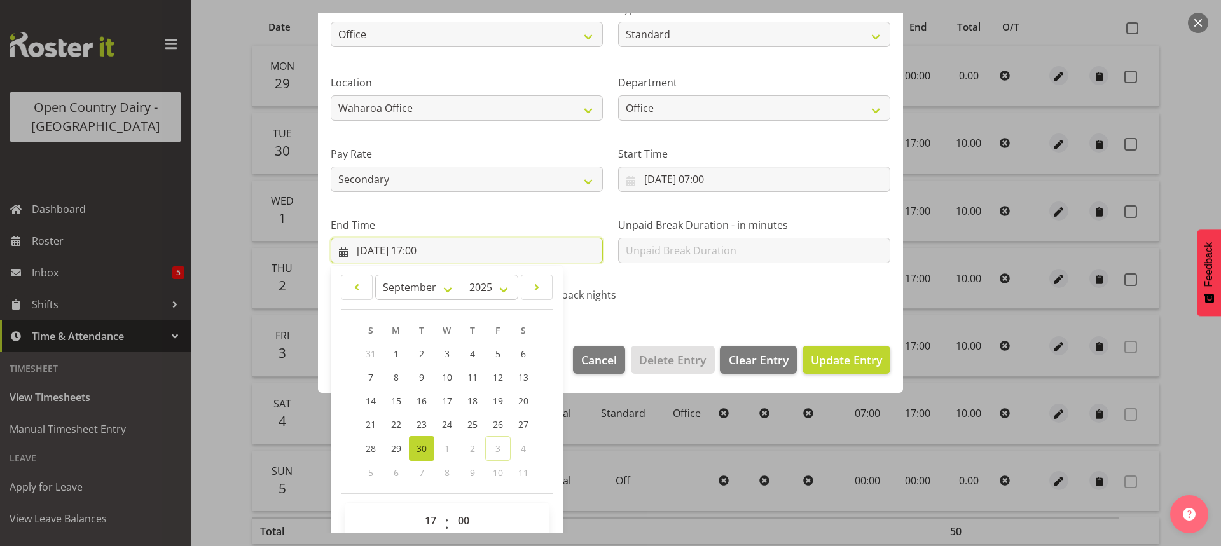
scroll to position [205, 0]
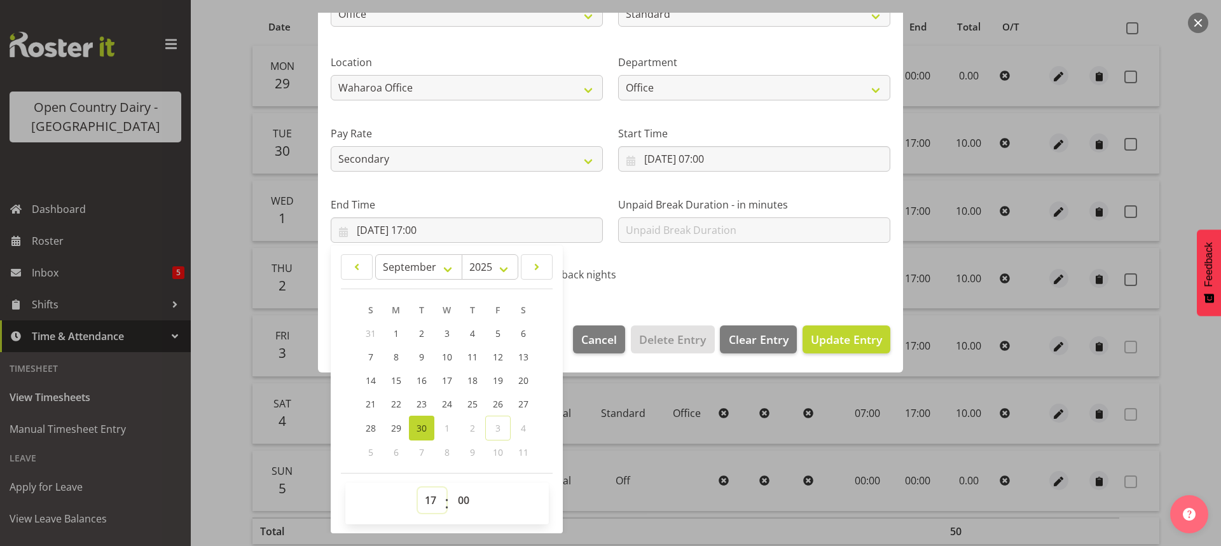
click at [433, 497] on select "00 01 02 03 04 05 06 07 08 09 10 11 12 13 14 15 16 17 18 19 20 21 22 23" at bounding box center [432, 500] width 29 height 25
select select "18"
click at [418, 488] on select "00 01 02 03 04 05 06 07 08 09 10 11 12 13 14 15 16 17 18 19 20 21 22 23" at bounding box center [432, 500] width 29 height 25
type input "30/09/2025, 18:00"
click at [841, 341] on span "Update Entry" at bounding box center [846, 339] width 71 height 15
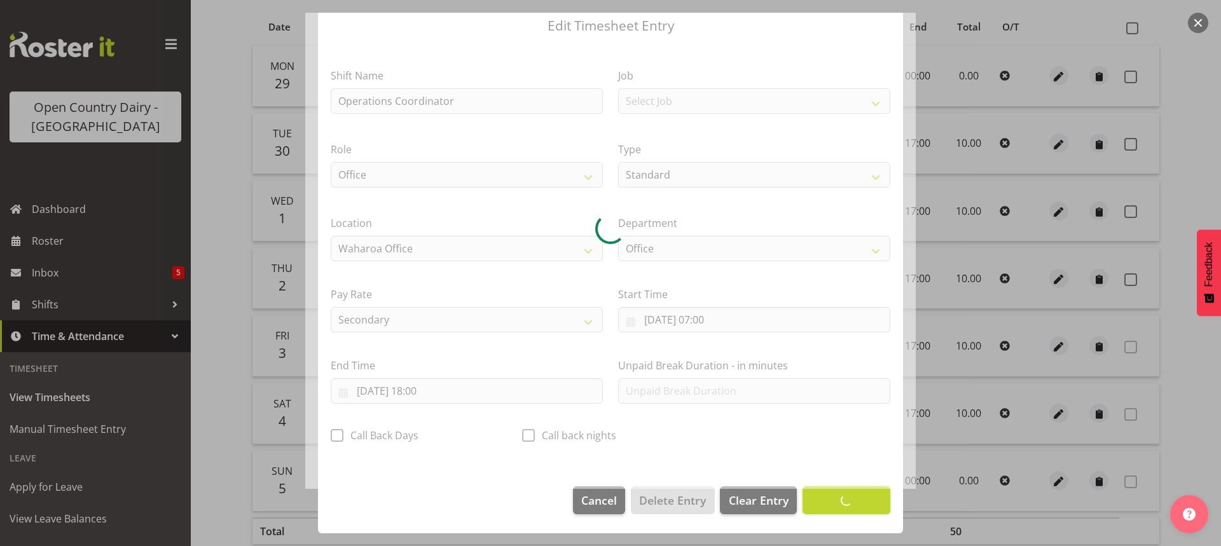
scroll to position [45, 0]
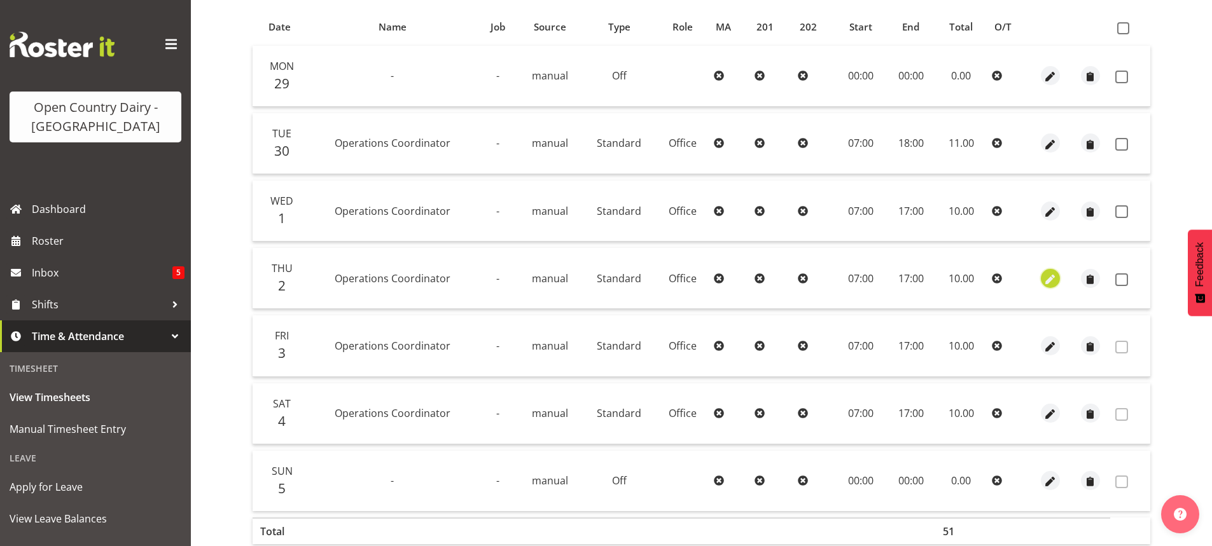
click at [1049, 278] on span "button" at bounding box center [1050, 279] width 15 height 15
select select "1169"
select select "Standard"
select select "secondary"
select select "9"
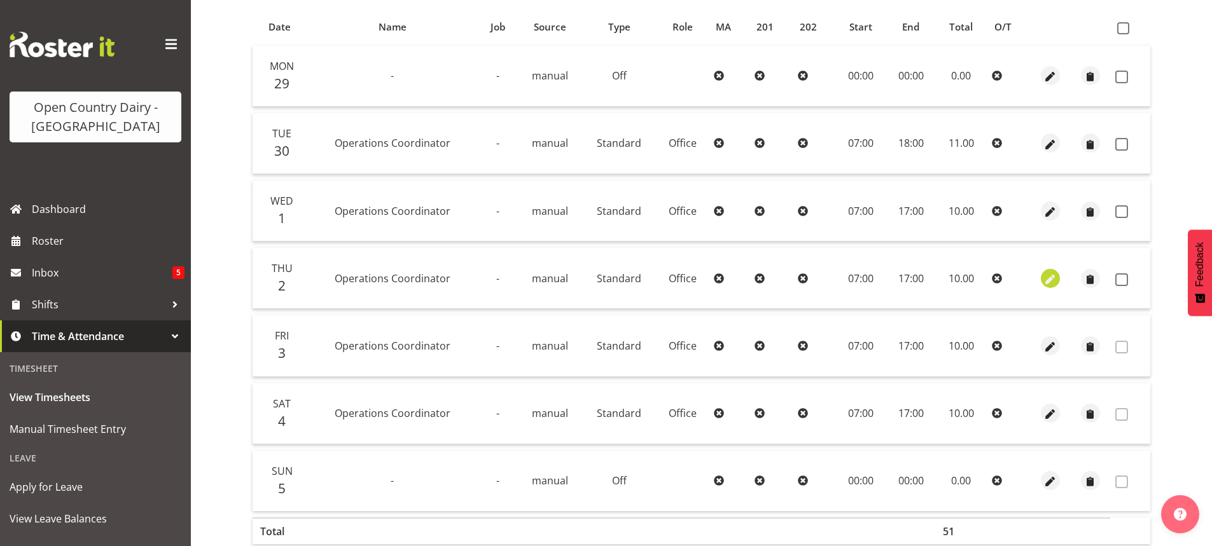
select select "2025"
select select "17"
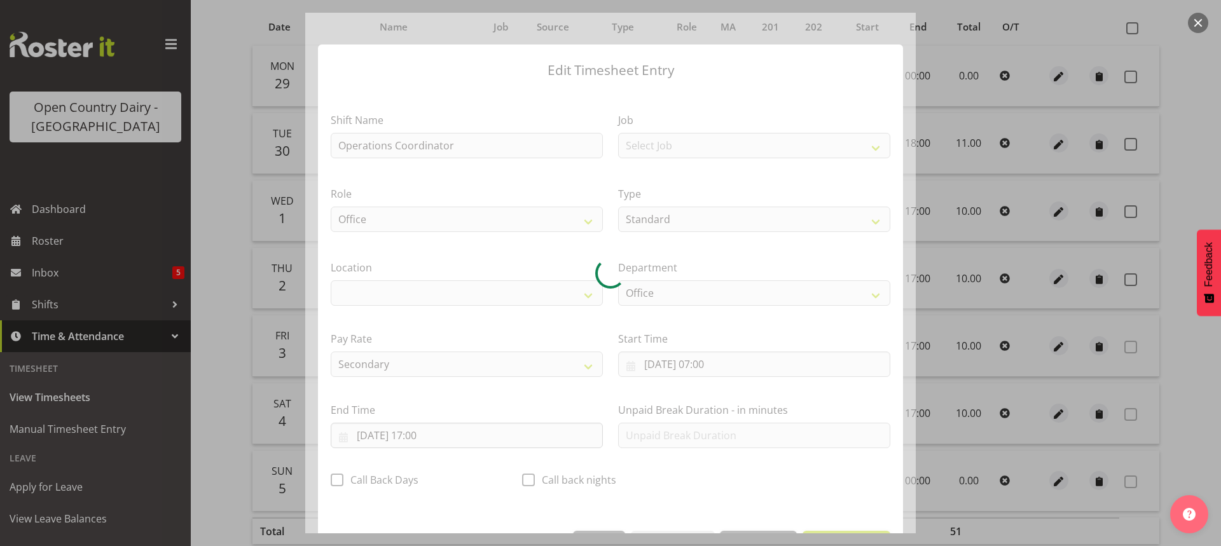
select select "1040"
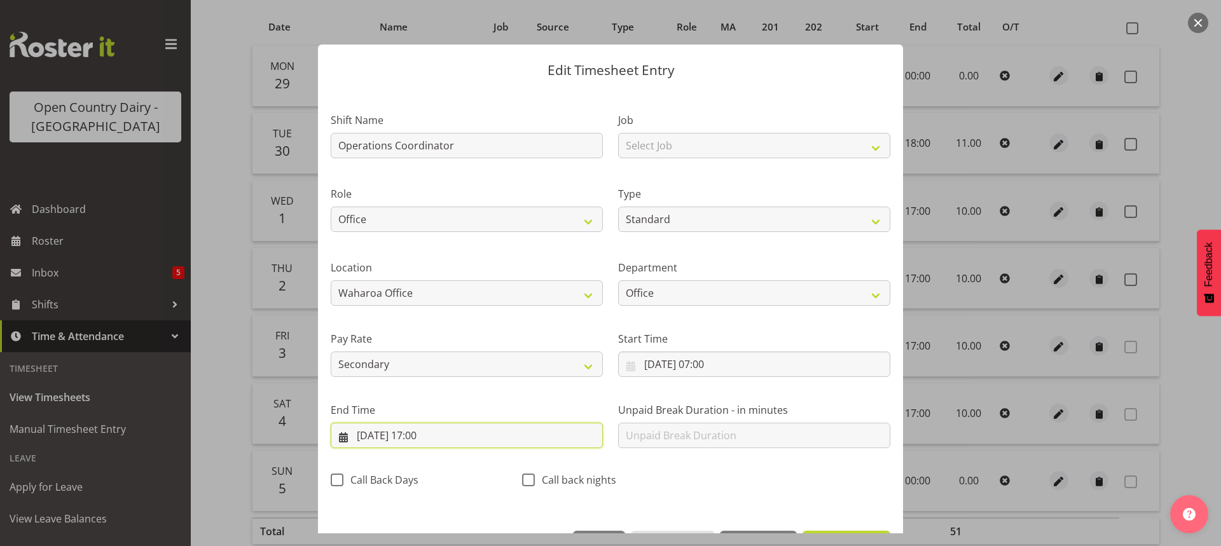
click at [427, 438] on input "02/10/2025, 17:00" at bounding box center [467, 435] width 272 height 25
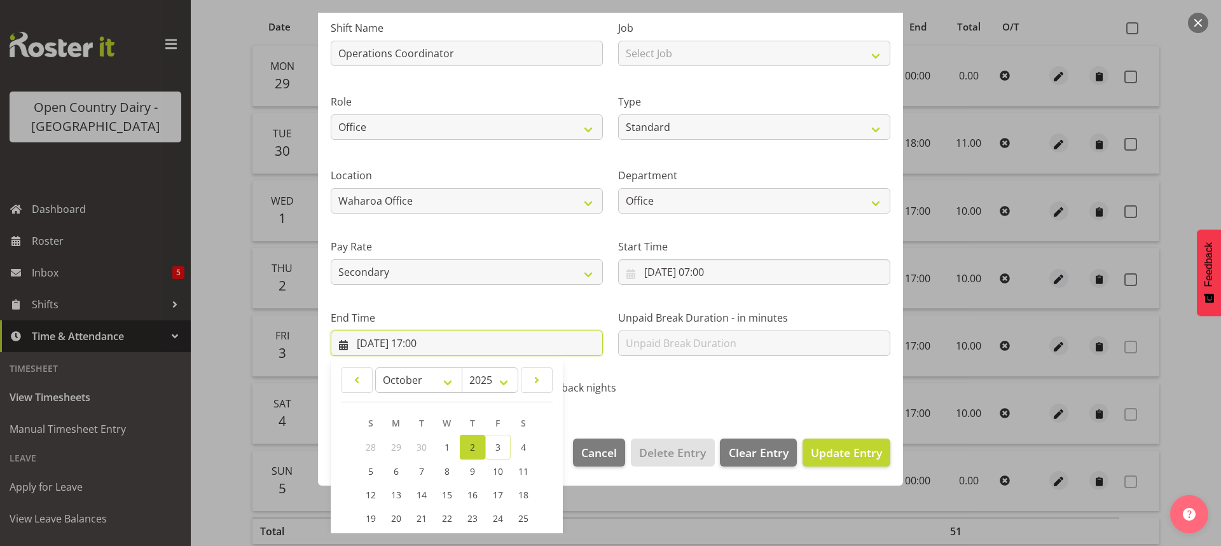
scroll to position [205, 0]
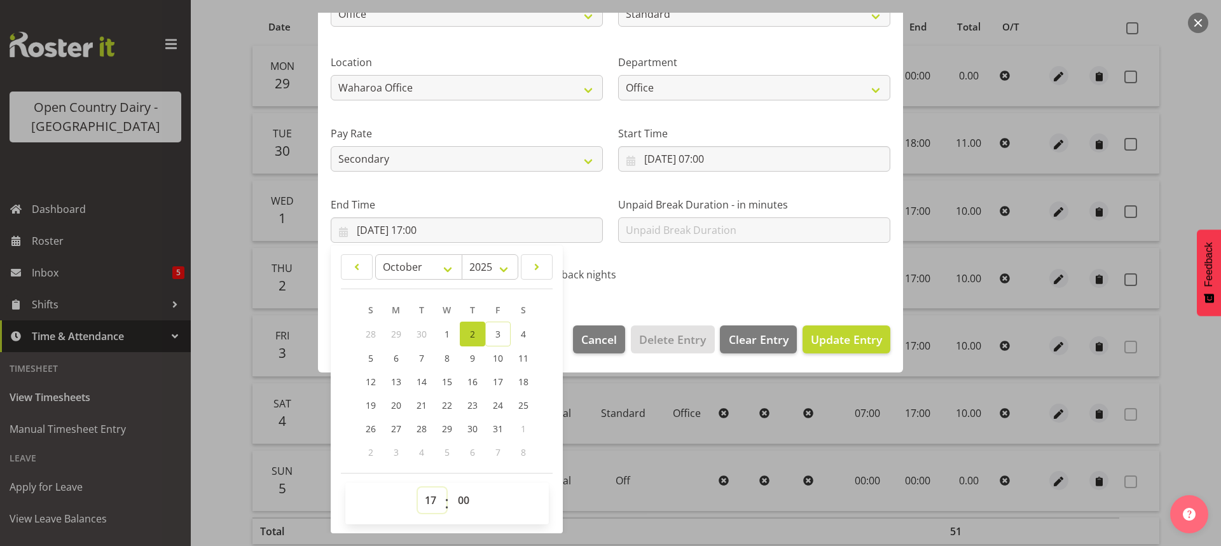
click at [426, 499] on select "00 01 02 03 04 05 06 07 08 09 10 11 12 13 14 15 16 17 18 19 20 21 22 23" at bounding box center [432, 500] width 29 height 25
select select "18"
click at [418, 488] on select "00 01 02 03 04 05 06 07 08 09 10 11 12 13 14 15 16 17 18 19 20 21 22 23" at bounding box center [432, 500] width 29 height 25
type input "02/10/2025, 18:00"
click at [818, 343] on span "Update Entry" at bounding box center [846, 339] width 71 height 15
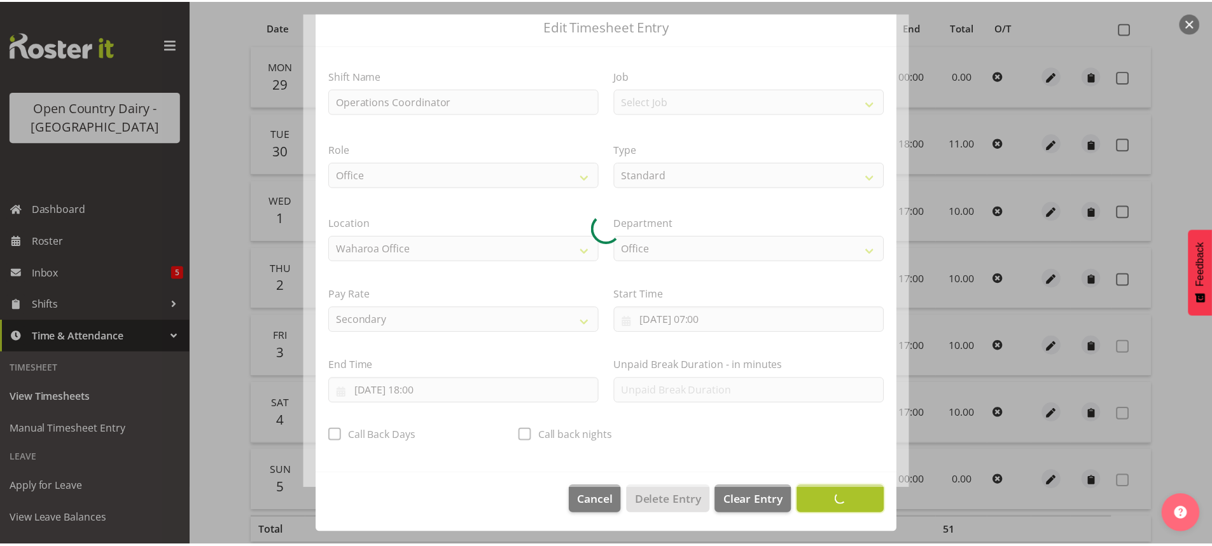
scroll to position [45, 0]
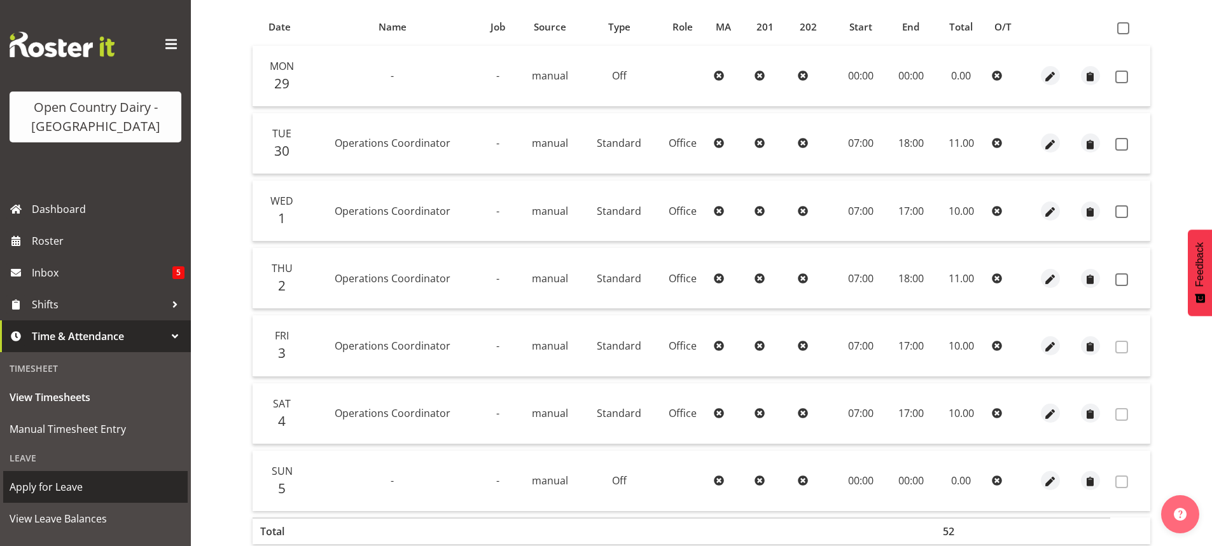
click at [73, 486] on span "Apply for Leave" at bounding box center [96, 487] width 172 height 19
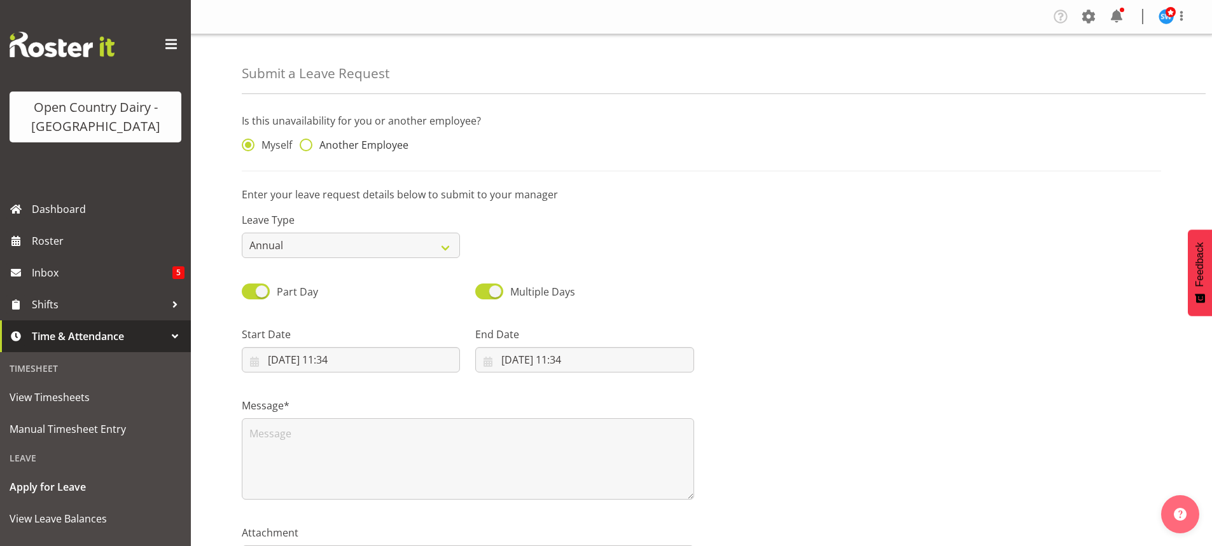
click at [306, 145] on span at bounding box center [306, 145] width 13 height 13
click at [306, 145] on input "Another Employee" at bounding box center [304, 145] width 8 height 8
radio input "true"
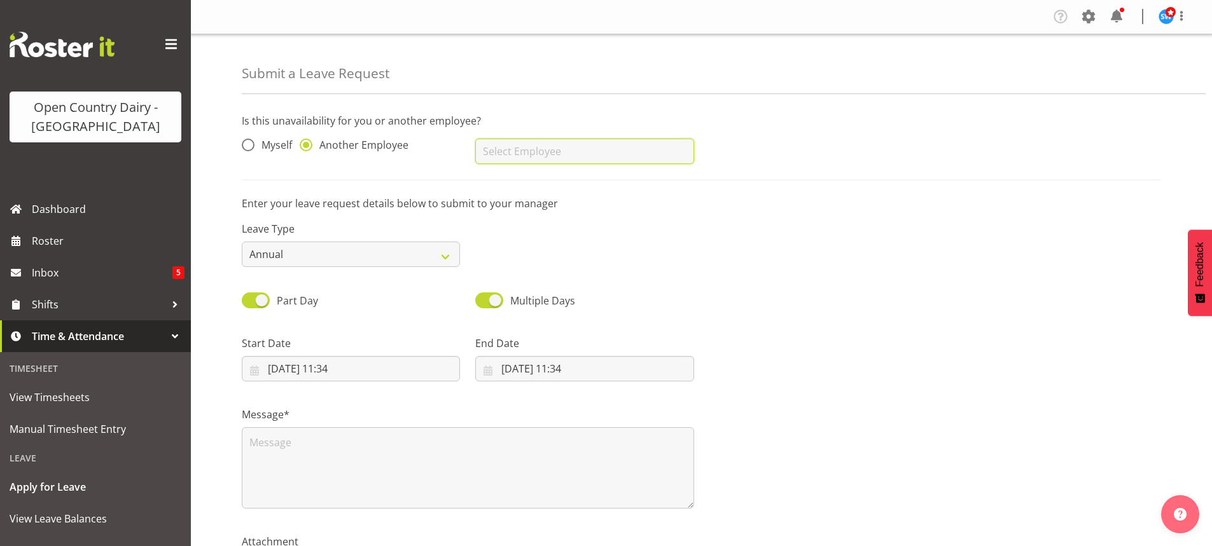
click at [513, 155] on input "text" at bounding box center [584, 151] width 218 height 25
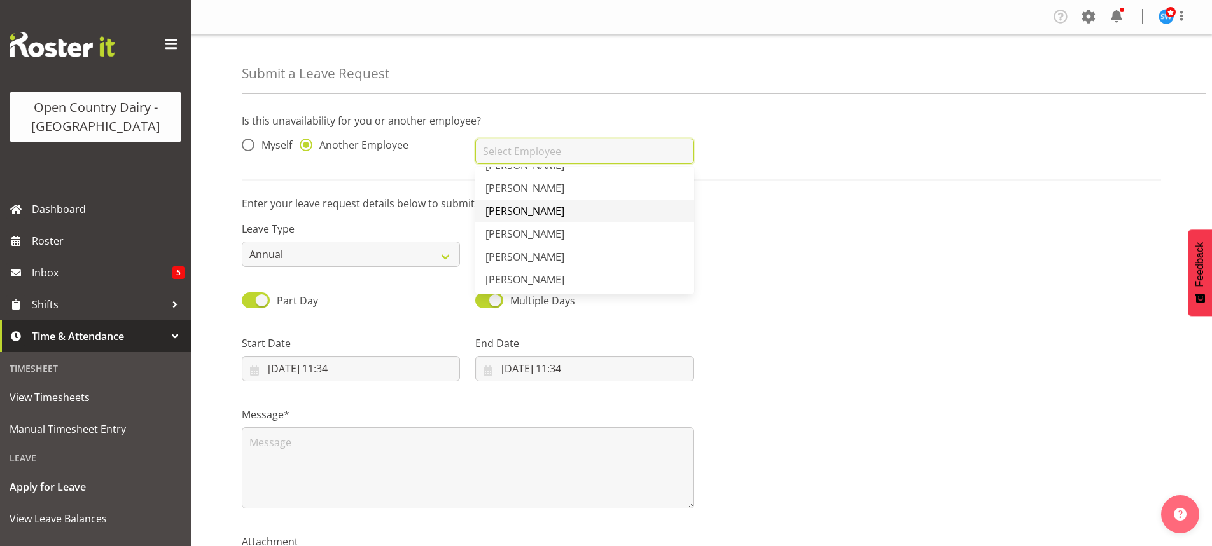
scroll to position [3435, 0]
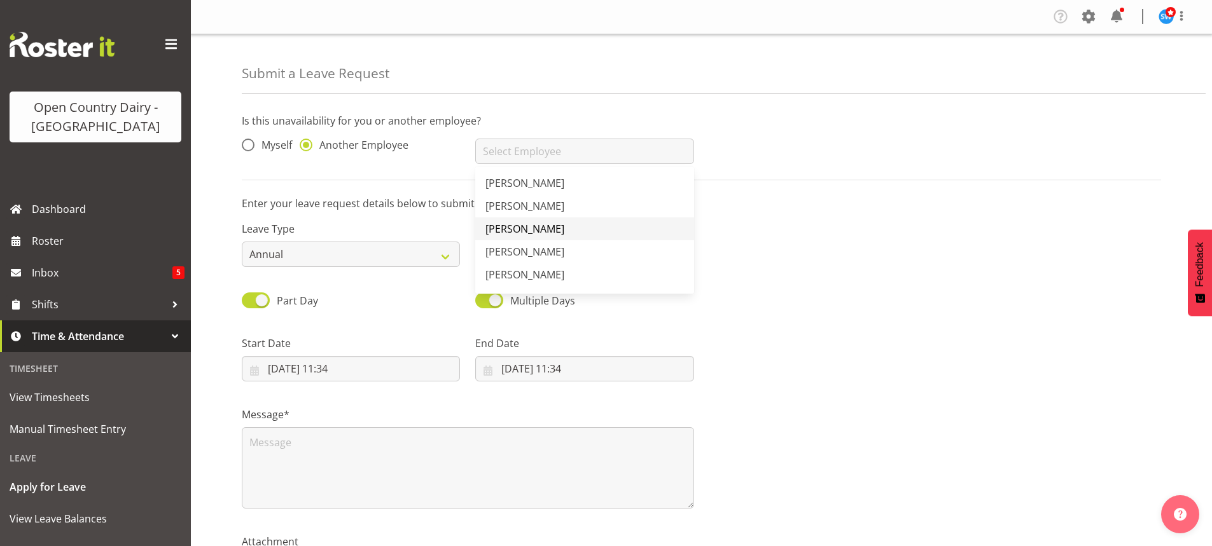
click at [523, 226] on span "[PERSON_NAME]" at bounding box center [524, 229] width 79 height 14
type input "[PERSON_NAME]"
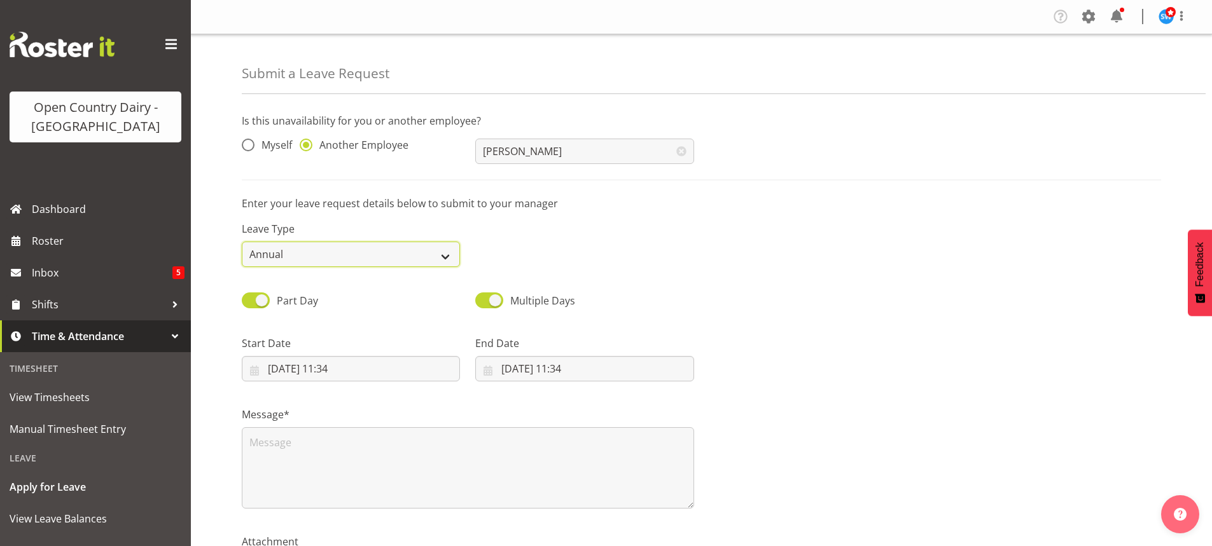
click at [445, 255] on select "Annual Sick Leave Without Pay Bereavement Domestic Violence Parental Jury Servi…" at bounding box center [351, 254] width 218 height 25
select select "Sick"
click at [242, 242] on select "Annual Sick Leave Without Pay Bereavement Domestic Violence Parental Jury Servi…" at bounding box center [351, 254] width 218 height 25
click at [342, 365] on input "03/10/2025, 11:34" at bounding box center [351, 368] width 218 height 25
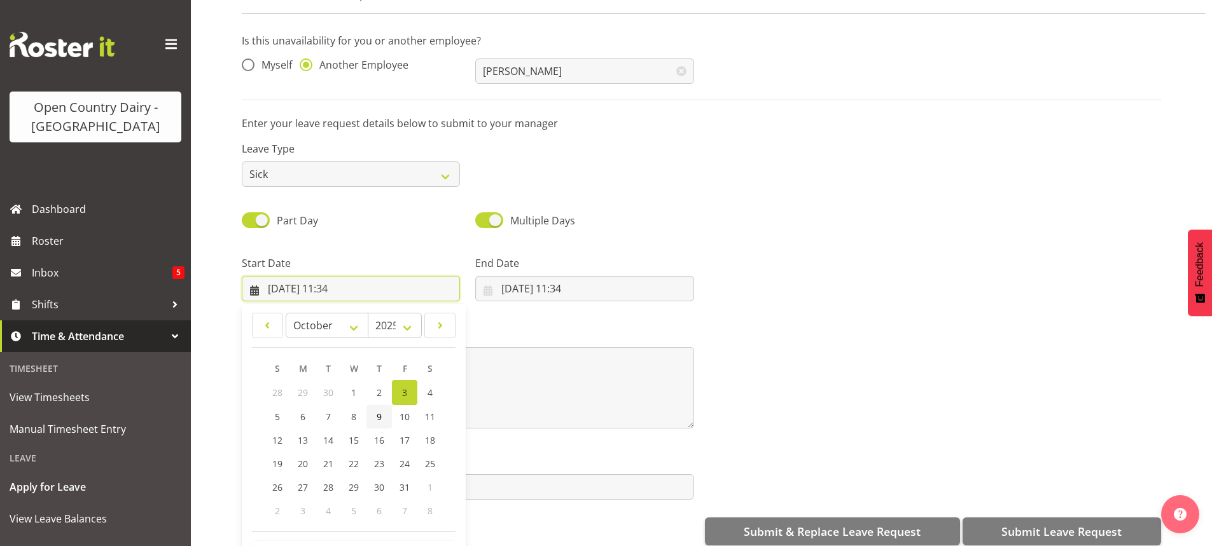
scroll to position [99, 0]
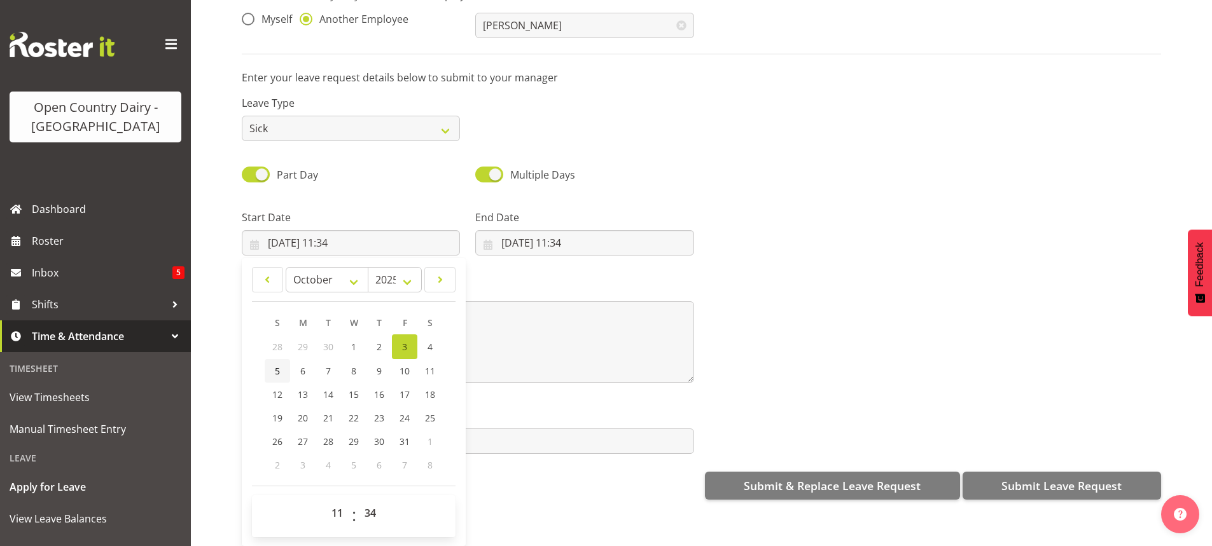
click at [275, 365] on span "5" at bounding box center [277, 371] width 5 height 12
type input "05/10/2025, 11:34"
click at [334, 501] on select "00 01 02 03 04 05 06 07 08 09 10 11 12 13 14 15 16 17 18 19 20 21 22 23" at bounding box center [338, 513] width 29 height 25
select select "6"
click at [324, 501] on select "00 01 02 03 04 05 06 07 08 09 10 11 12 13 14 15 16 17 18 19 20 21 22 23" at bounding box center [338, 513] width 29 height 25
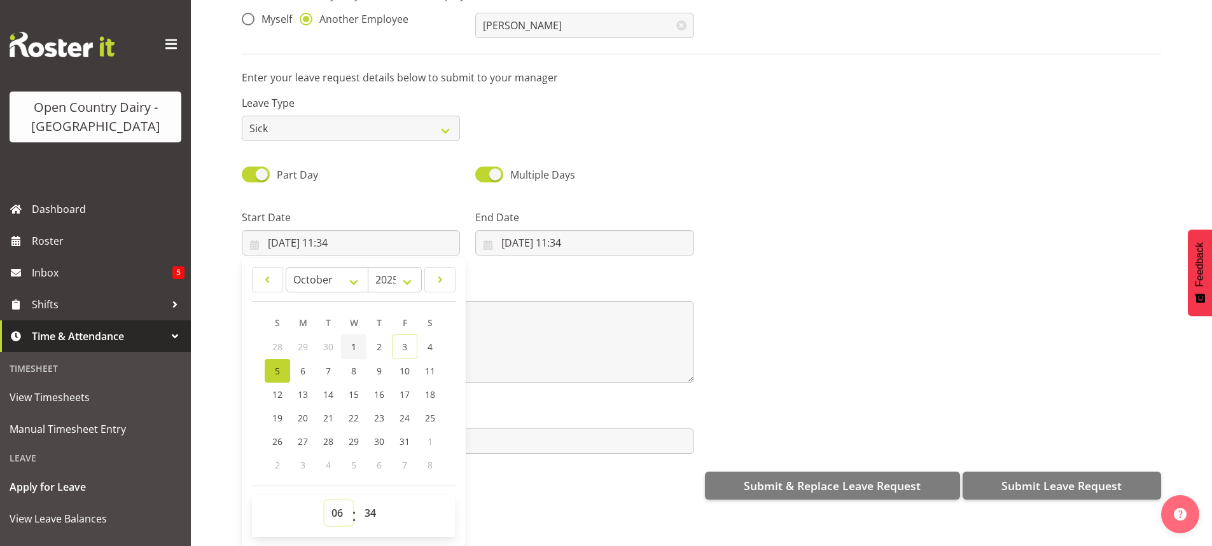
type input "05/10/2025, 06:34"
click at [371, 501] on select "00 01 02 03 04 05 06 07 08 09 10 11 12 13 14 15 16 17 18 19 20 21 22 23 24 25 2…" at bounding box center [371, 513] width 29 height 25
select select "0"
click at [357, 501] on select "00 01 02 03 04 05 06 07 08 09 10 11 12 13 14 15 16 17 18 19 20 21 22 23 24 25 2…" at bounding box center [371, 513] width 29 height 25
type input "05/10/2025, 06:00"
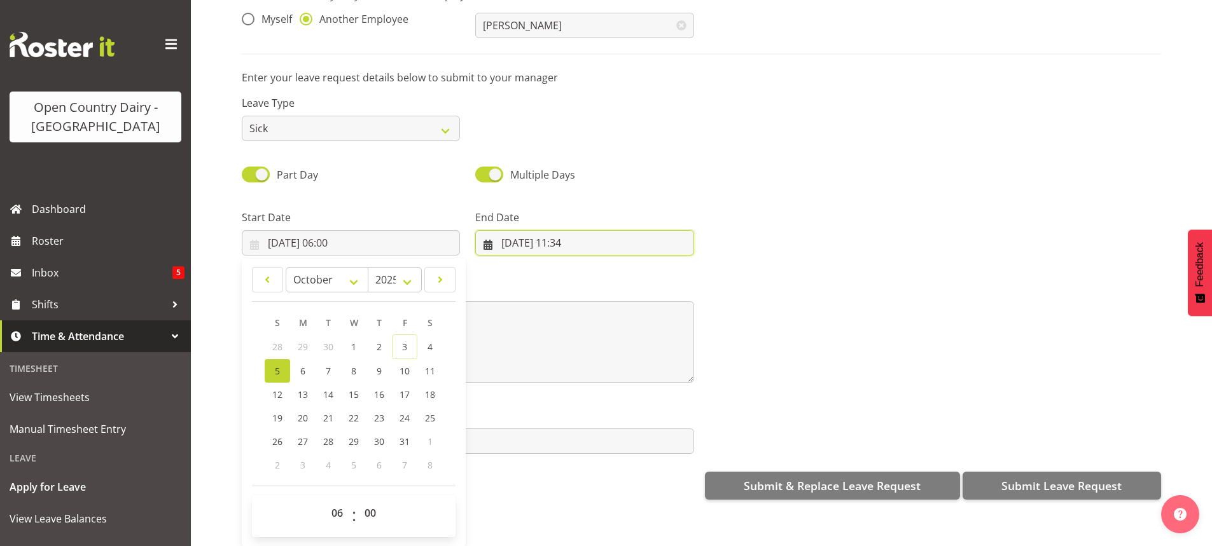
click at [557, 230] on input "03/10/2025, 11:34" at bounding box center [584, 242] width 218 height 25
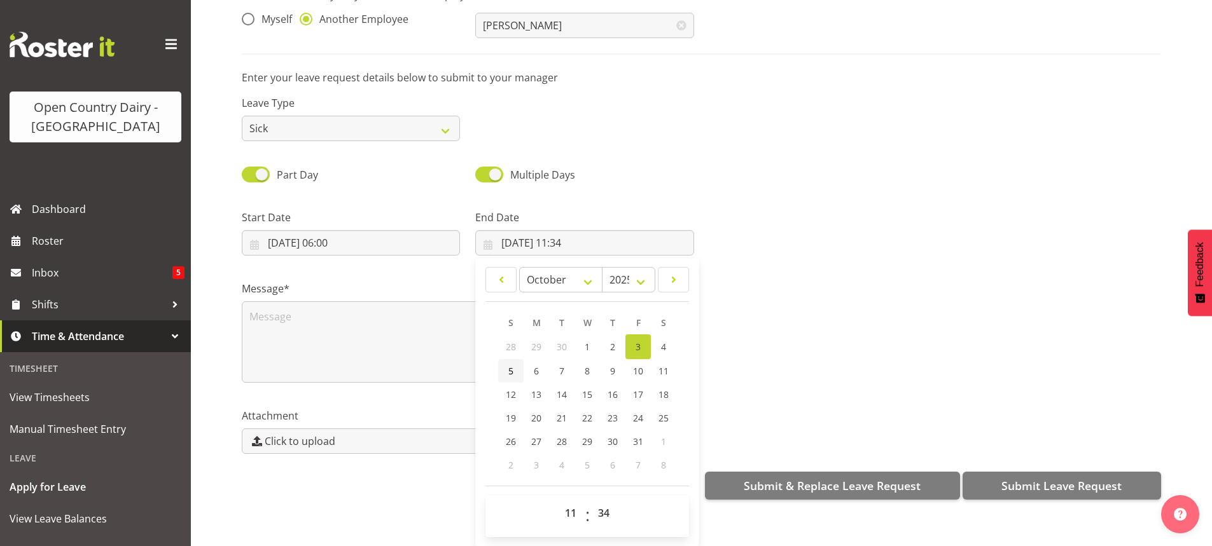
click at [504, 360] on link "5" at bounding box center [510, 371] width 25 height 24
type input "05/10/2025, 11:34"
click at [565, 503] on select "00 01 02 03 04 05 06 07 08 09 10 11 12 13 14 15 16 17 18 19 20 21 22 23" at bounding box center [572, 513] width 29 height 25
select select "16"
click at [558, 501] on select "00 01 02 03 04 05 06 07 08 09 10 11 12 13 14 15 16 17 18 19 20 21 22 23" at bounding box center [572, 513] width 29 height 25
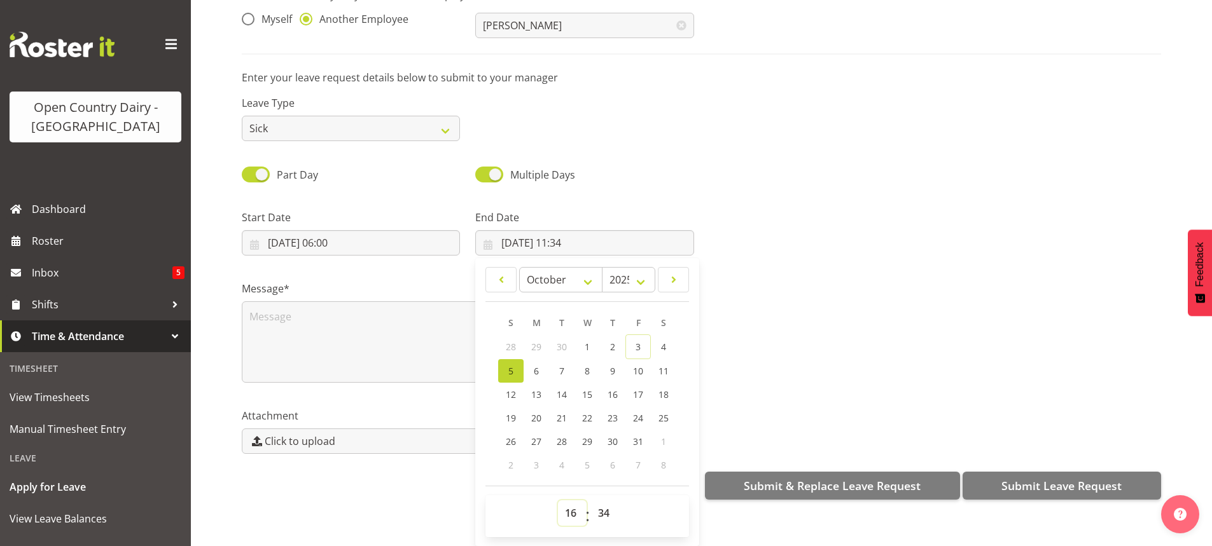
type input "05/10/2025, 16:34"
click at [333, 314] on textarea at bounding box center [468, 342] width 452 height 81
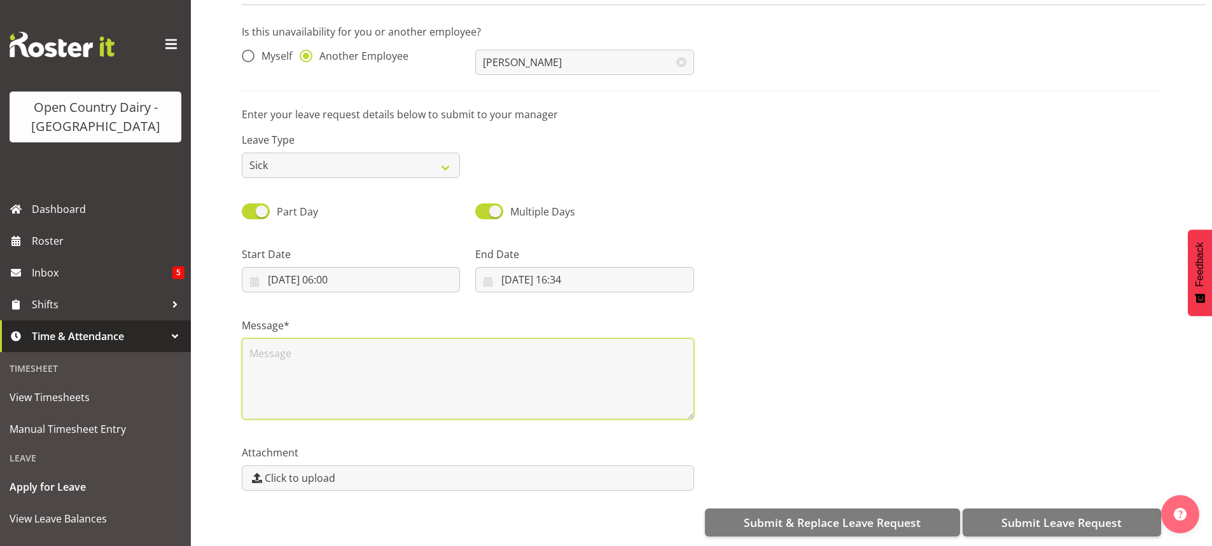
scroll to position [0, 0]
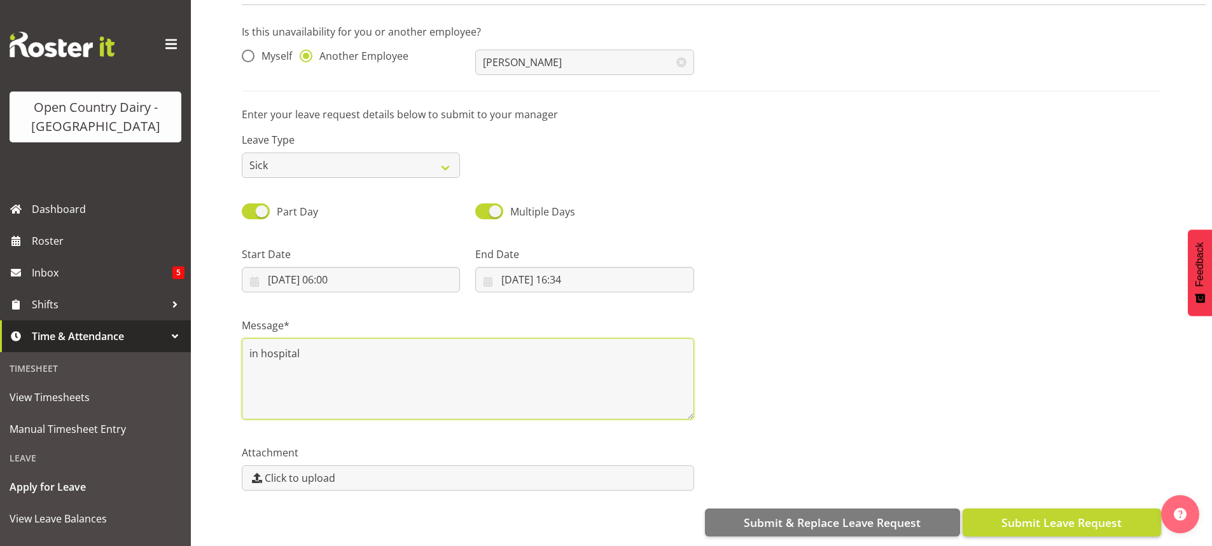
type textarea "in hospital"
click at [1054, 515] on span "Submit Leave Request" at bounding box center [1061, 523] width 120 height 17
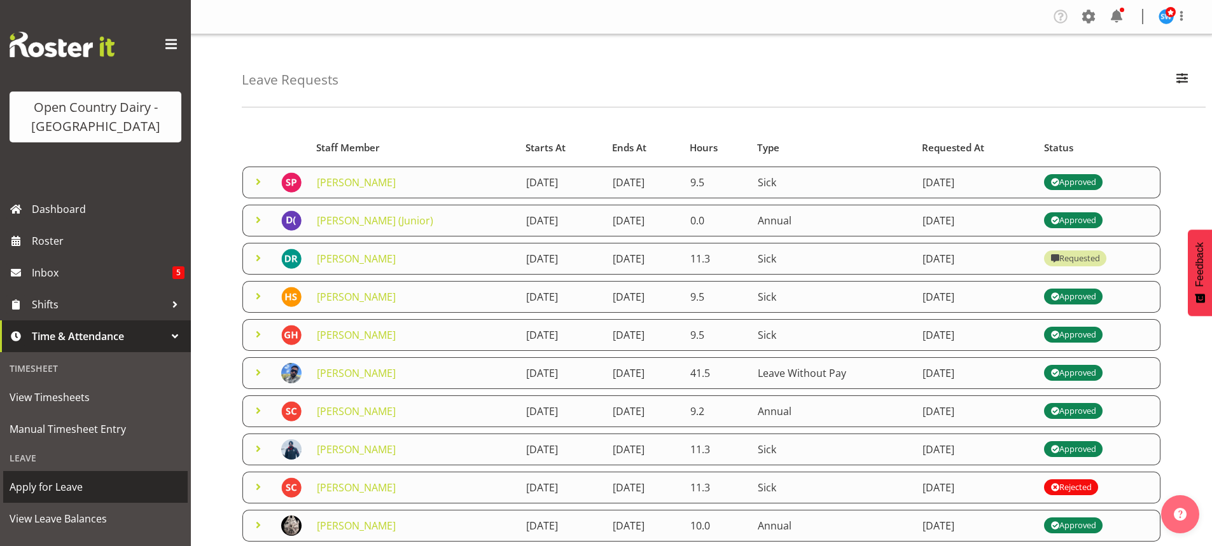
click at [50, 483] on span "Apply for Leave" at bounding box center [96, 487] width 172 height 19
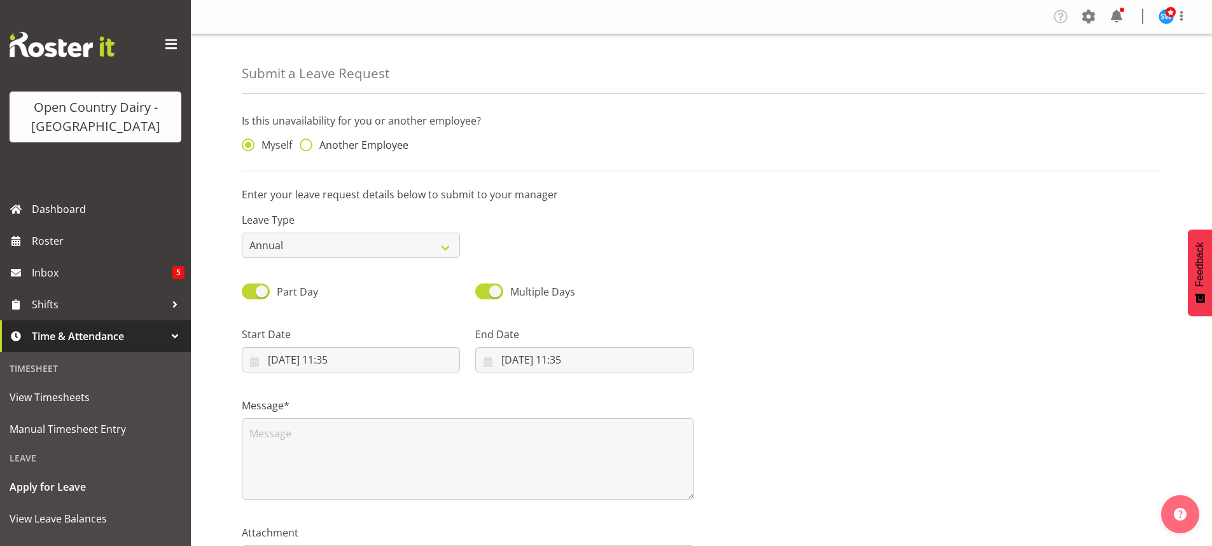
click at [306, 143] on span at bounding box center [306, 145] width 13 height 13
click at [306, 143] on input "Another Employee" at bounding box center [304, 145] width 8 height 8
radio input "true"
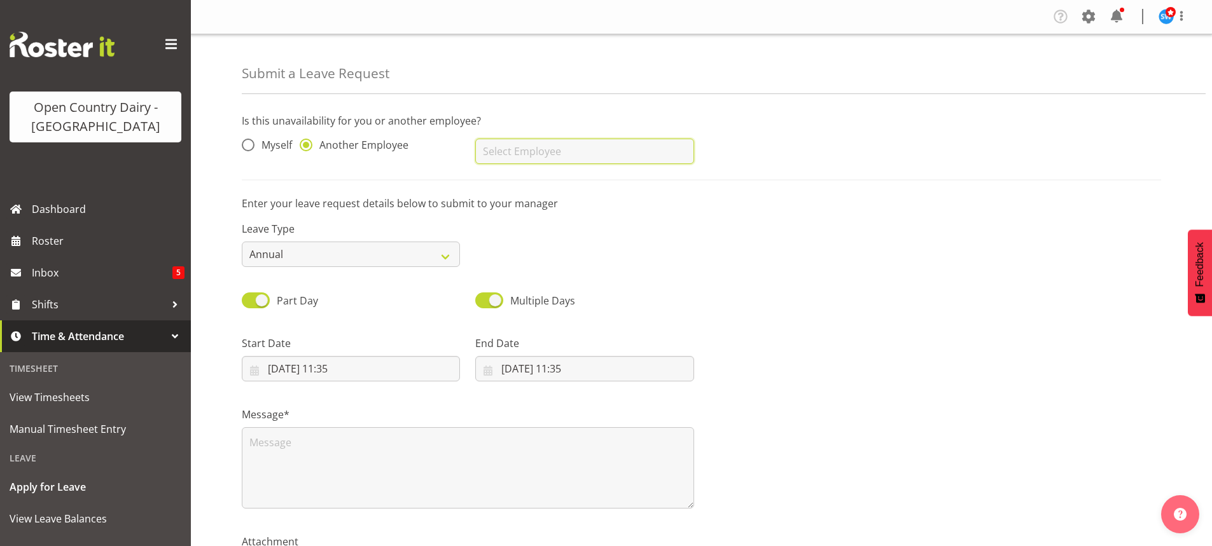
click at [509, 154] on input "text" at bounding box center [584, 151] width 218 height 25
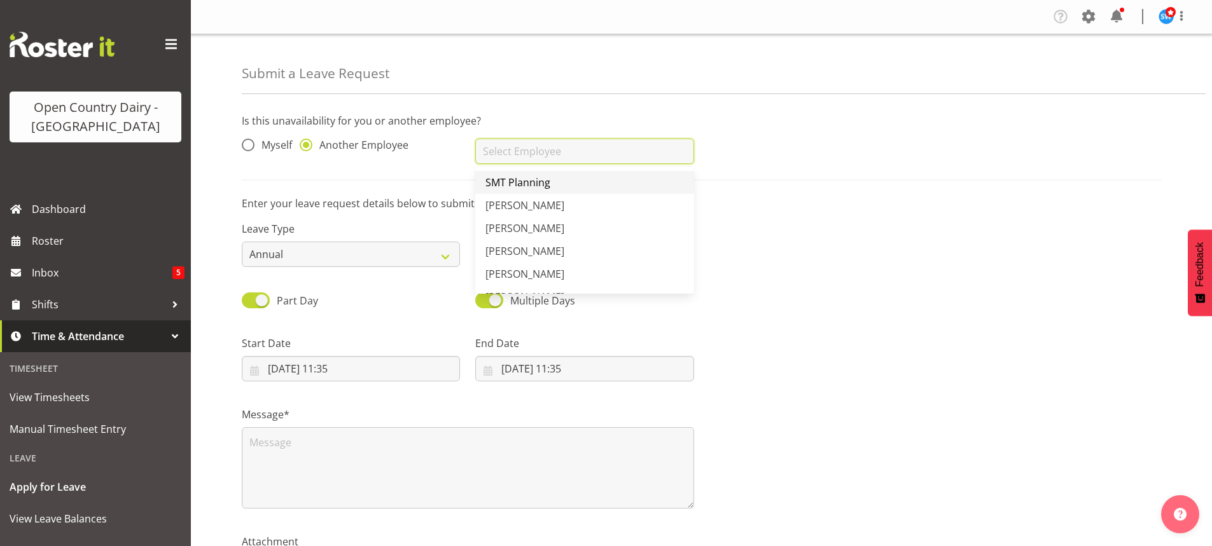
scroll to position [3435, 0]
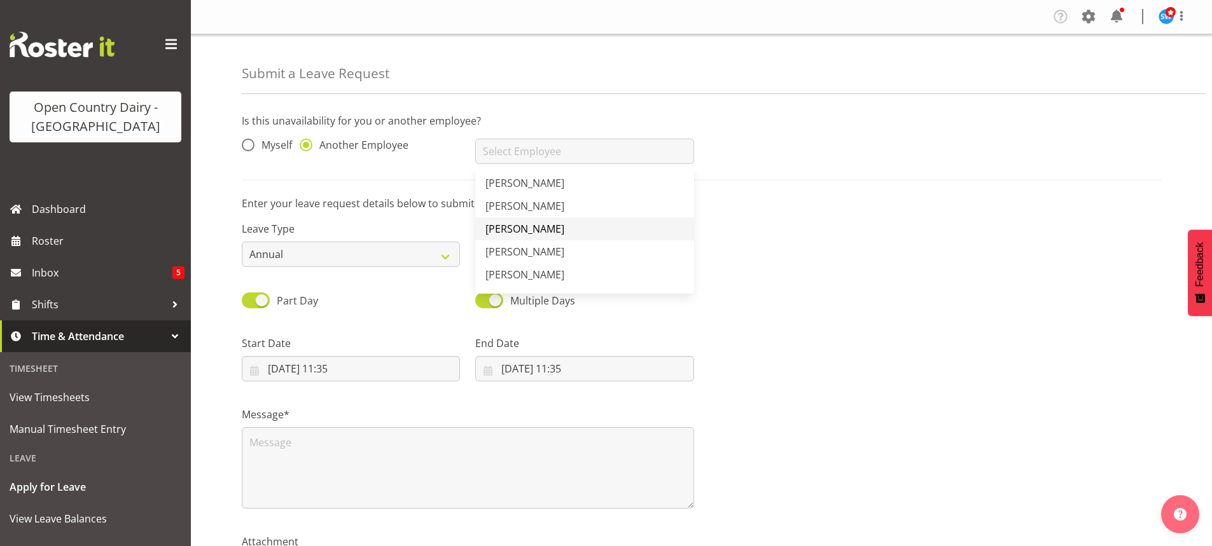
click at [518, 226] on span "[PERSON_NAME]" at bounding box center [524, 229] width 79 height 14
type input "[PERSON_NAME]"
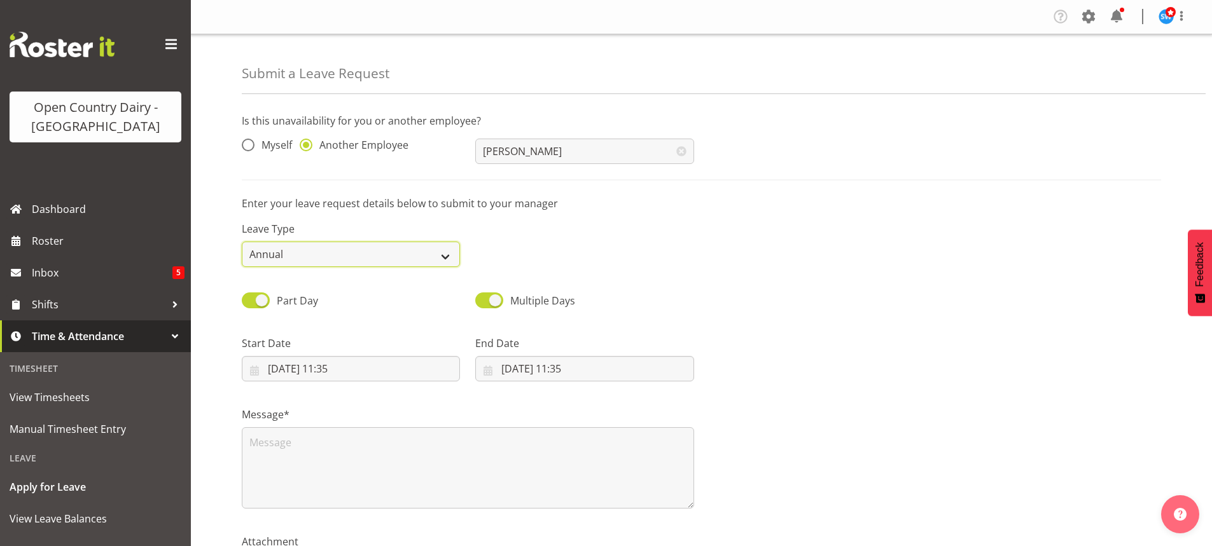
click at [445, 253] on select "Annual Sick Leave Without Pay Bereavement Domestic Violence Parental Jury Servi…" at bounding box center [351, 254] width 218 height 25
select select "Day In Lieu"
click at [242, 242] on select "Annual Sick Leave Without Pay Bereavement Domestic Violence Parental Jury Servi…" at bounding box center [351, 254] width 218 height 25
click at [312, 364] on input "03/10/2025, 11:35" at bounding box center [351, 368] width 218 height 25
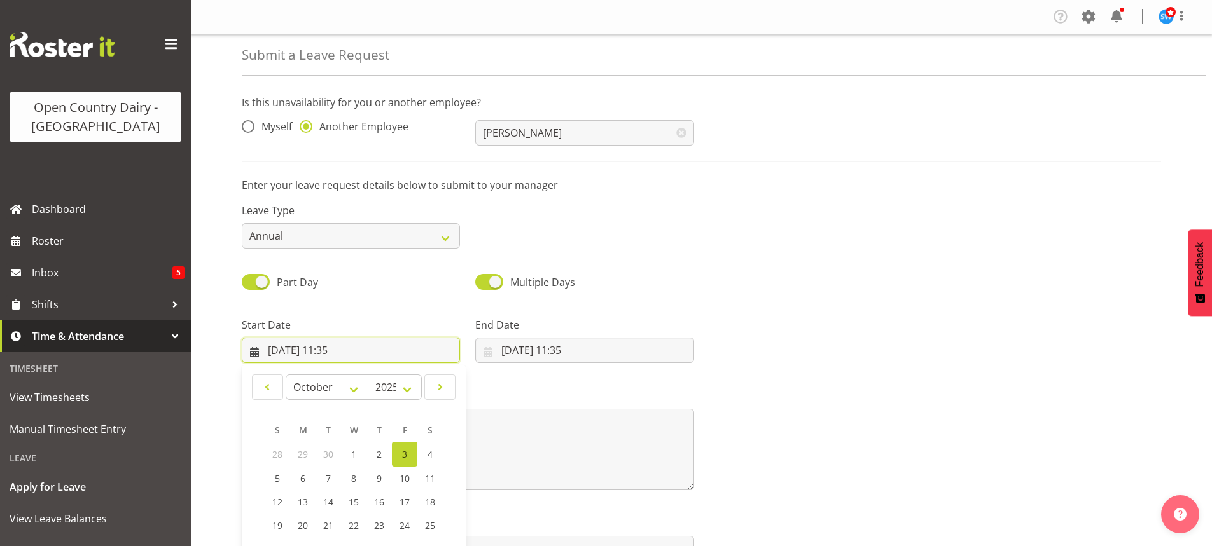
scroll to position [37, 0]
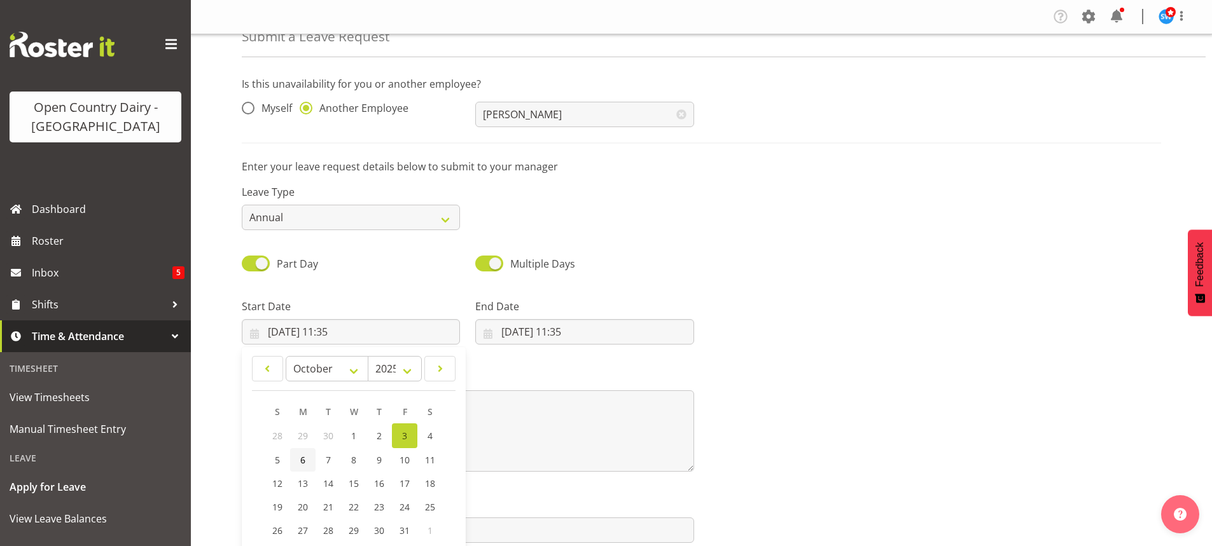
click at [303, 459] on span "6" at bounding box center [302, 460] width 5 height 12
type input "06/10/2025, 11:35"
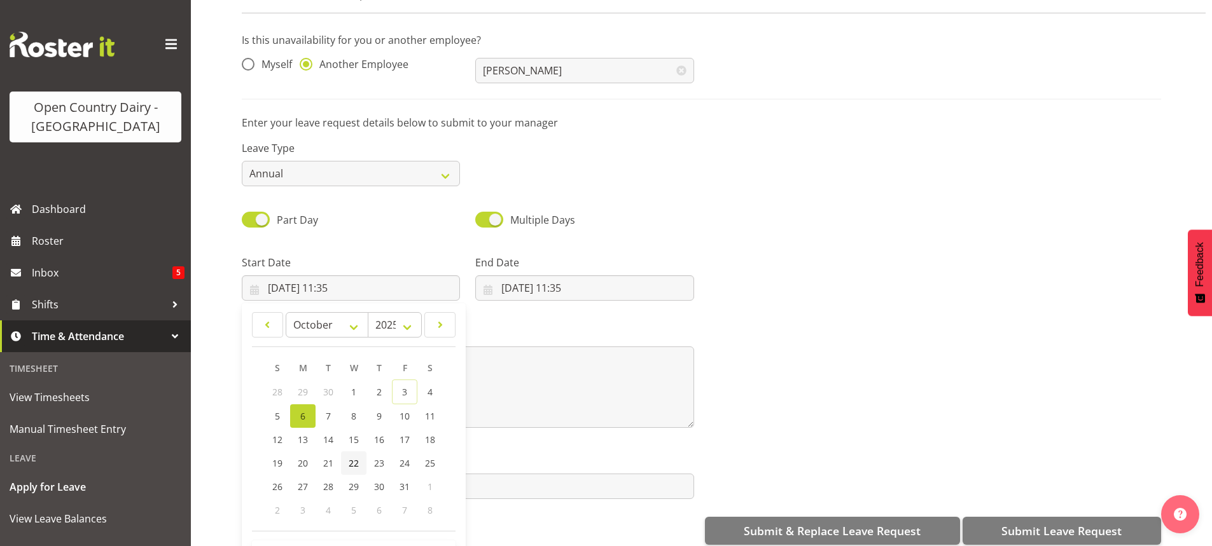
scroll to position [99, 0]
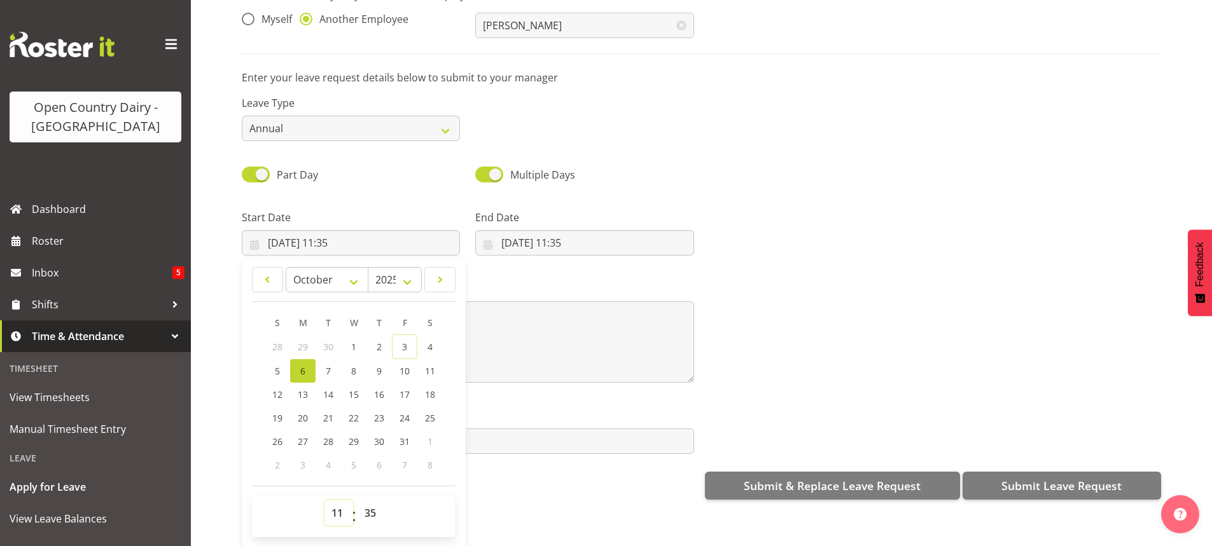
click at [334, 501] on select "00 01 02 03 04 05 06 07 08 09 10 11 12 13 14 15 16 17 18 19 20 21 22 23" at bounding box center [338, 513] width 29 height 25
select select "16"
click at [324, 501] on select "00 01 02 03 04 05 06 07 08 09 10 11 12 13 14 15 16 17 18 19 20 21 22 23" at bounding box center [338, 513] width 29 height 25
type input "06/10/2025, 16:35"
click at [368, 502] on select "00 01 02 03 04 05 06 07 08 09 10 11 12 13 14 15 16 17 18 19 20 21 22 23 24 25 2…" at bounding box center [371, 513] width 29 height 25
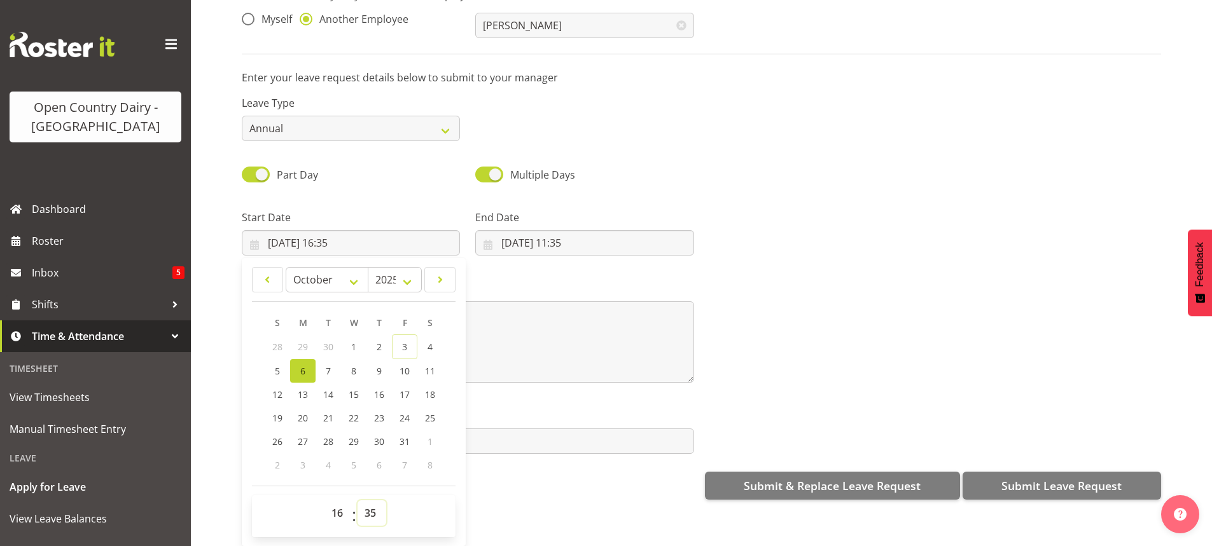
select select "45"
click at [357, 501] on select "00 01 02 03 04 05 06 07 08 09 10 11 12 13 14 15 16 17 18 19 20 21 22 23 24 25 2…" at bounding box center [371, 513] width 29 height 25
type input "06/10/2025, 16:45"
click at [334, 501] on select "00 01 02 03 04 05 06 07 08 09 10 11 12 13 14 15 16 17 18 19 20 21 22 23" at bounding box center [338, 513] width 29 height 25
select select "6"
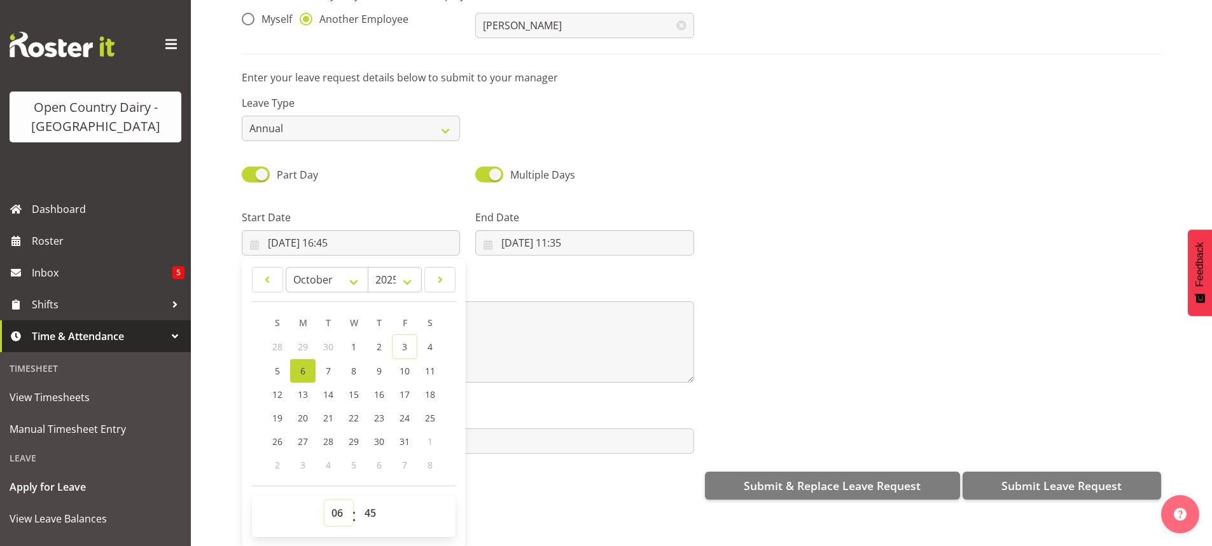
click at [324, 501] on select "00 01 02 03 04 05 06 07 08 09 10 11 12 13 14 15 16 17 18 19 20 21 22 23" at bounding box center [338, 513] width 29 height 25
type input "06/10/2025, 06:45"
drag, startPoint x: 372, startPoint y: 507, endPoint x: 366, endPoint y: 499, distance: 9.5
click at [372, 507] on select "00 01 02 03 04 05 06 07 08 09 10 11 12 13 14 15 16 17 18 19 20 21 22 23 24 25 2…" at bounding box center [371, 513] width 29 height 25
select select "30"
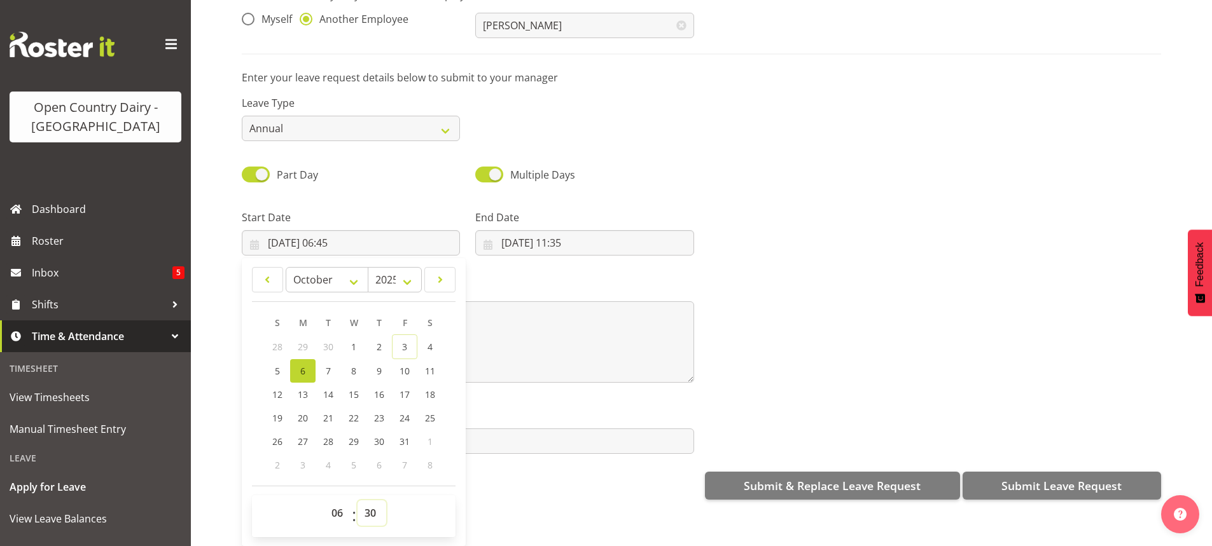
click at [357, 501] on select "00 01 02 03 04 05 06 07 08 09 10 11 12 13 14 15 16 17 18 19 20 21 22 23 24 25 2…" at bounding box center [371, 513] width 29 height 25
type input "06/10/2025, 06:30"
click at [531, 233] on input "03/10/2025, 11:35" at bounding box center [584, 242] width 218 height 25
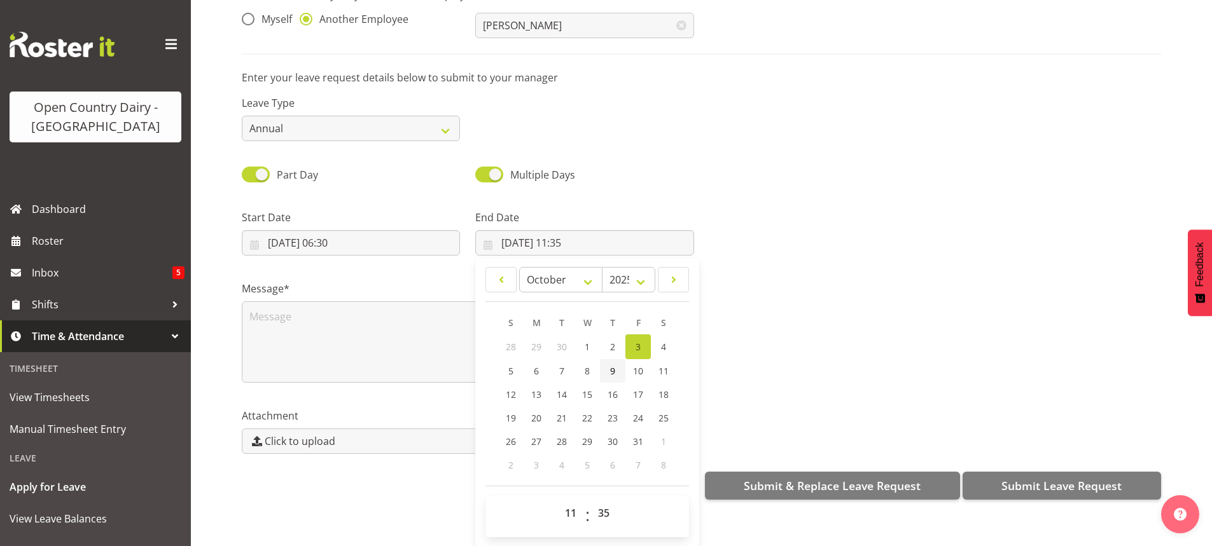
click at [610, 365] on span "9" at bounding box center [612, 371] width 5 height 12
type input "09/10/2025, 11:35"
click at [565, 501] on select "00 01 02 03 04 05 06 07 08 09 10 11 12 13 14 15 16 17 18 19 20 21 22 23" at bounding box center [572, 513] width 29 height 25
select select "4"
click at [558, 501] on select "00 01 02 03 04 05 06 07 08 09 10 11 12 13 14 15 16 17 18 19 20 21 22 23" at bounding box center [572, 513] width 29 height 25
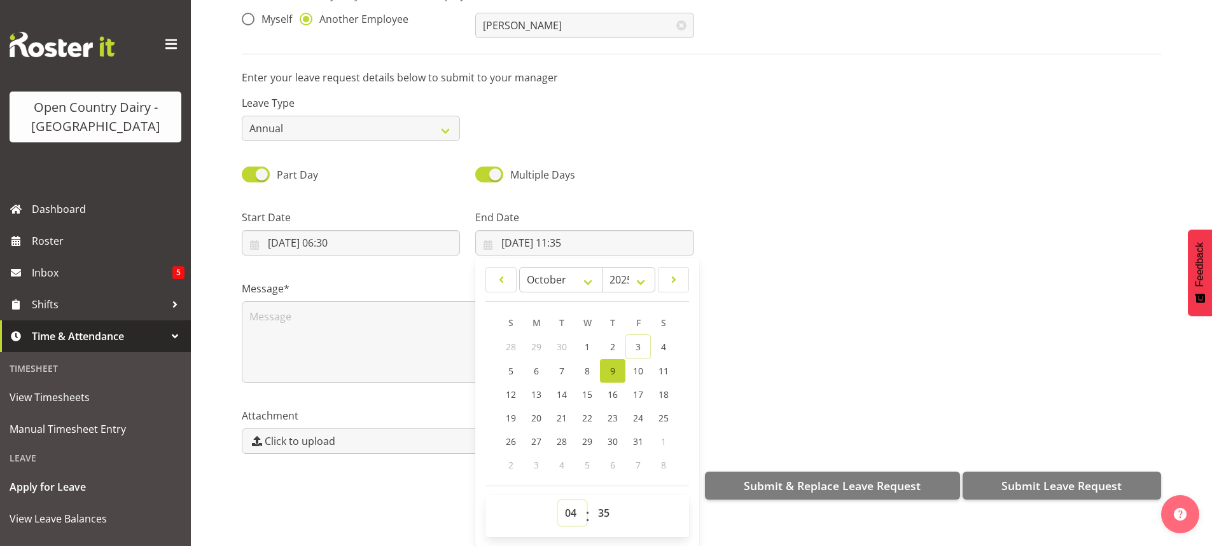
type input "09/10/2025, 04:35"
click at [602, 504] on select "00 01 02 03 04 05 06 07 08 09 10 11 12 13 14 15 16 17 18 19 20 21 22 23 24 25 2…" at bounding box center [605, 513] width 29 height 25
select select "0"
click at [591, 501] on select "00 01 02 03 04 05 06 07 08 09 10 11 12 13 14 15 16 17 18 19 20 21 22 23 24 25 2…" at bounding box center [605, 513] width 29 height 25
type input "09/10/2025, 04:00"
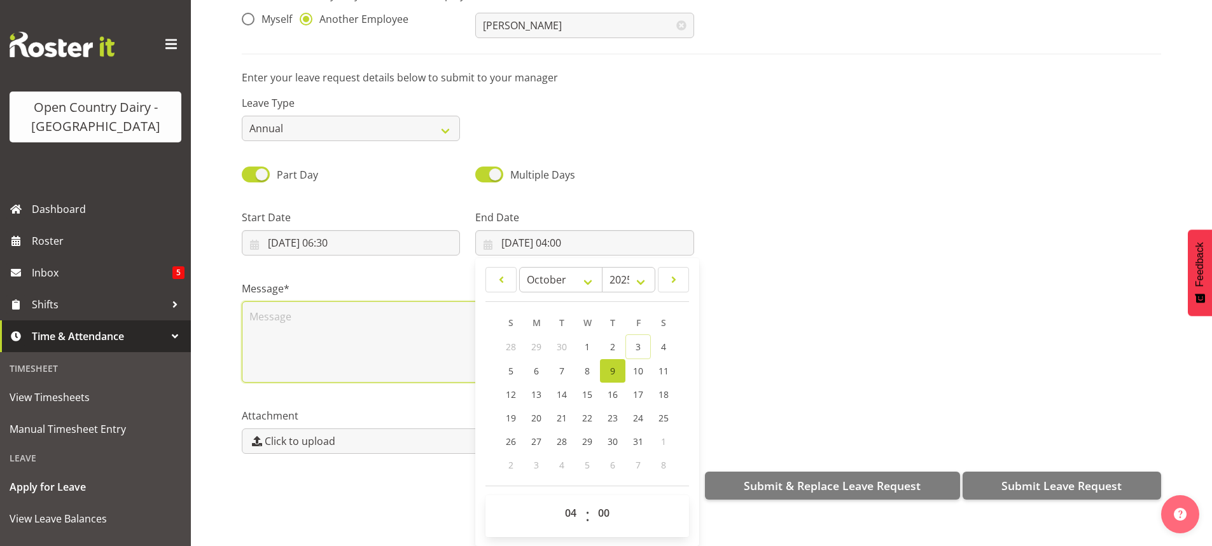
click at [309, 313] on textarea at bounding box center [468, 342] width 452 height 81
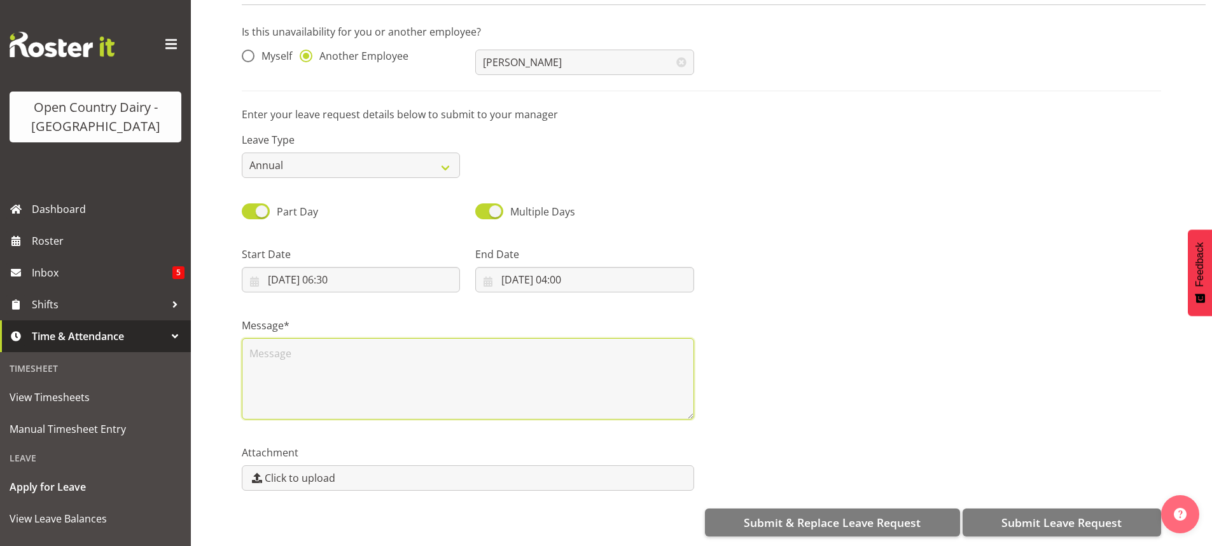
scroll to position [0, 0]
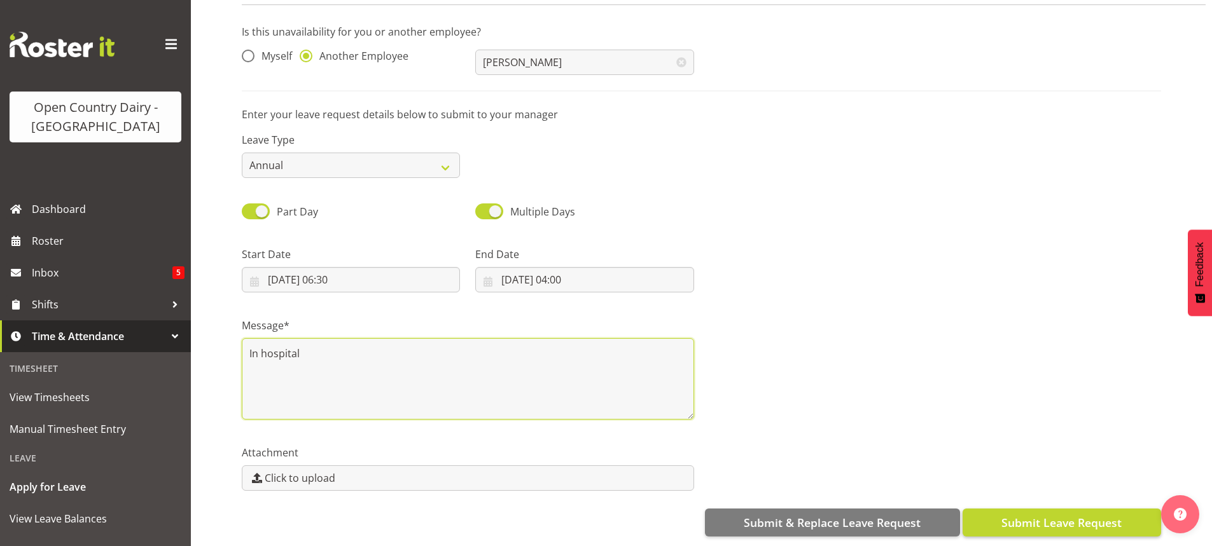
type textarea "In hospital"
click at [1006, 515] on span "Submit Leave Request" at bounding box center [1061, 523] width 120 height 17
